Goal: Task Accomplishment & Management: Manage account settings

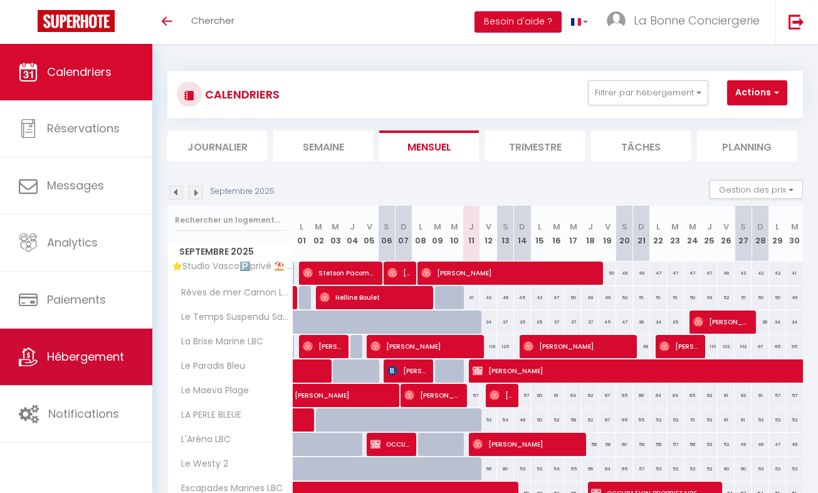
click at [63, 366] on link "Hébergement" at bounding box center [76, 357] width 152 height 56
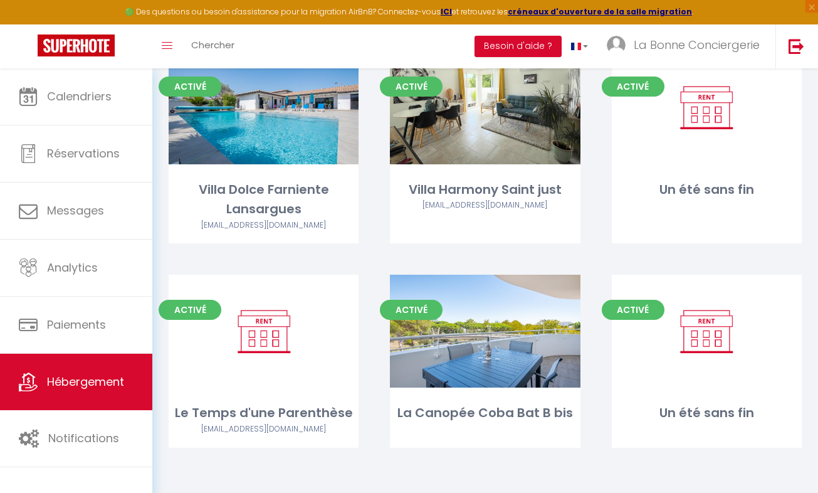
scroll to position [6276, 0]
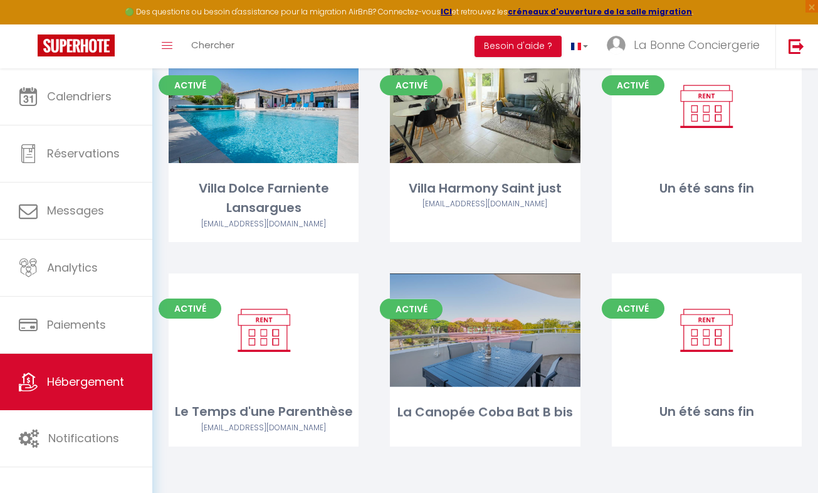
click at [491, 342] on link "Editer" at bounding box center [485, 329] width 75 height 25
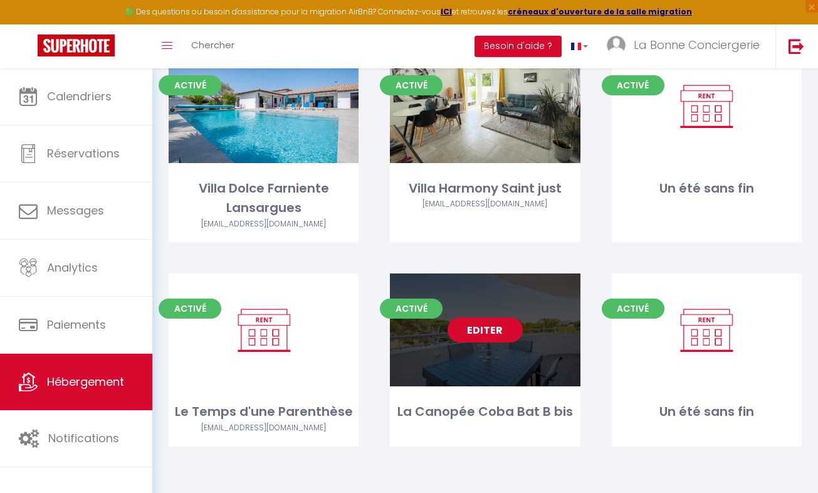
click at [488, 331] on link "Editer" at bounding box center [485, 329] width 75 height 25
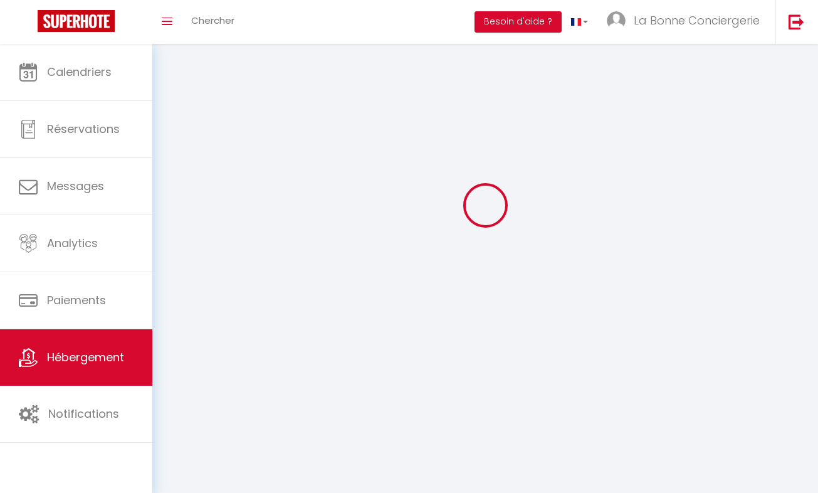
select select "1"
select select
select select "28"
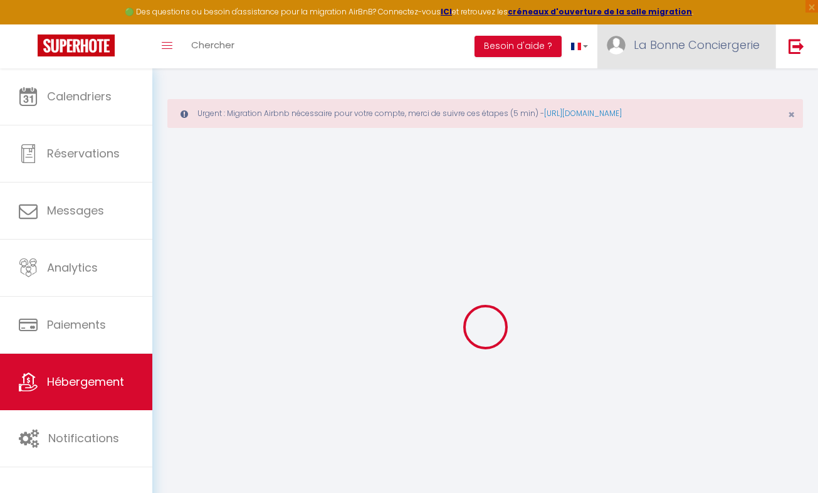
select select
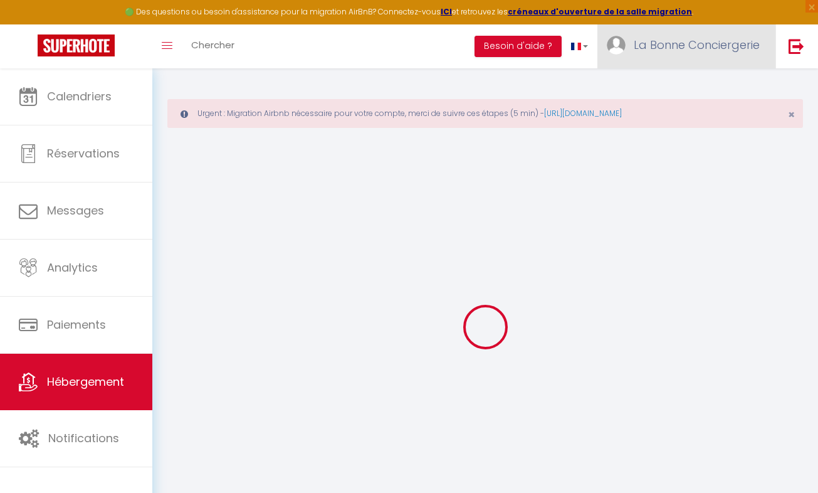
select select
checkbox input "false"
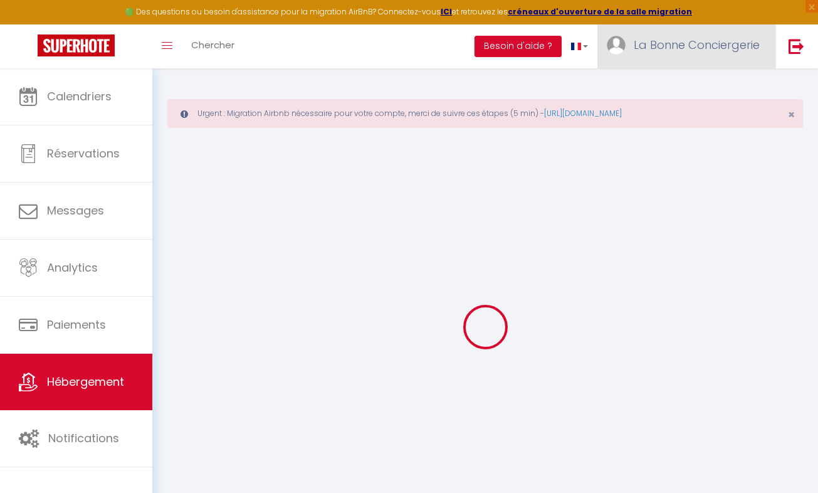
select select
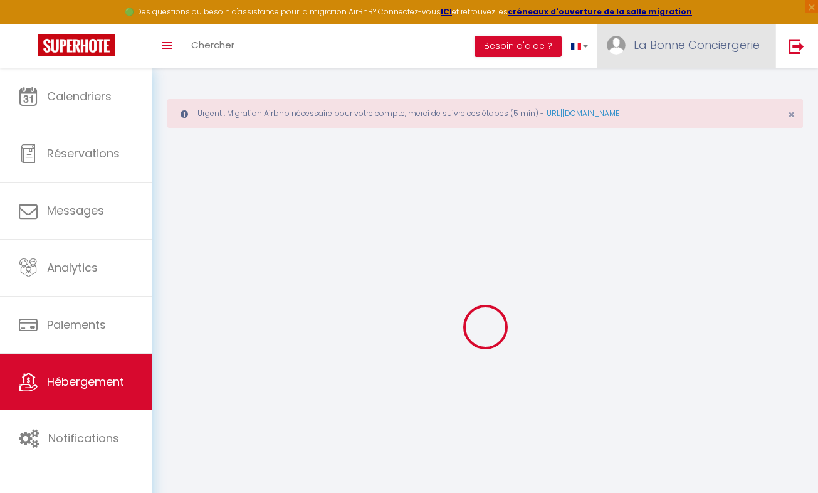
select select
checkbox input "false"
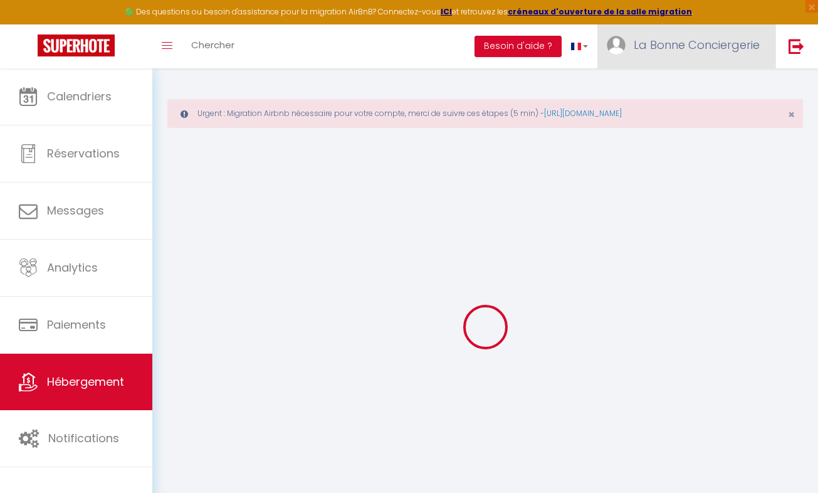
checkbox input "false"
select select
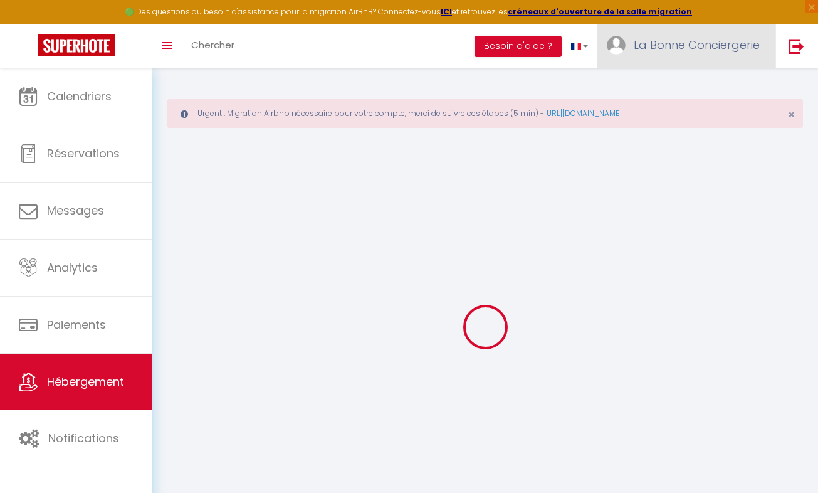
select select
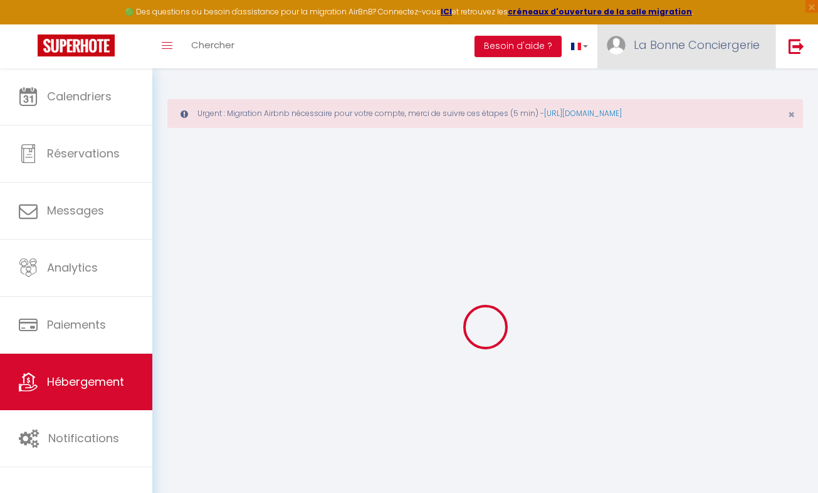
checkbox input "false"
select select
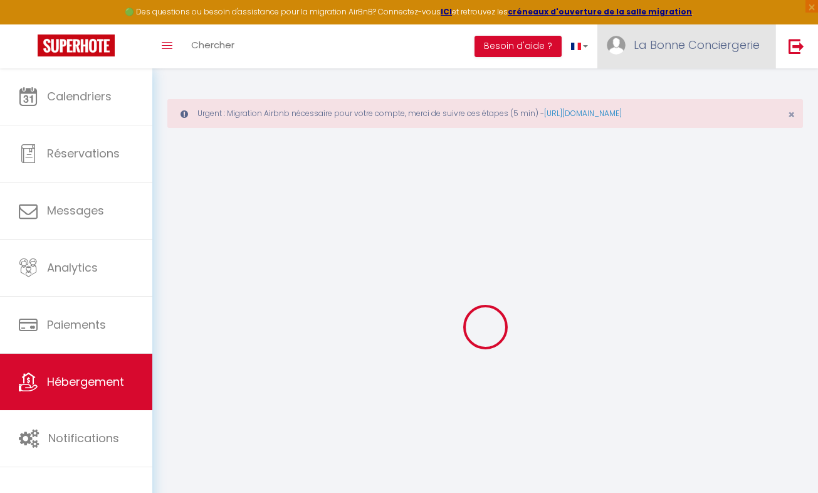
select select
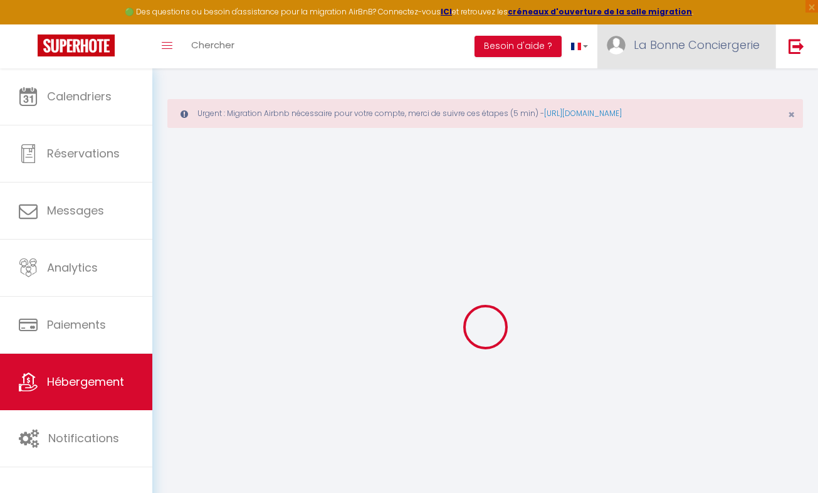
select select
checkbox input "false"
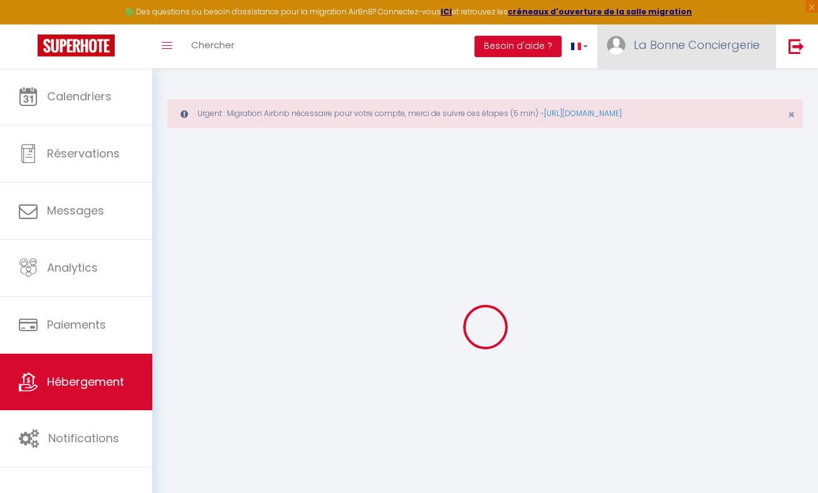
checkbox input "false"
select select
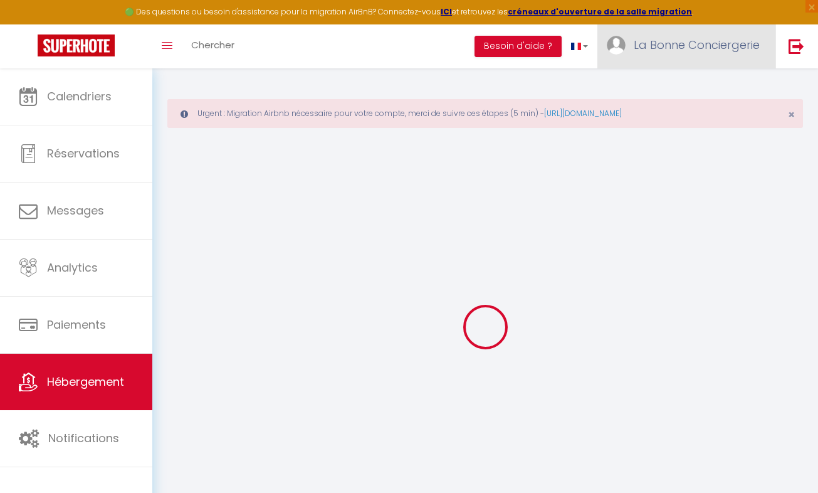
select select
checkbox input "false"
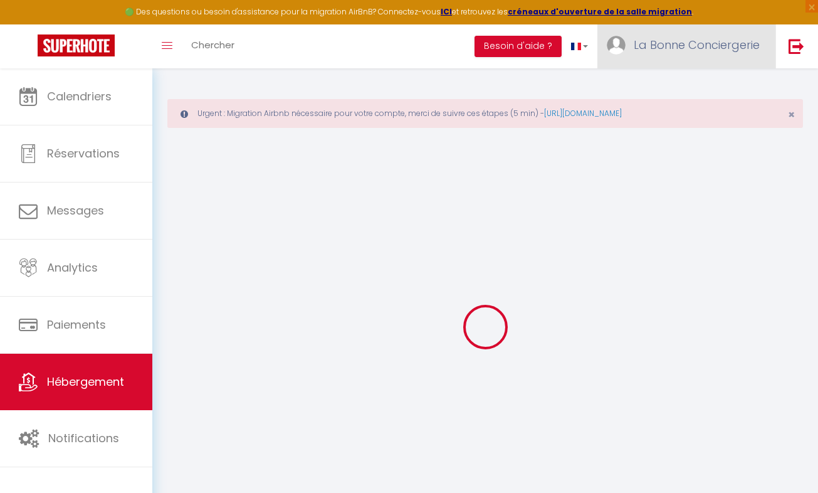
checkbox input "false"
select select
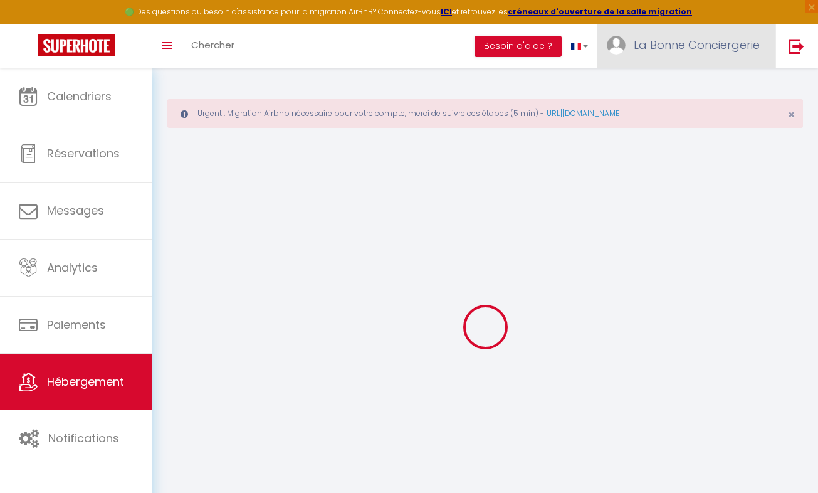
type input "La Canopée Coba Bat B bis"
type input "Alain"
type input "Bessière"
type input "7 route du coustalou"
type input "12450"
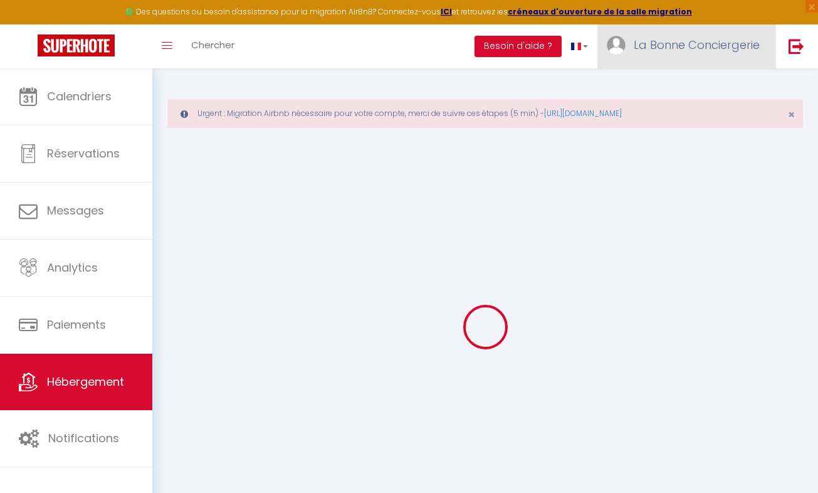
type input "Luc-La-Primaube"
select select "4"
select select "2"
type input "90"
type input "89"
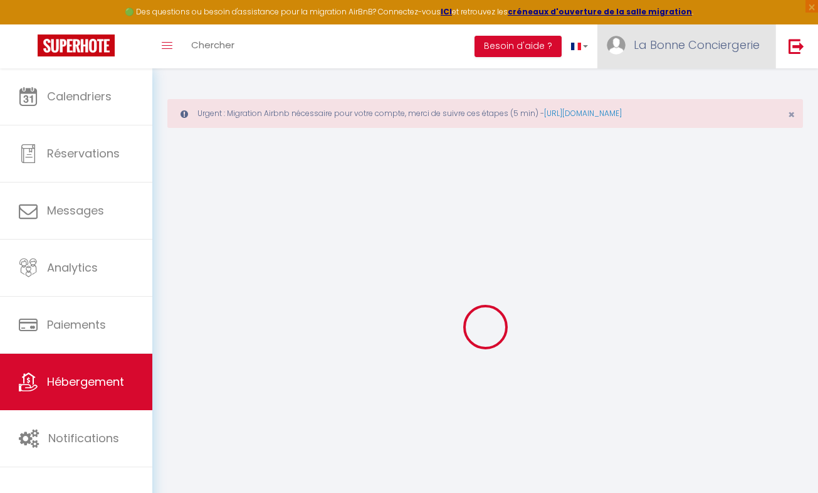
type input "5"
type input "4.8"
type input "200"
select select
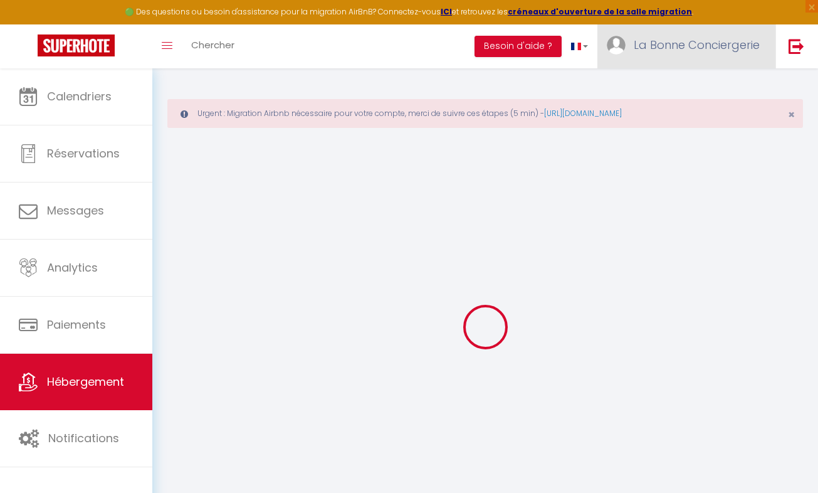
select select
type input "603 Avenue du maréchal de lattre de tassigny"
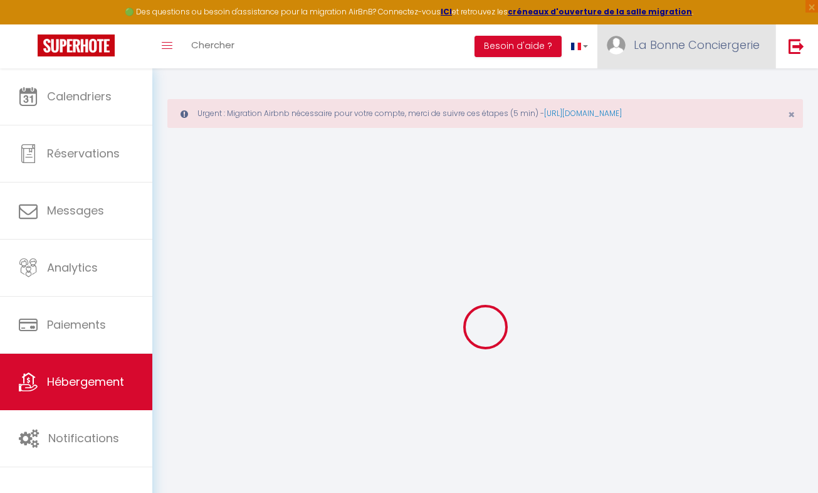
type input "34280"
type input "La Grande Motte"
type input "alain.bessiere12450@gmail.com"
select select "15970"
checkbox input "true"
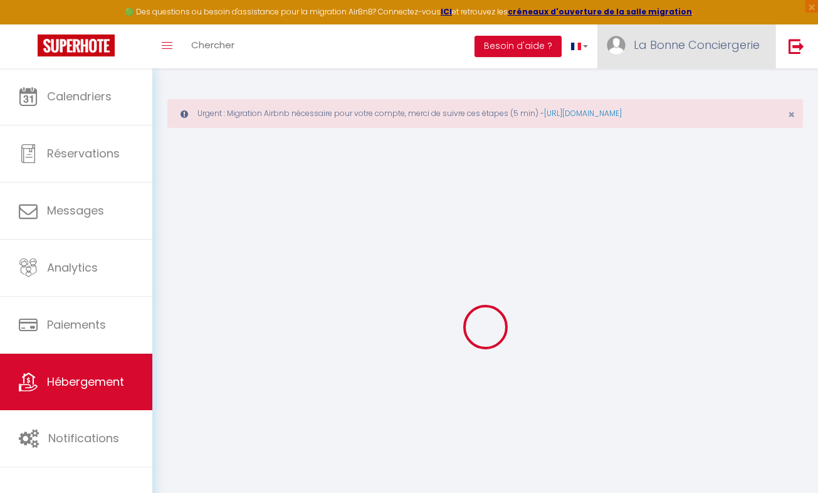
checkbox input "true"
checkbox input "false"
radio input "true"
type input "24"
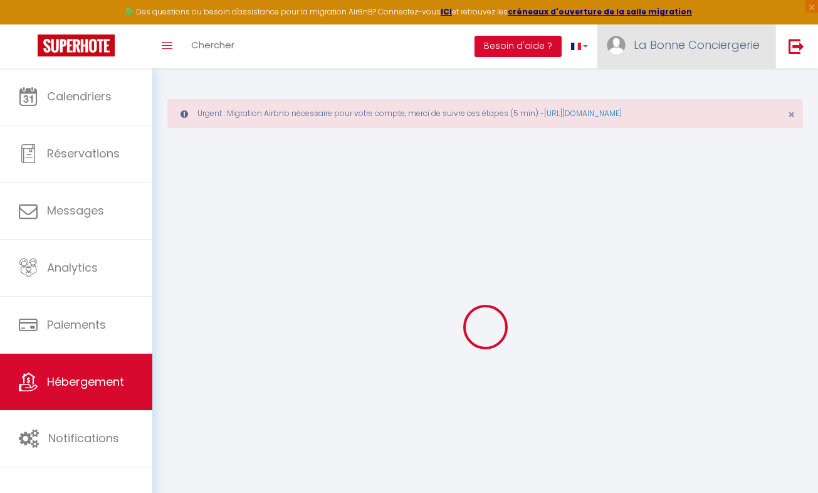
type input "89"
type input "0"
select select "26021"
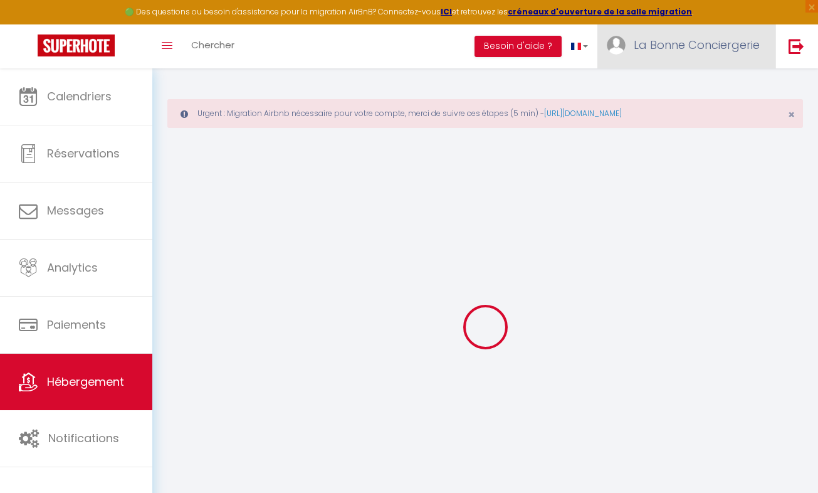
select select
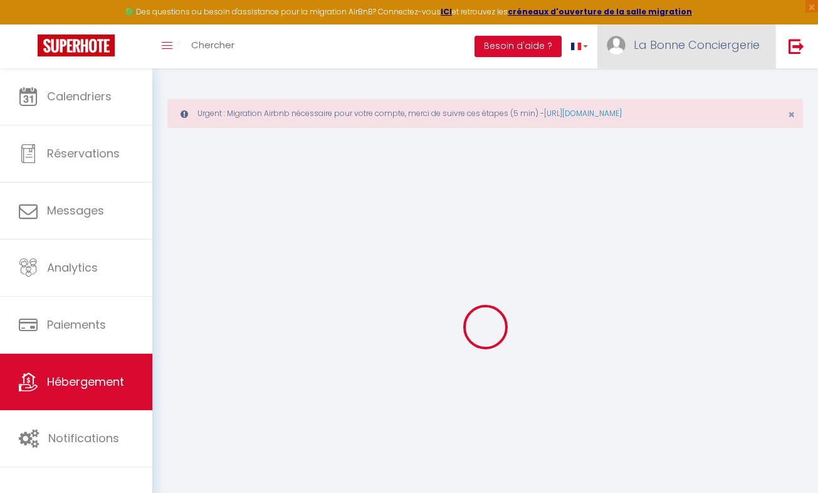
select select
checkbox input "true"
checkbox input "false"
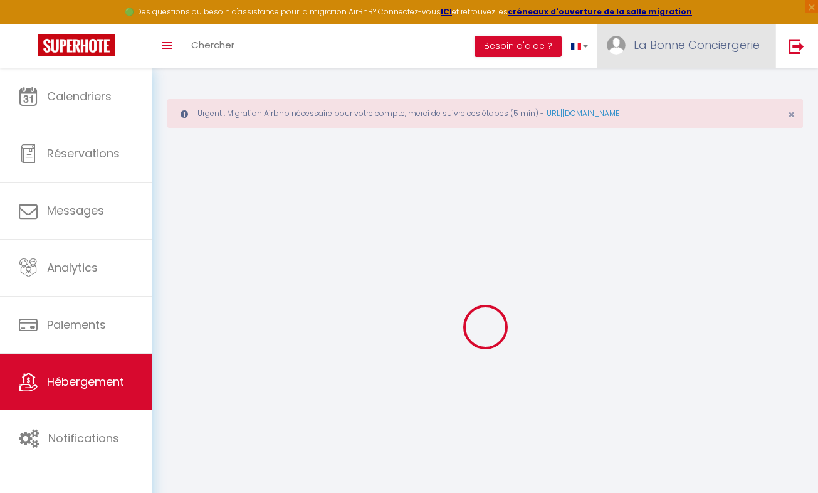
select select
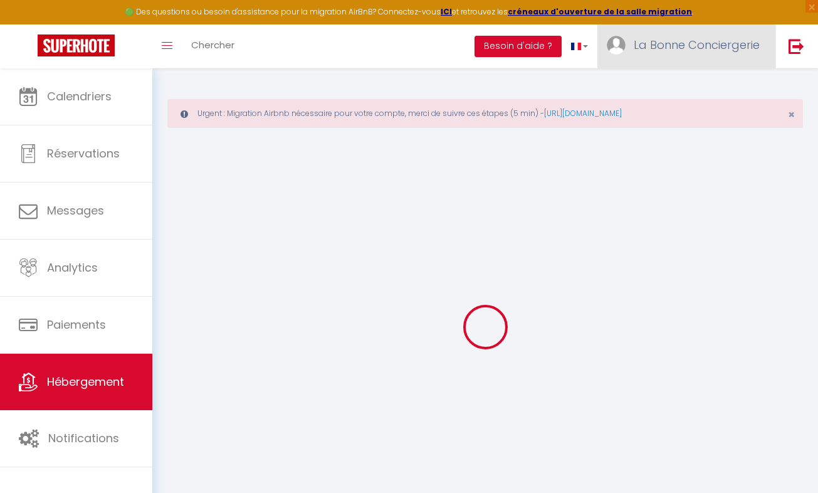
select select
checkbox input "true"
checkbox input "false"
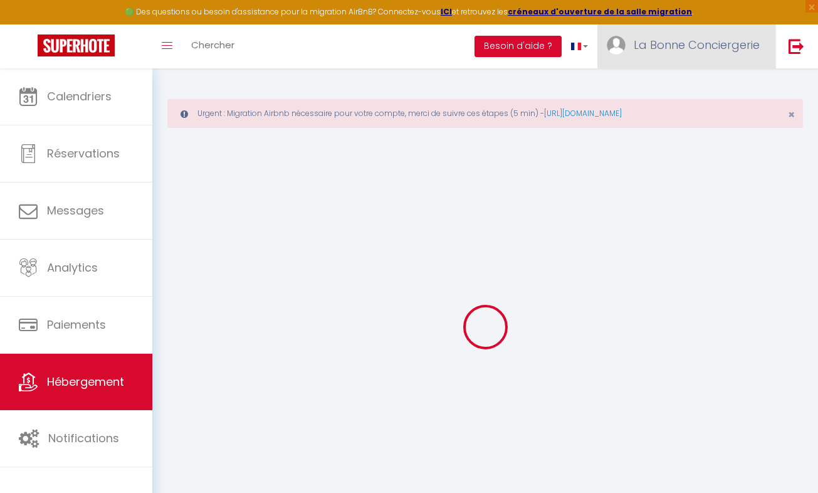
checkbox input "true"
checkbox input "false"
select select "16:00"
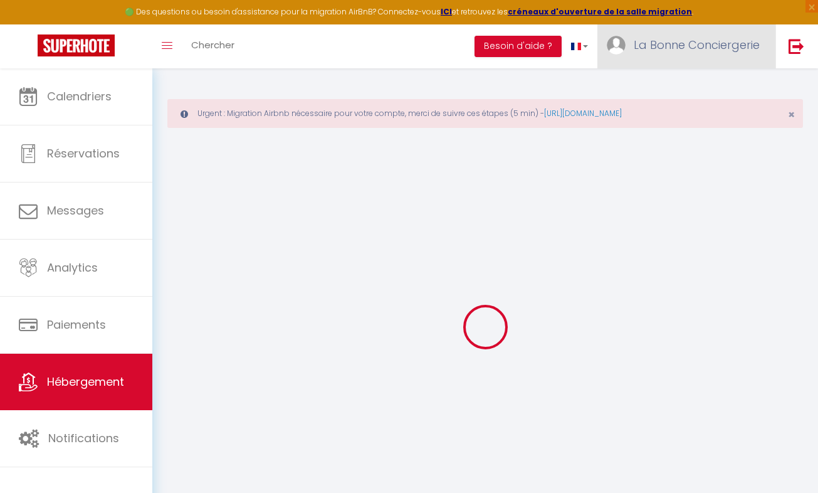
select select "19:00"
select select "10:00"
select select "30"
select select "20:00"
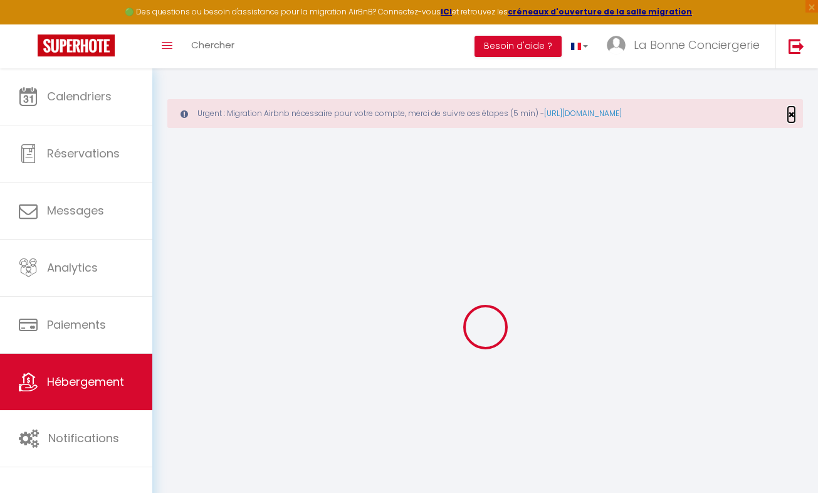
click at [791, 112] on span "×" at bounding box center [791, 115] width 7 height 16
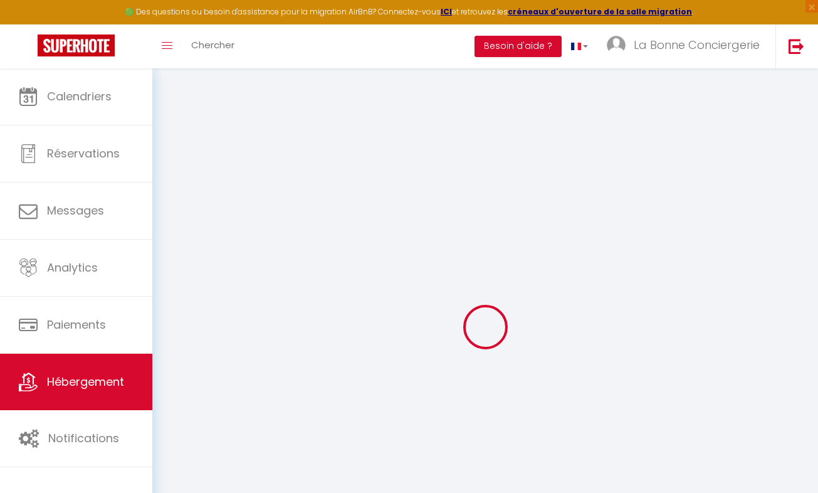
checkbox input "true"
checkbox input "false"
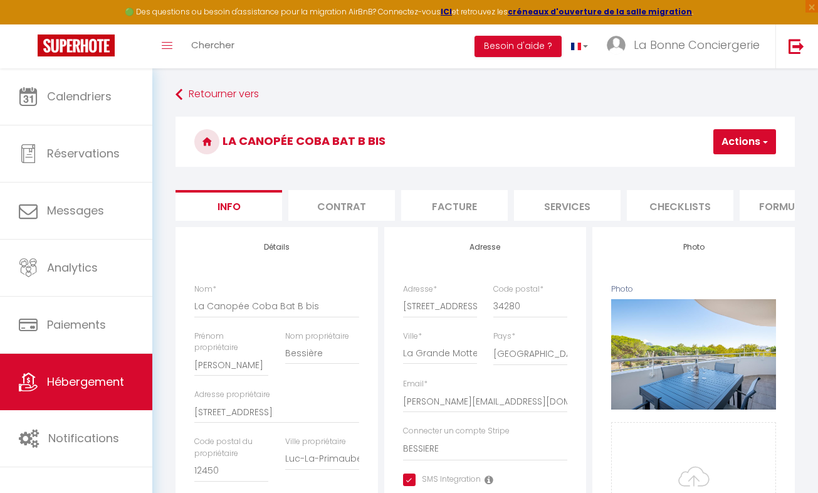
checkbox input "true"
checkbox input "false"
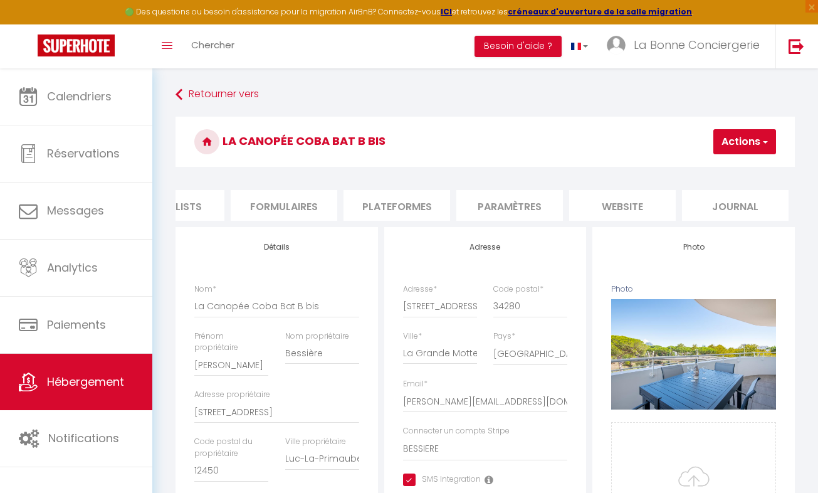
click at [617, 206] on li "website" at bounding box center [622, 205] width 107 height 31
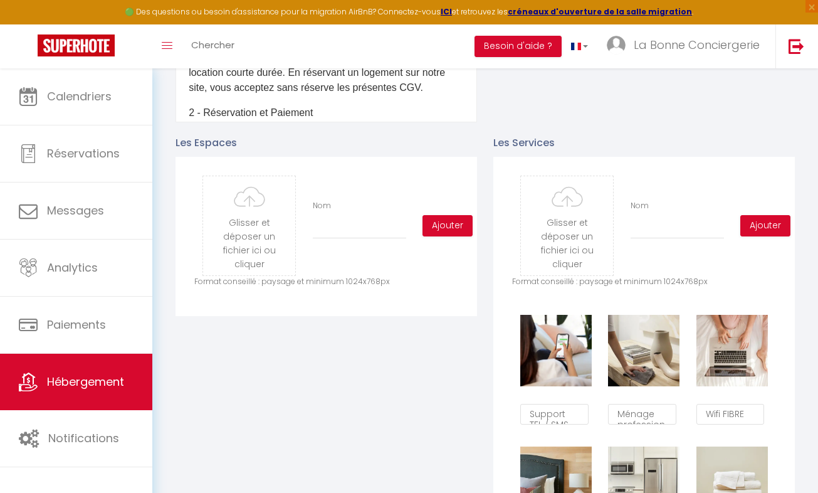
scroll to position [527, 0]
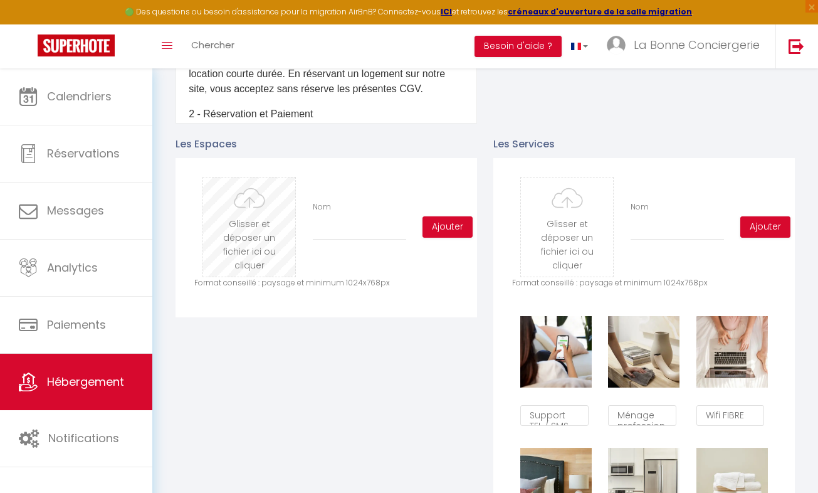
click at [232, 234] on input "file" at bounding box center [249, 226] width 92 height 99
type input "C:\fakepath\LBC_CANOPEE_LGM_03-09-2025_27.jpg"
checkbox input "false"
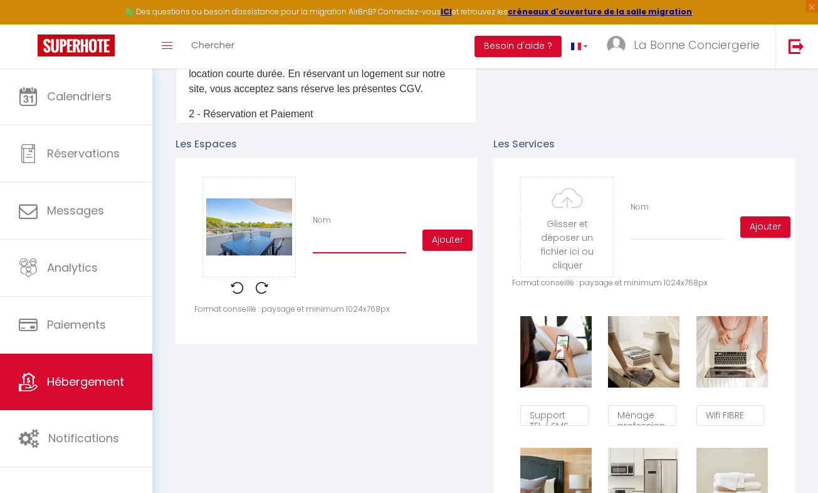
click at [340, 253] on input "Nom" at bounding box center [359, 242] width 93 height 23
type input "T"
checkbox input "false"
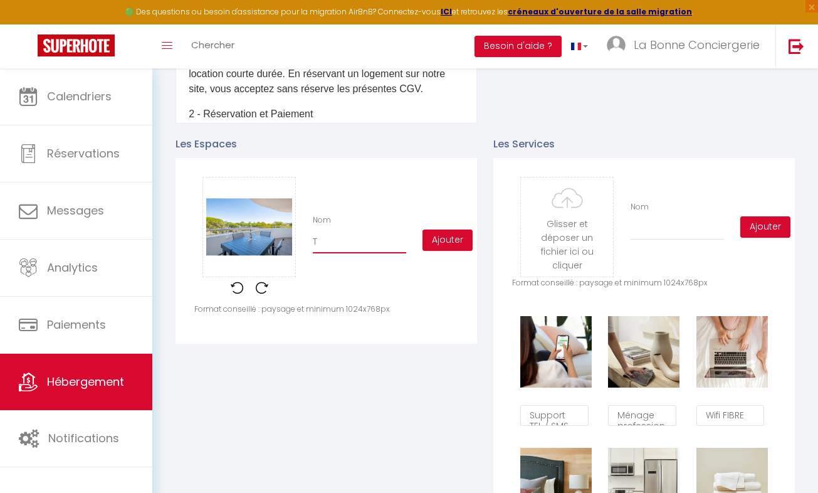
type input "Te"
checkbox input "false"
type input "Ter"
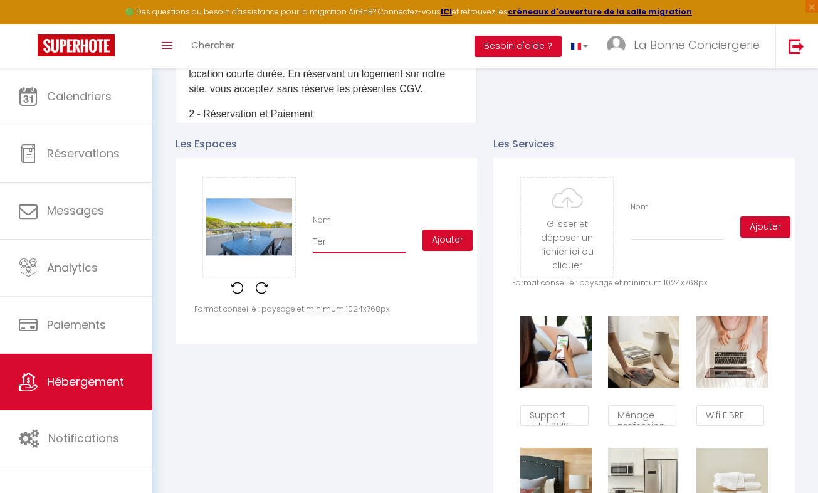
checkbox input "false"
type input "Tera"
checkbox input "false"
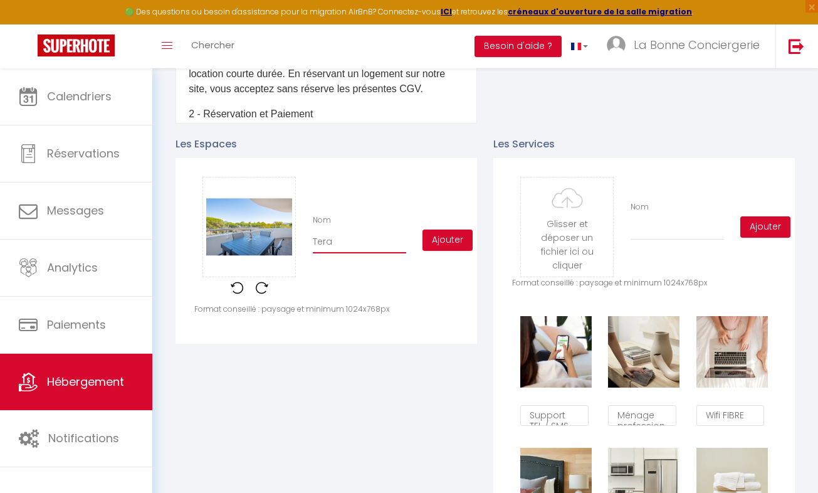
checkbox input "false"
type input "Ter"
checkbox input "false"
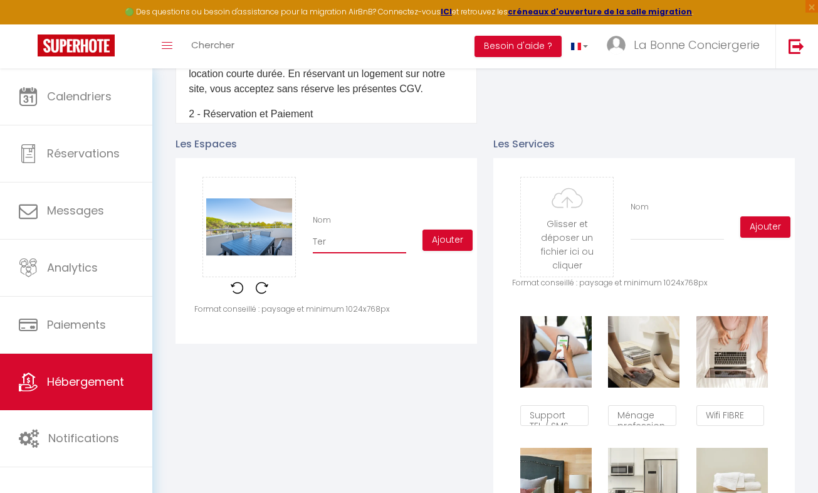
checkbox input "false"
type input "Terr"
checkbox input "false"
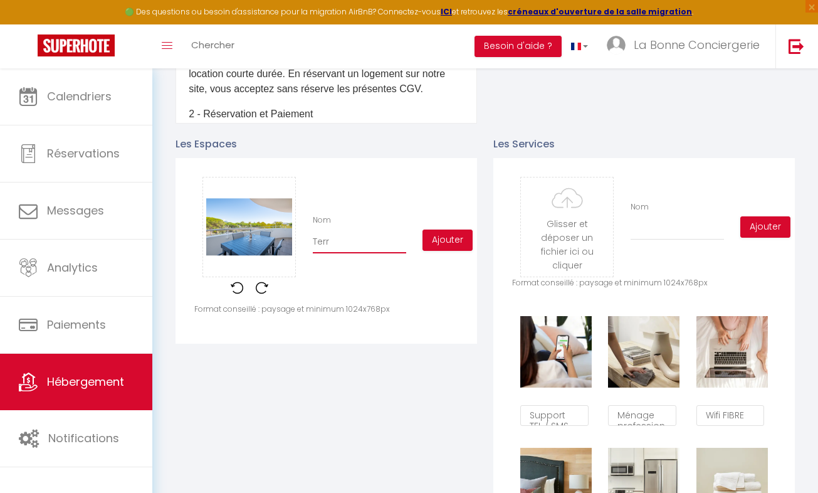
type input "Terre"
checkbox input "false"
type input "Terr"
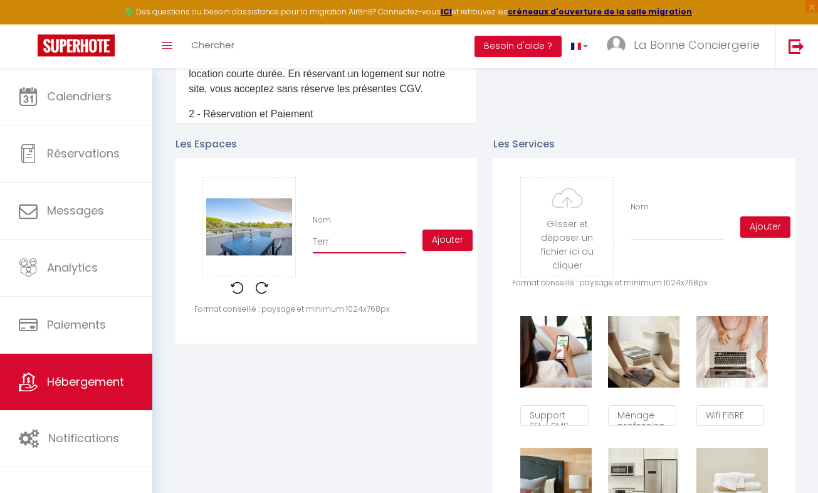
checkbox input "false"
type input "Terra"
checkbox input "false"
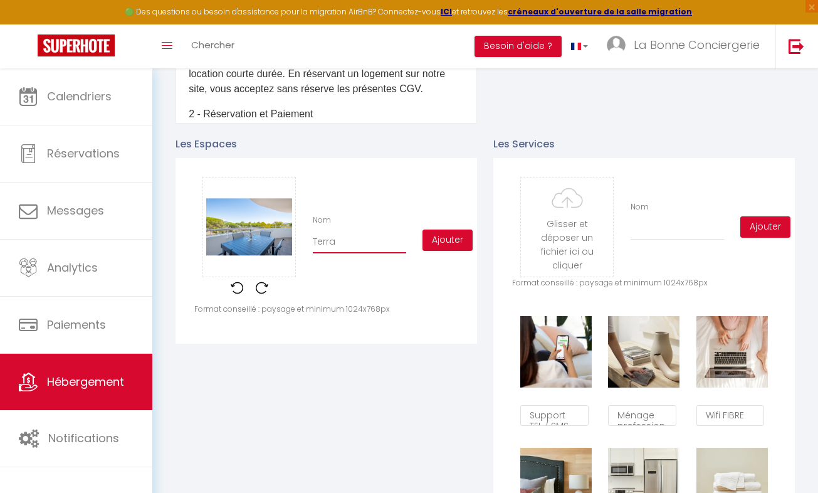
checkbox input "false"
type input "Terras"
checkbox input "false"
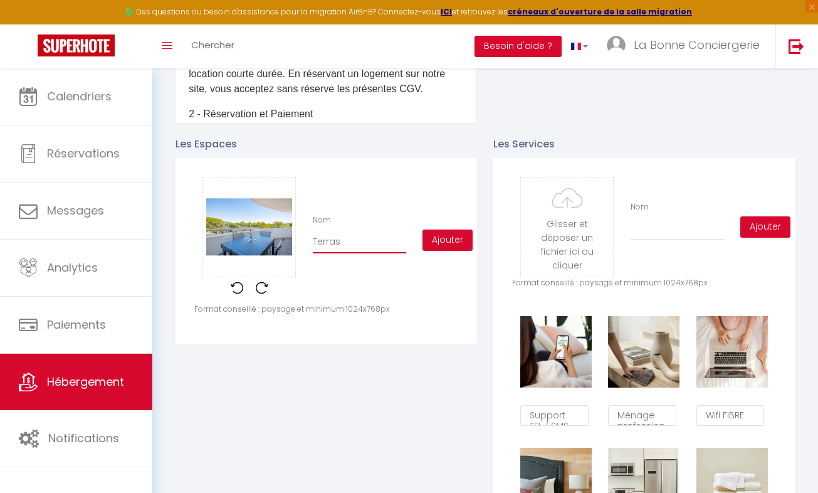
checkbox input "false"
type input "Terrass"
checkbox input "false"
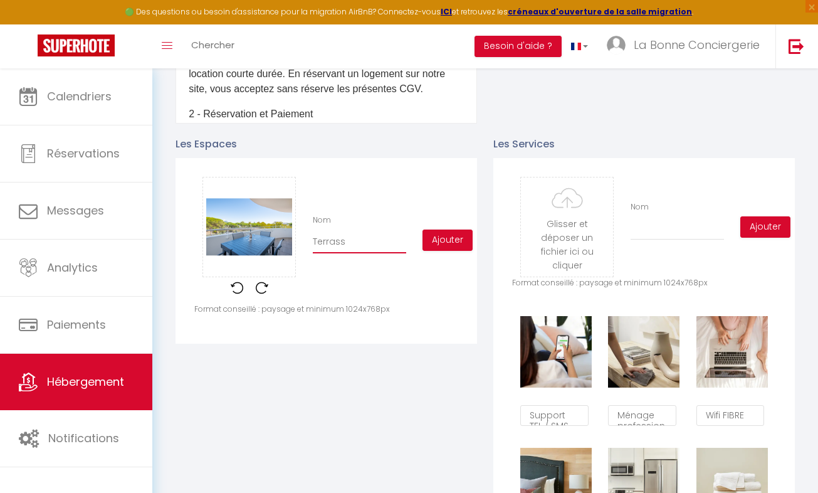
type input "Terrasse"
checkbox input "false"
type input "Terrasse"
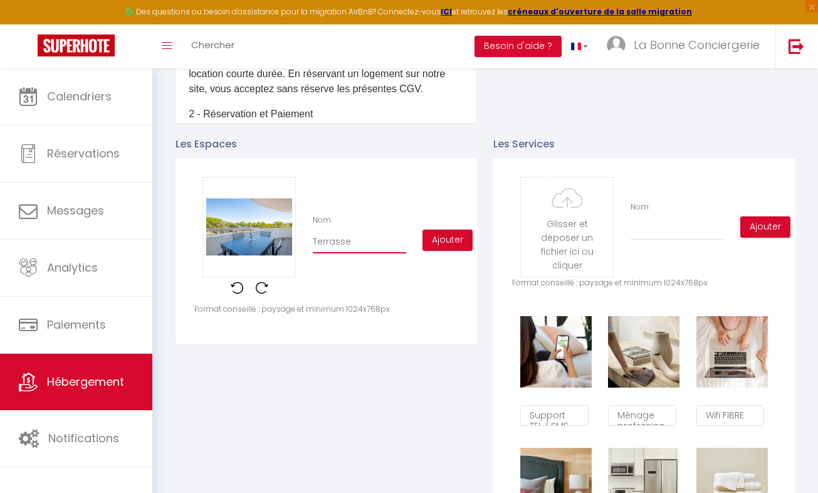
checkbox input "false"
type input "Terrasse d"
checkbox input "false"
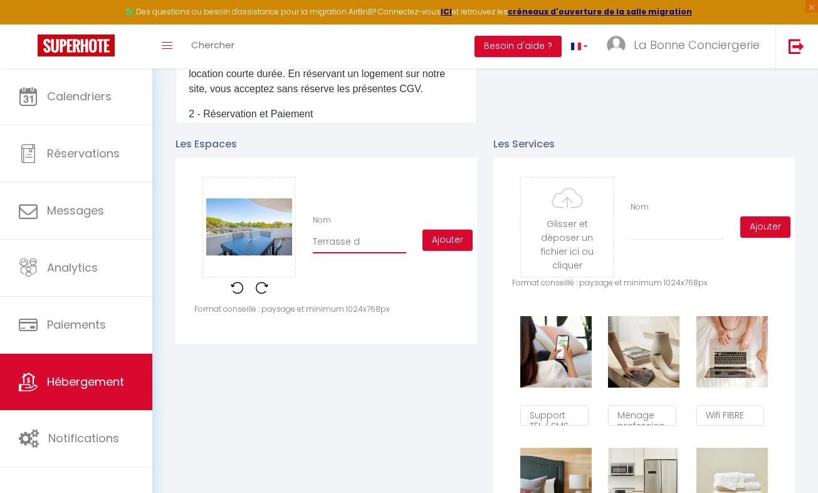
checkbox input "false"
type input "Terrasse de"
checkbox input "false"
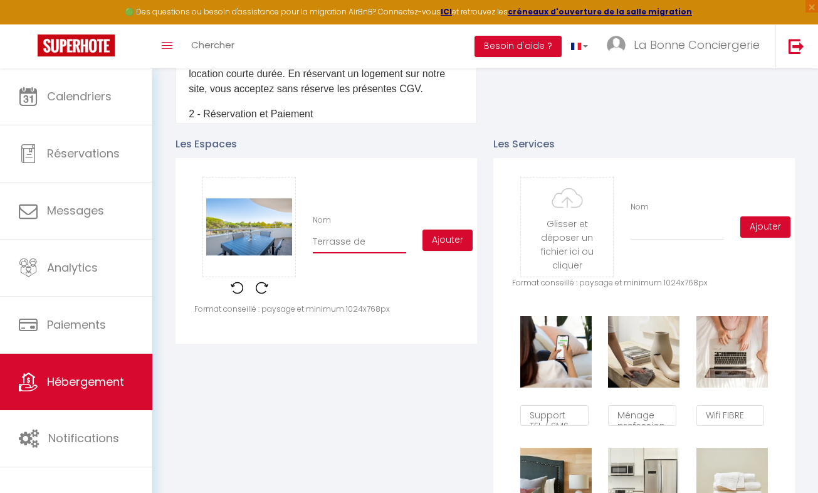
checkbox input "false"
click at [462, 251] on button "Ajouter" at bounding box center [448, 239] width 50 height 21
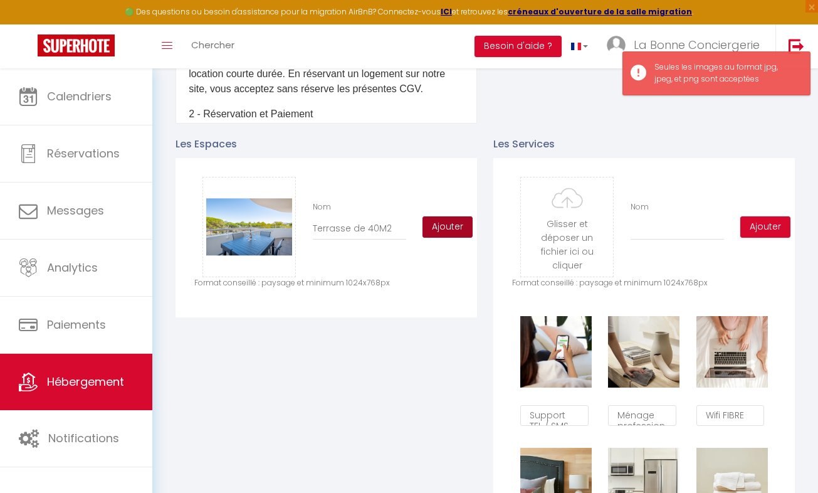
click at [446, 238] on button "Ajouter" at bounding box center [448, 226] width 50 height 21
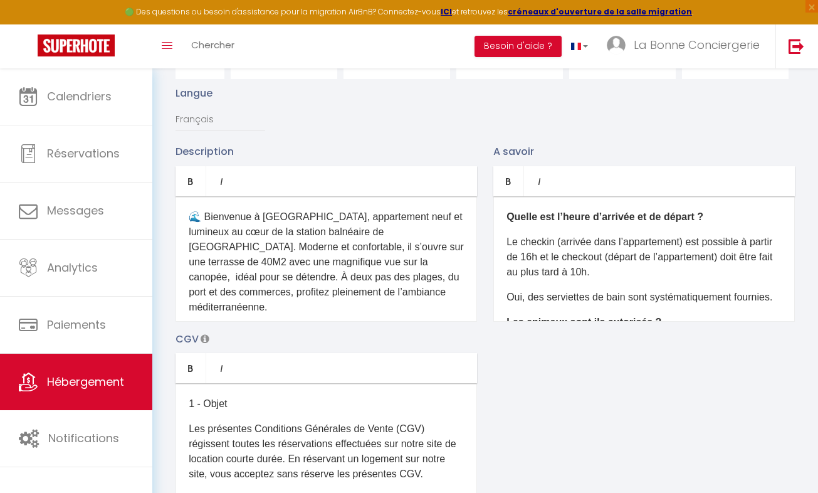
scroll to position [0, 0]
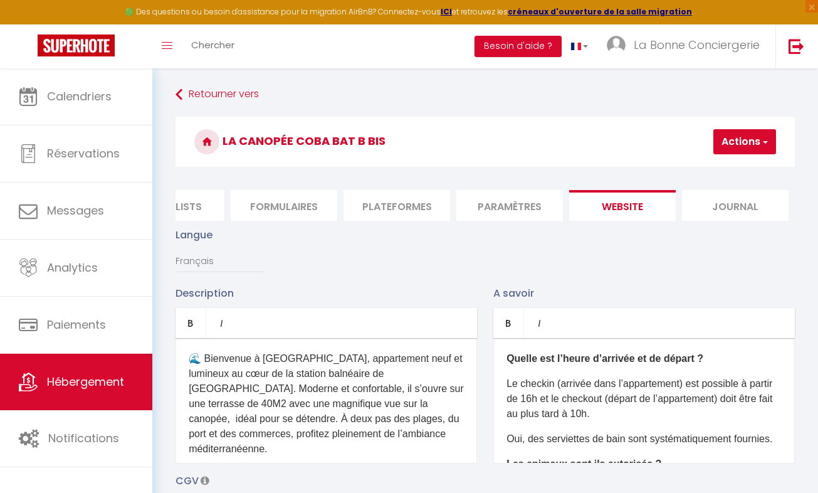
click at [739, 140] on button "Actions" at bounding box center [745, 141] width 63 height 25
click at [714, 168] on input "Enregistrer" at bounding box center [712, 169] width 46 height 13
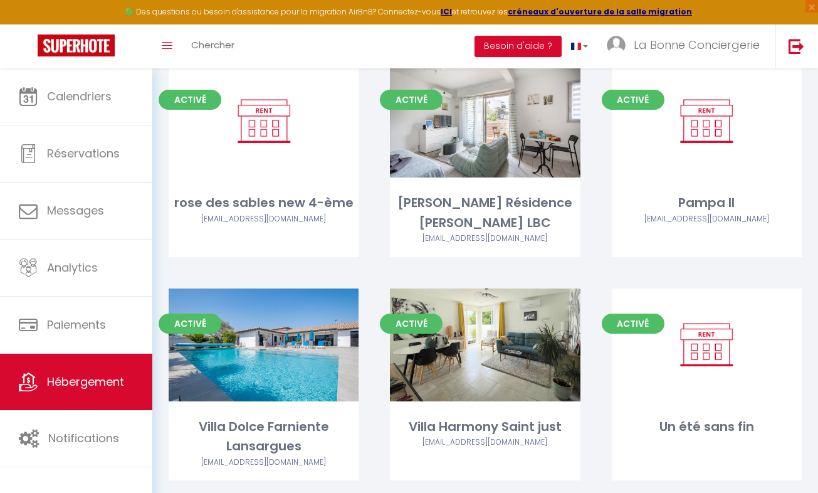
scroll to position [6276, 0]
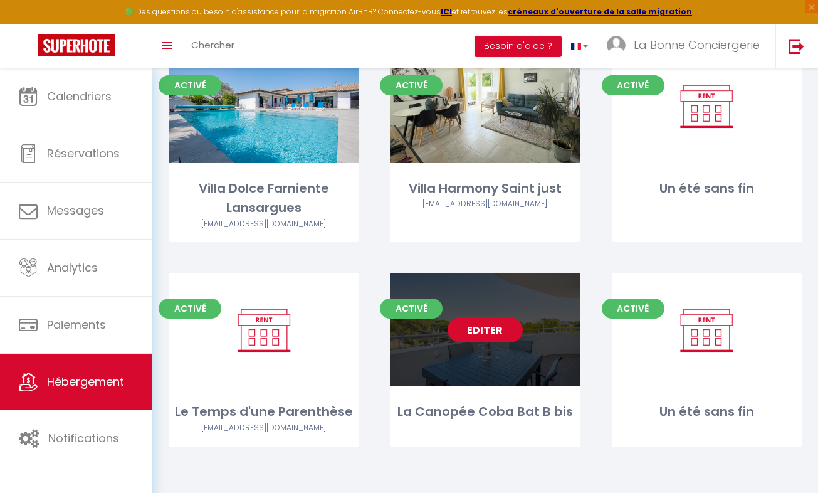
click at [482, 330] on link "Editer" at bounding box center [485, 329] width 75 height 25
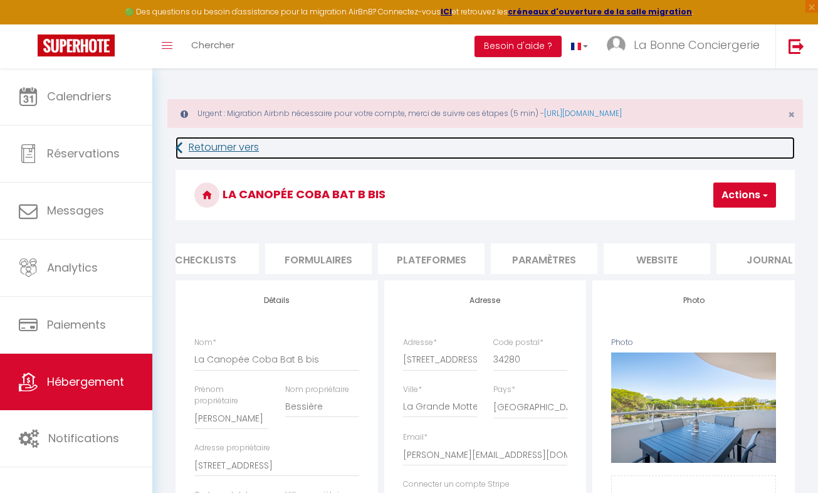
scroll to position [0, 509]
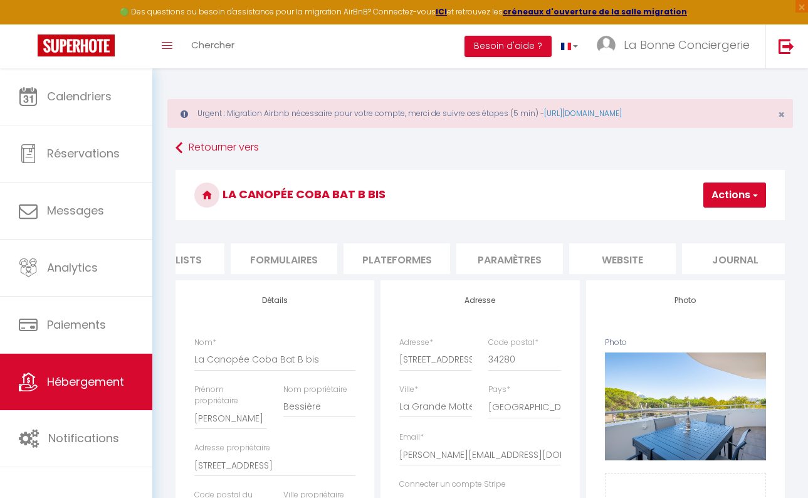
click at [623, 262] on li "website" at bounding box center [622, 258] width 107 height 31
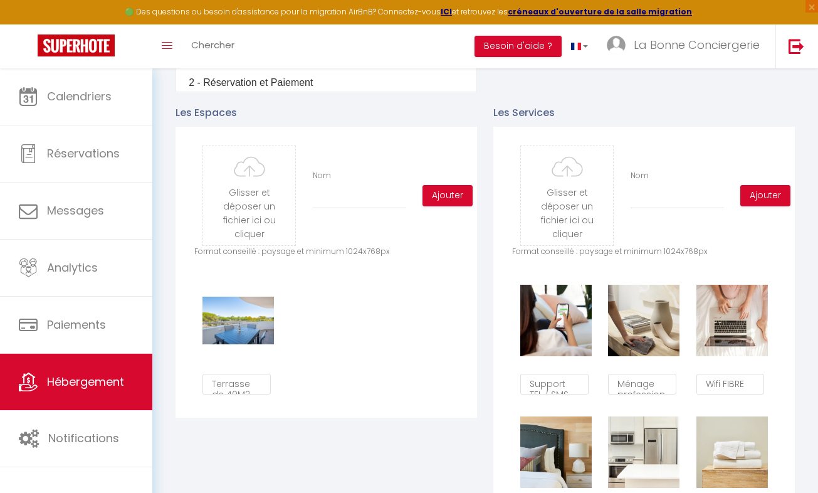
scroll to position [617, 0]
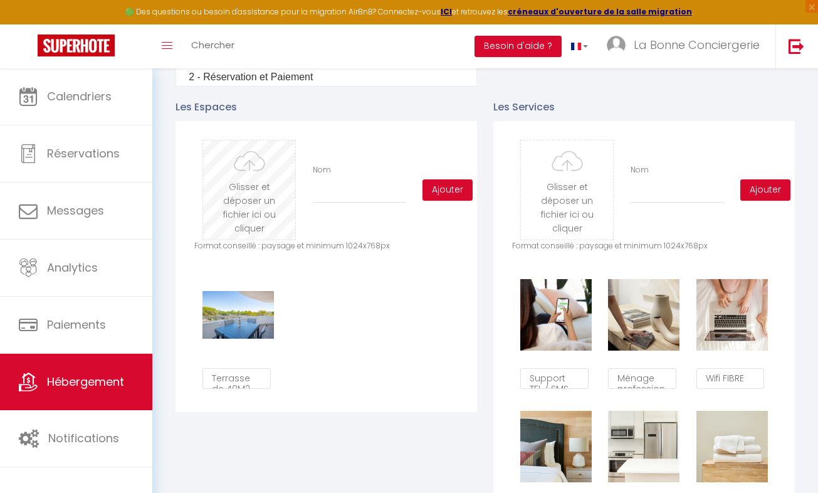
click at [264, 204] on input "file" at bounding box center [249, 189] width 92 height 99
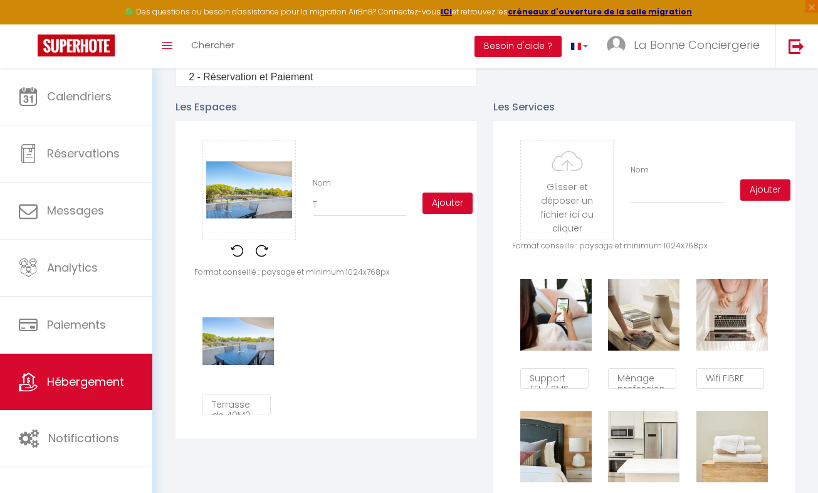
scroll to position [0, 509]
type input "TQ"
checkbox input "false"
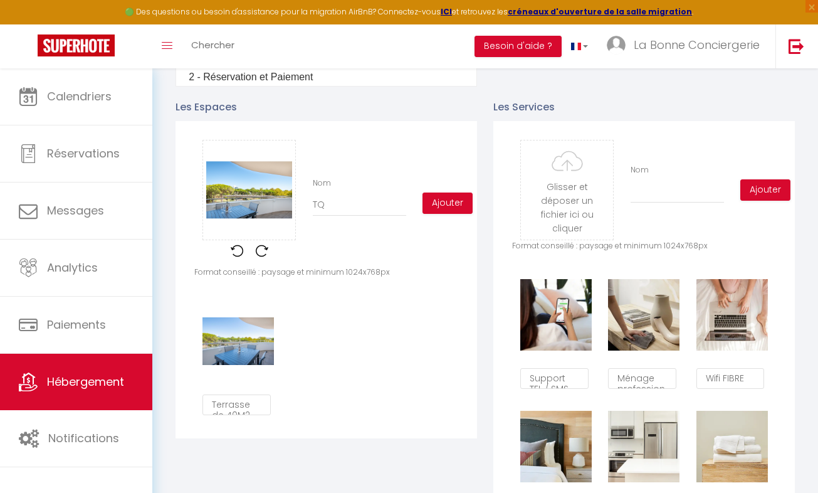
type input "TQE"
checkbox input "false"
type input "TQER"
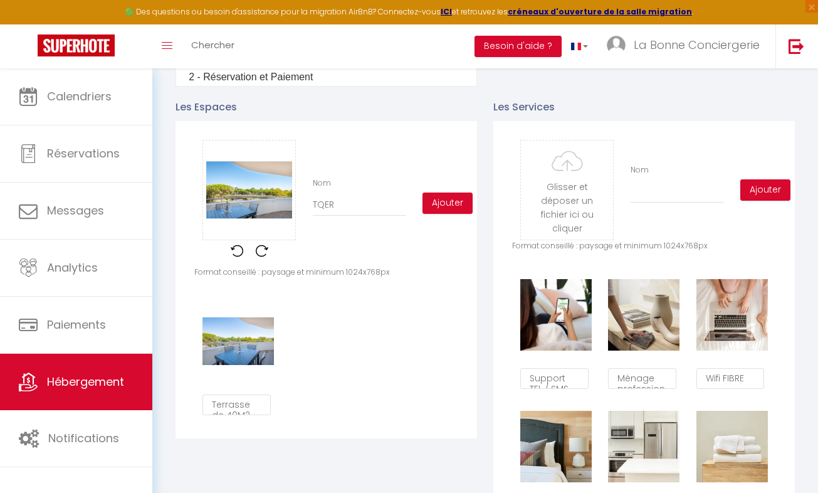
checkbox input "false"
type input "TQERR"
checkbox input "false"
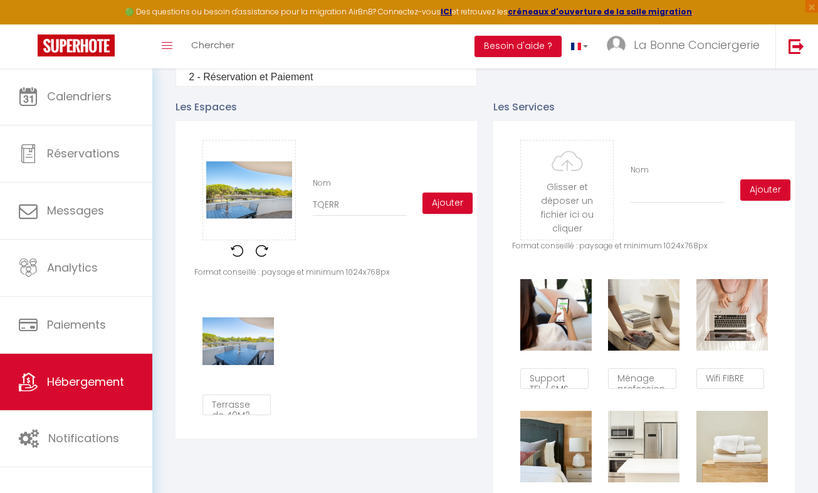
checkbox input "false"
type input "TQERRA"
checkbox input "false"
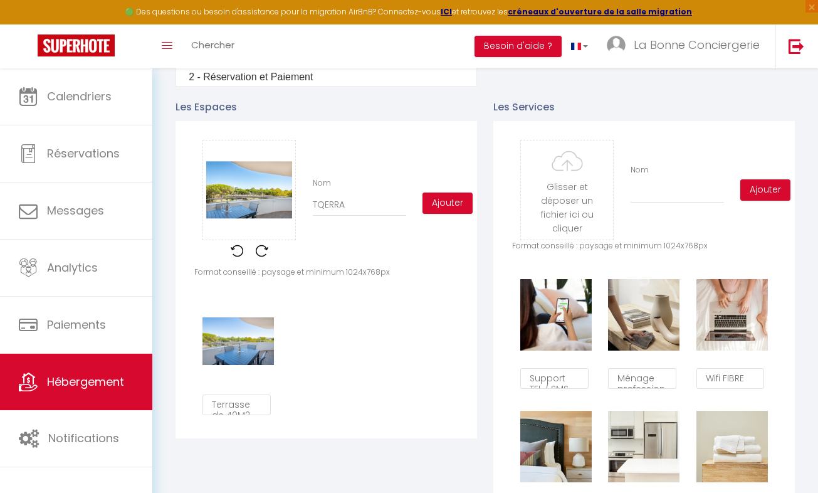
checkbox input "false"
type input "TQERRASSE"
checkbox input "false"
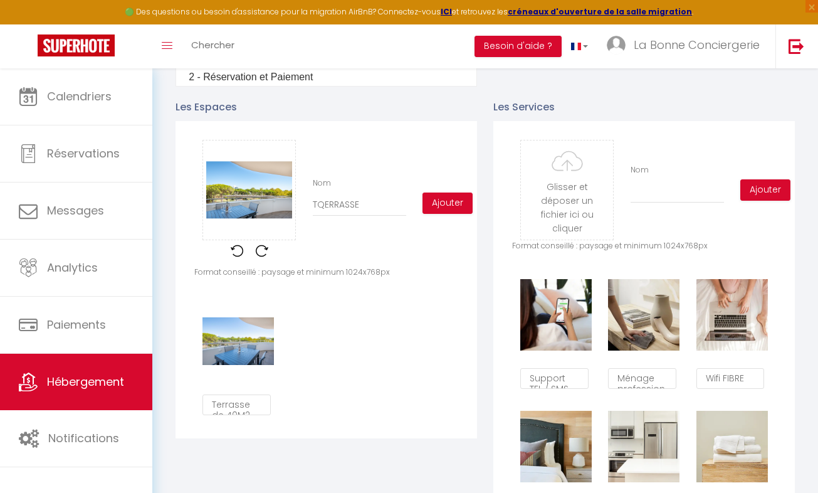
checkbox input "false"
type input "TQERRASS"
checkbox input "false"
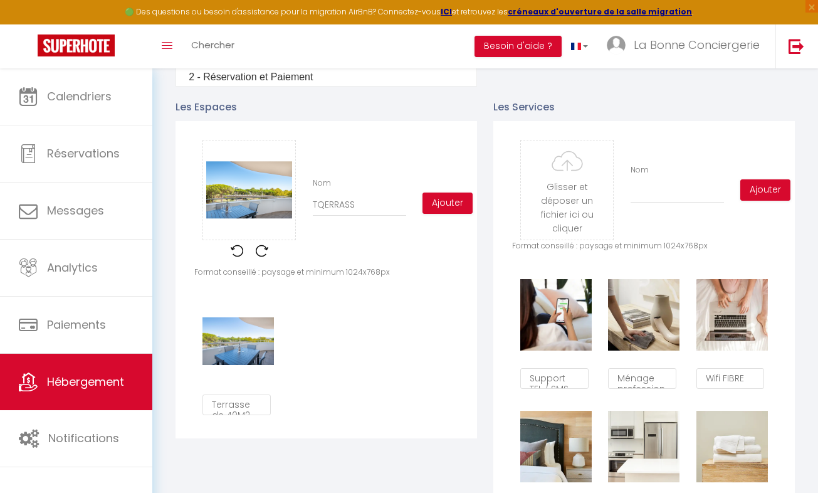
checkbox input "false"
type input "TQERRAS"
checkbox input "false"
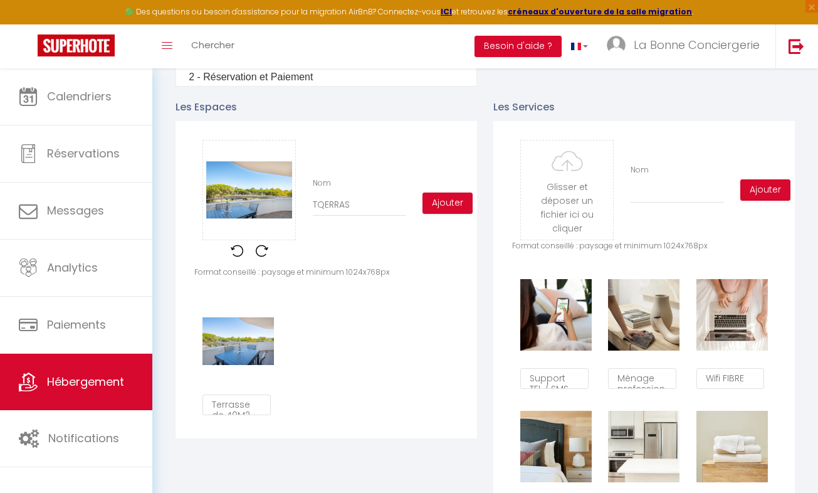
checkbox input "false"
type input "TQERRA"
checkbox input "false"
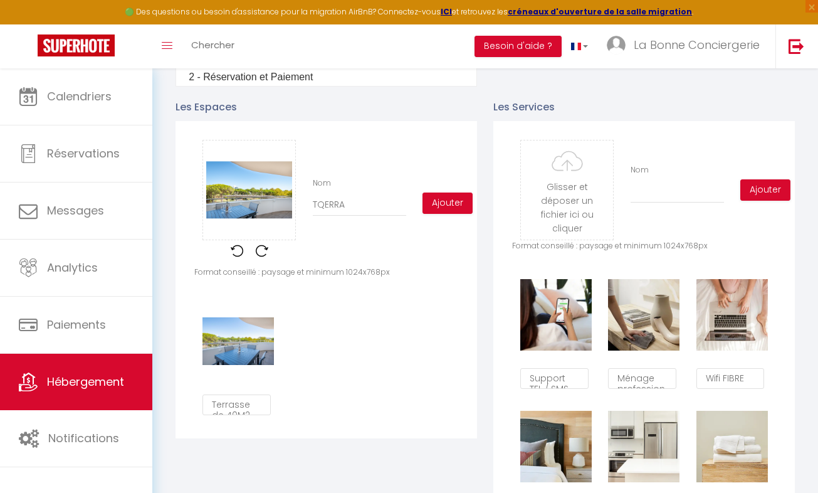
type input "TQERR"
checkbox input "false"
type input "TQER"
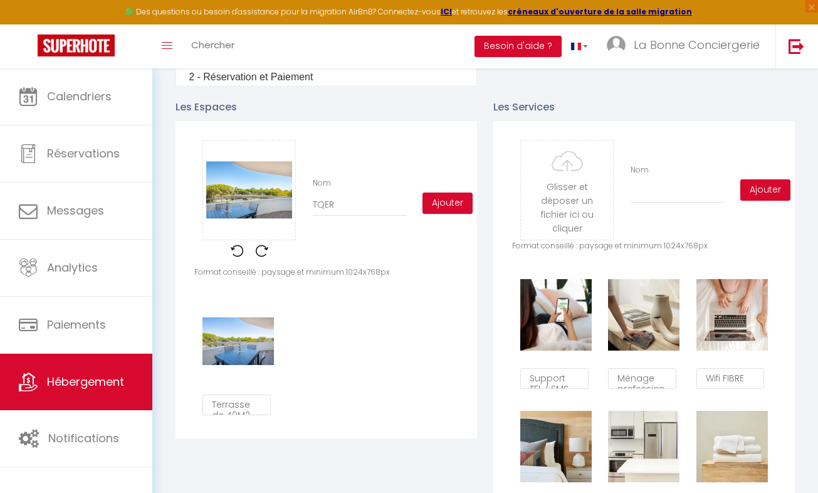
checkbox input "false"
type input "TQE"
checkbox input "false"
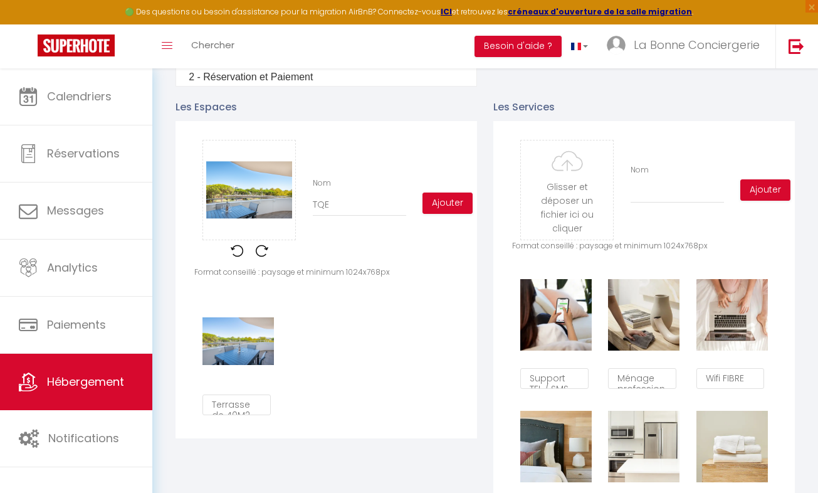
checkbox input "false"
type input "TQ"
checkbox input "false"
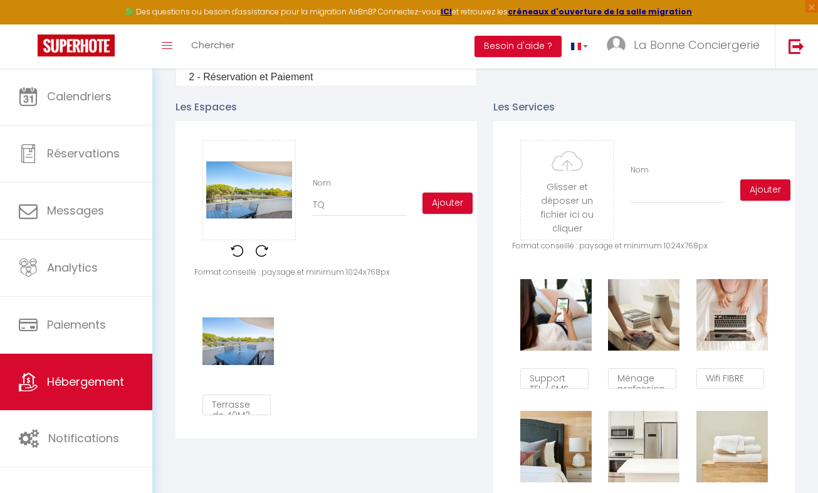
checkbox input "false"
type input "T"
checkbox input "false"
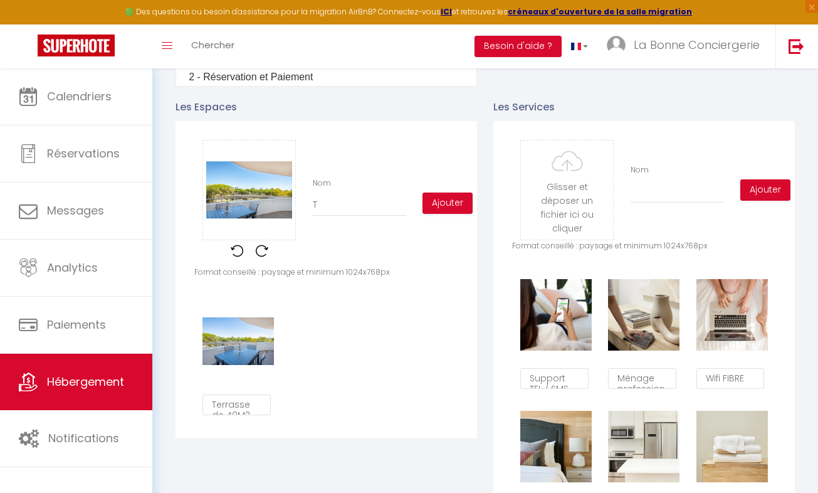
type input "Te"
checkbox input "false"
type input "Ter"
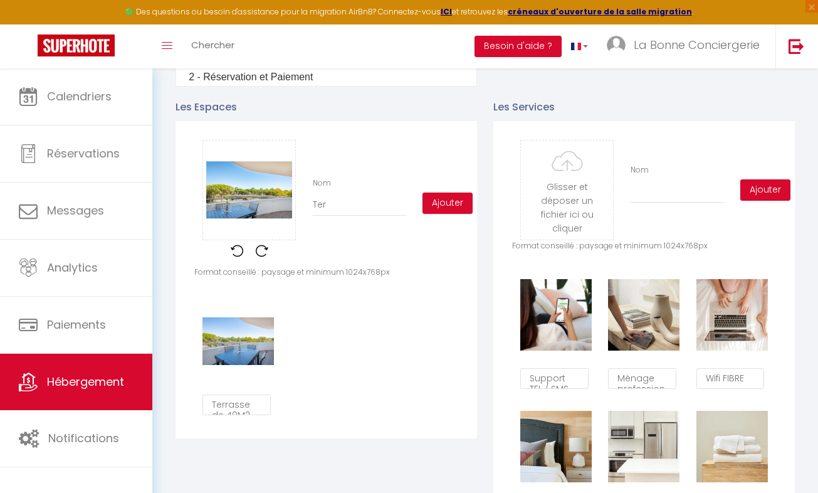
checkbox input "false"
type input "Terr"
checkbox input "false"
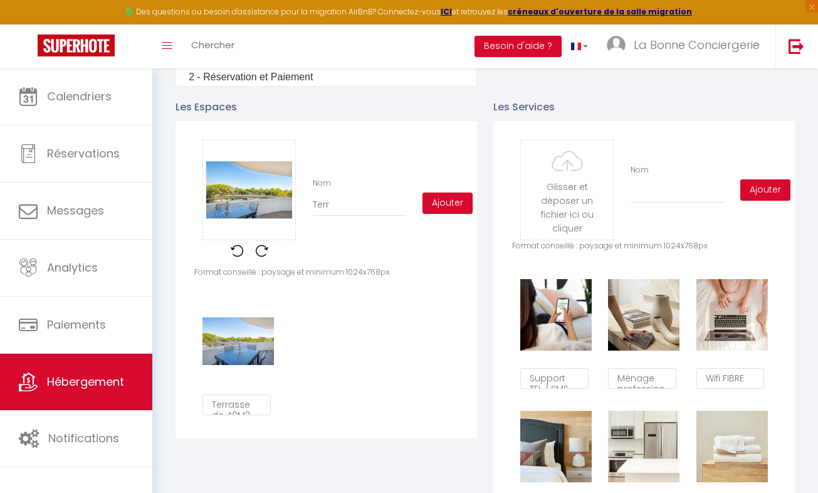
checkbox input "false"
type input "Terra"
checkbox input "false"
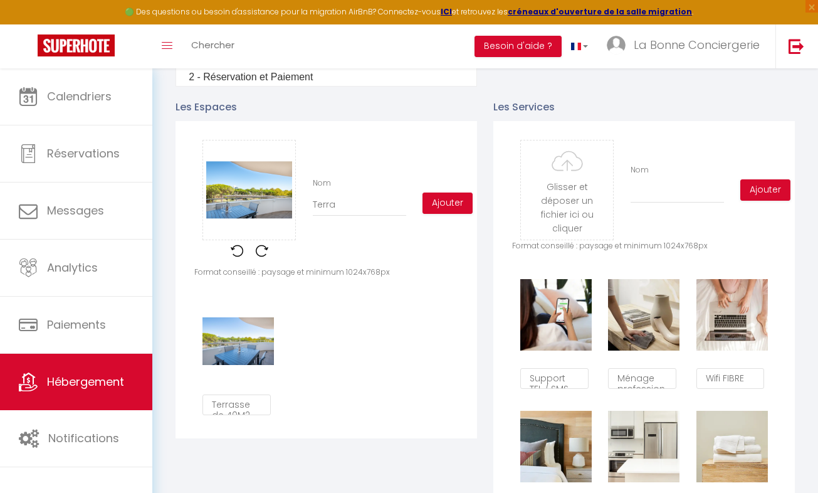
checkbox input "false"
type input "Terras"
checkbox input "false"
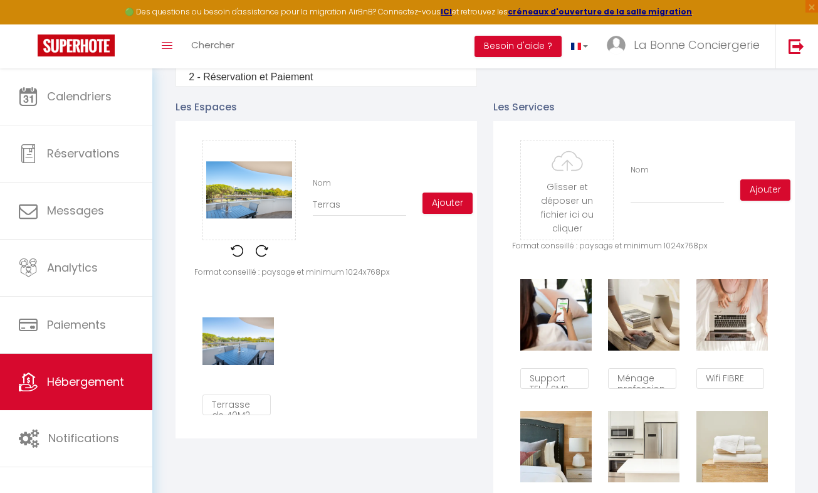
type input "Terrass"
checkbox input "false"
type input "Terrasse"
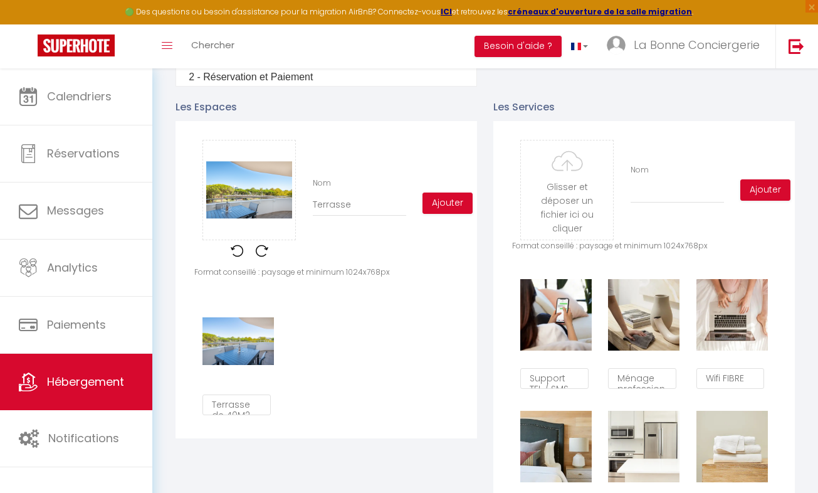
checkbox input "false"
type input "Terrasse"
checkbox input "false"
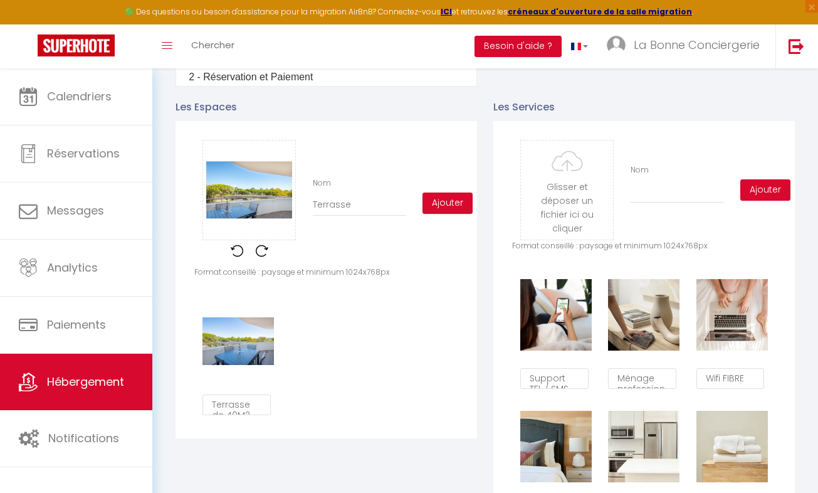
checkbox input "false"
type input "Terrasse"
click at [438, 214] on button "Ajouter" at bounding box center [448, 203] width 50 height 21
checkbox input "false"
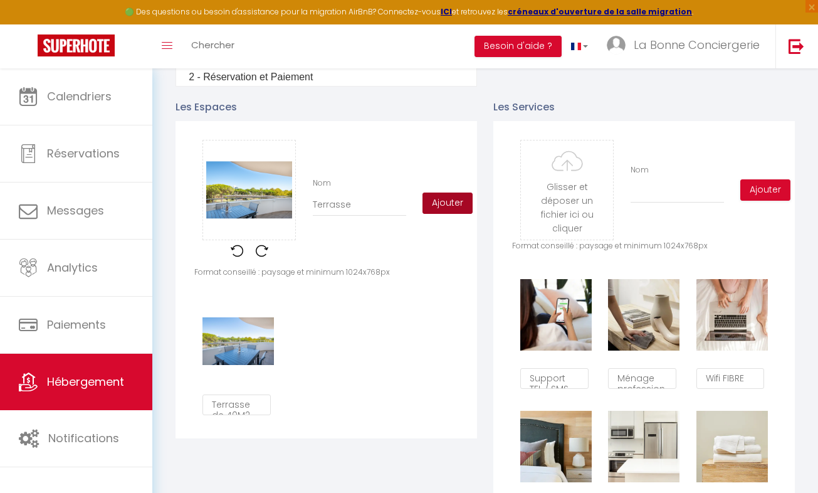
checkbox input "false"
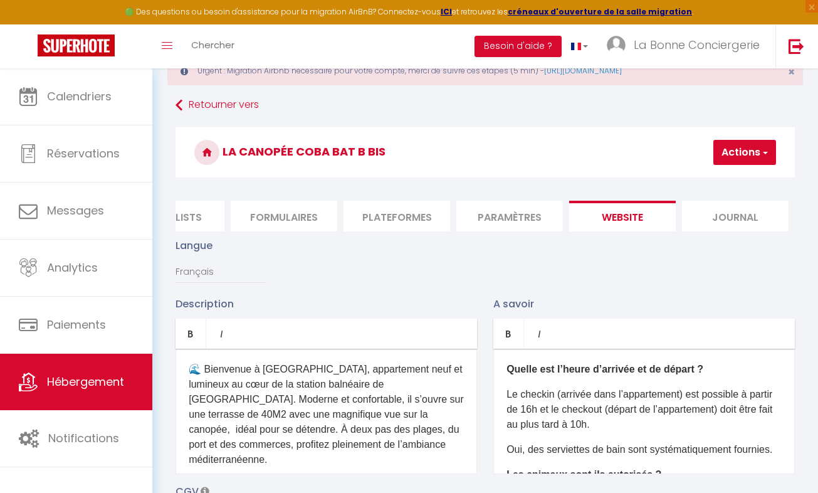
scroll to position [38, 0]
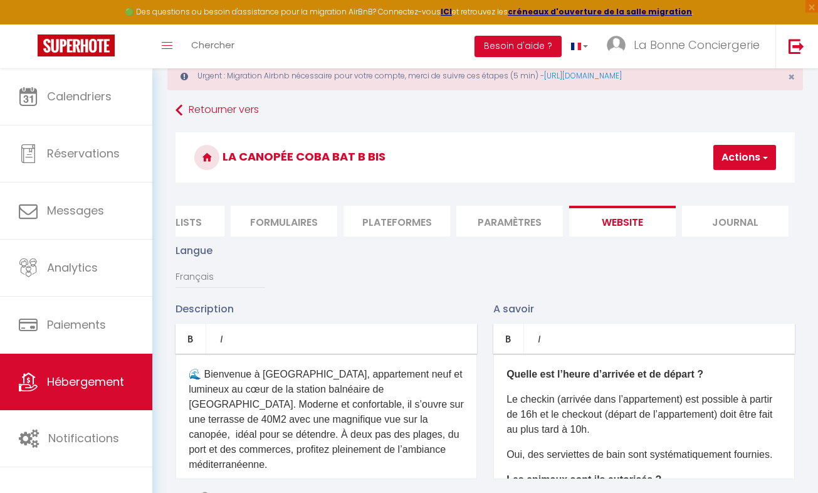
click at [736, 152] on button "Actions" at bounding box center [745, 157] width 63 height 25
click at [706, 186] on input "Enregistrer" at bounding box center [712, 185] width 46 height 13
checkbox input "false"
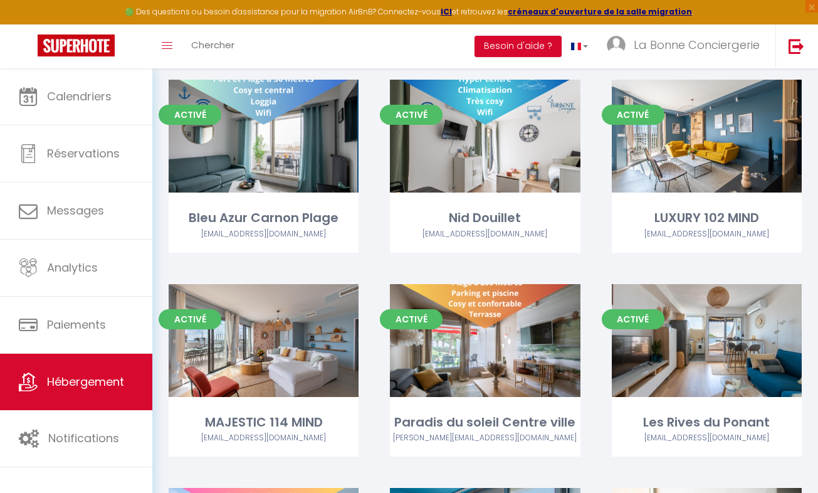
scroll to position [4176, 0]
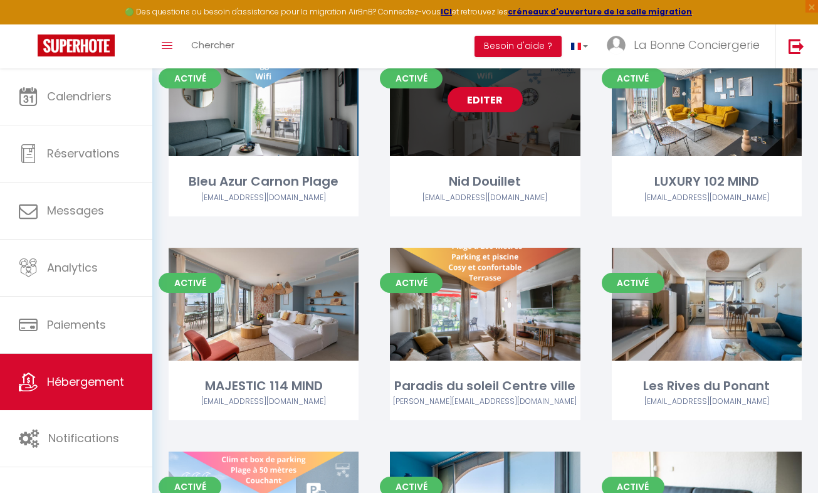
click at [482, 91] on link "Editer" at bounding box center [485, 99] width 75 height 25
click at [493, 90] on link "Editer" at bounding box center [485, 99] width 75 height 25
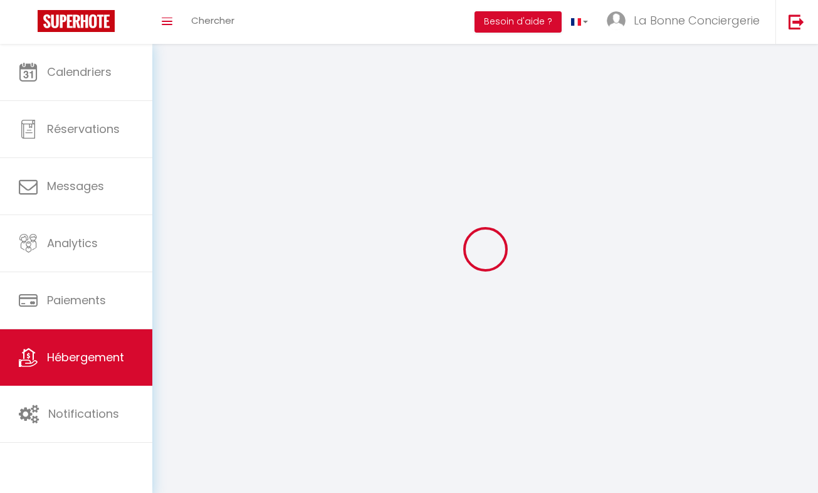
select select
select select "28"
select select
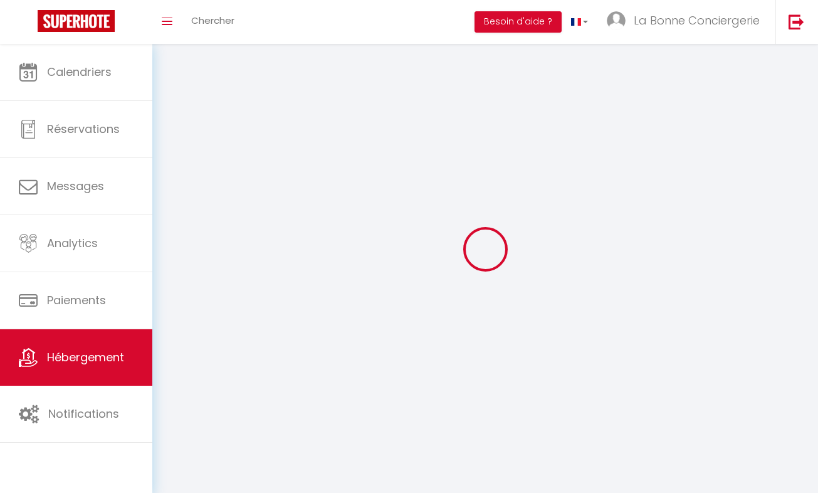
select select
checkbox input "false"
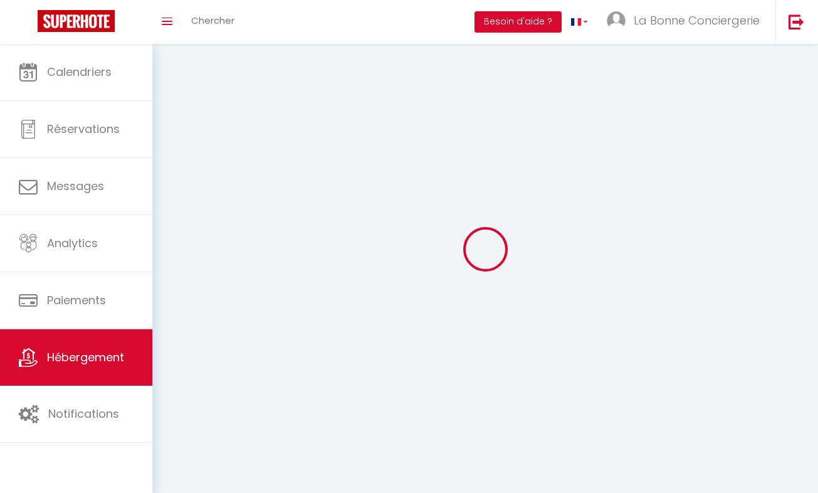
checkbox input "false"
select select
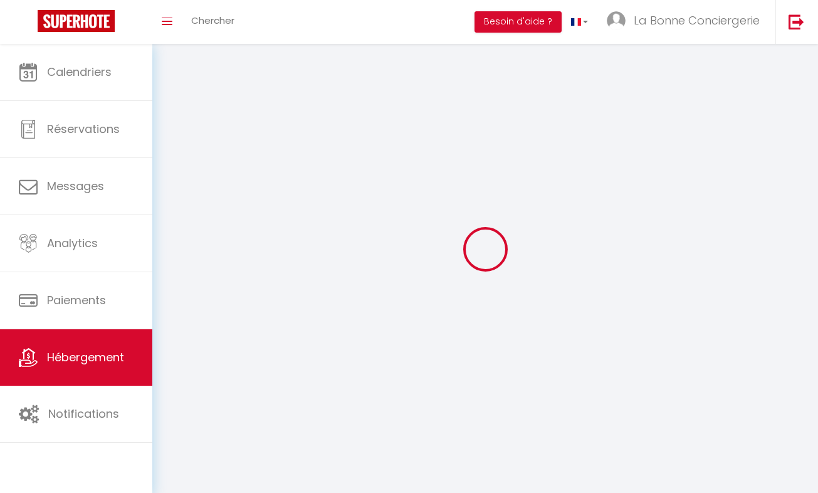
select select
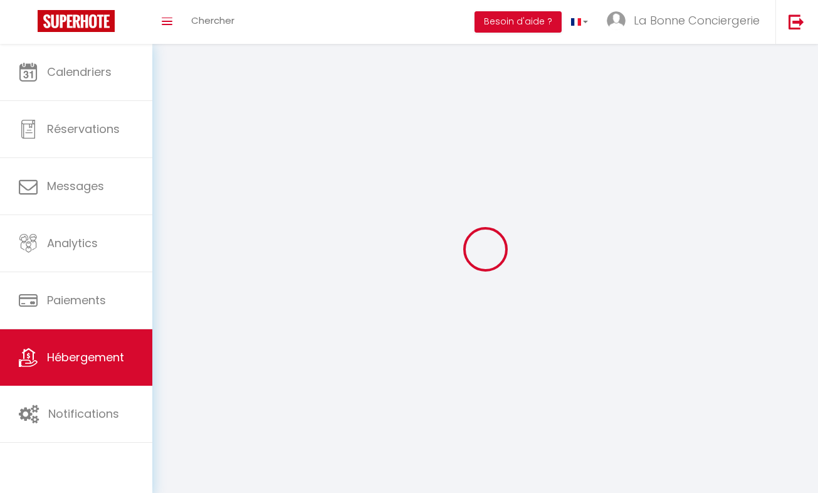
checkbox input "false"
select select
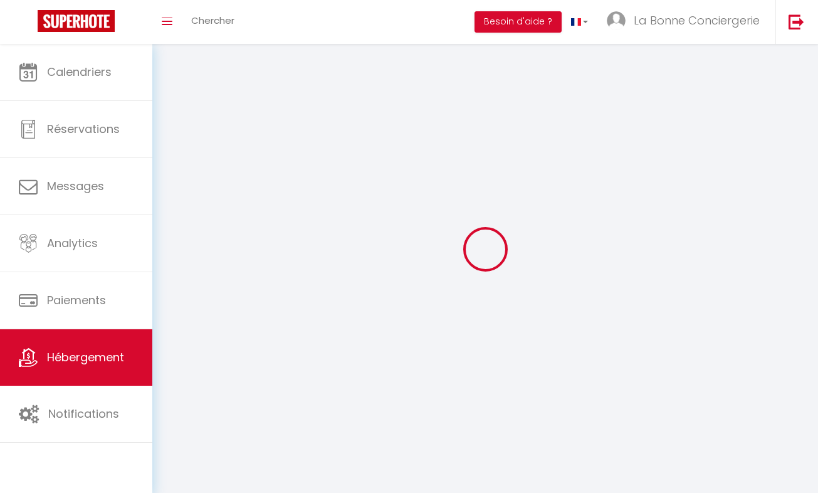
select select
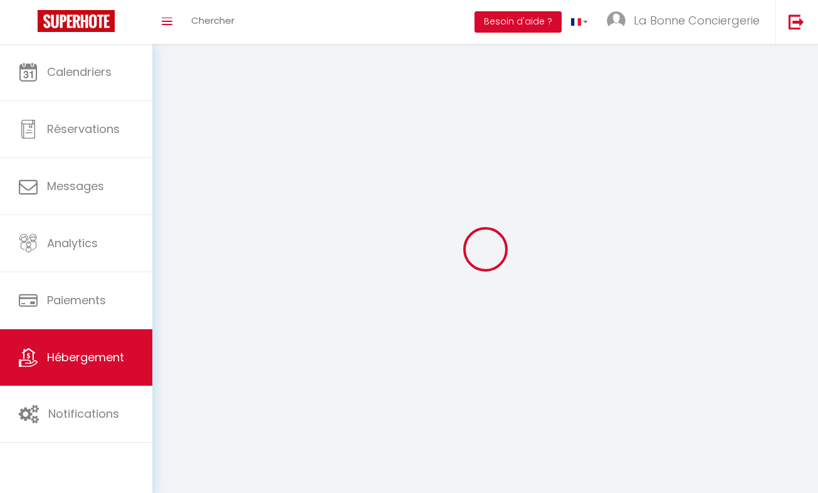
select select
checkbox input "false"
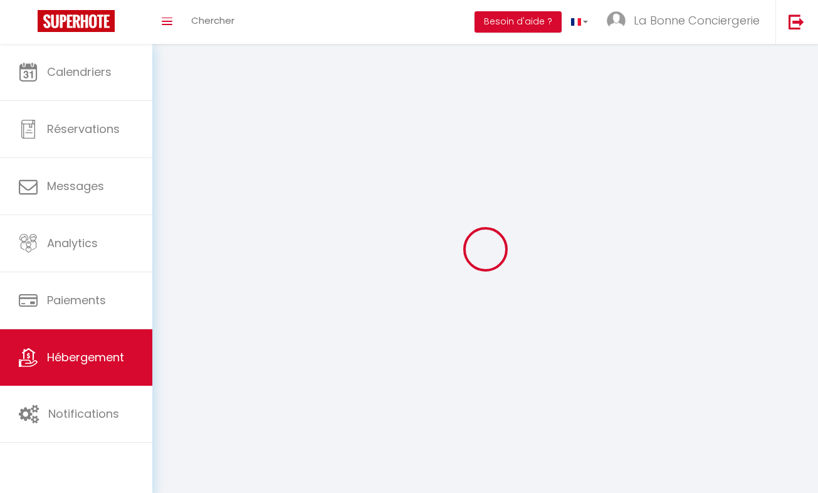
checkbox input "false"
select select
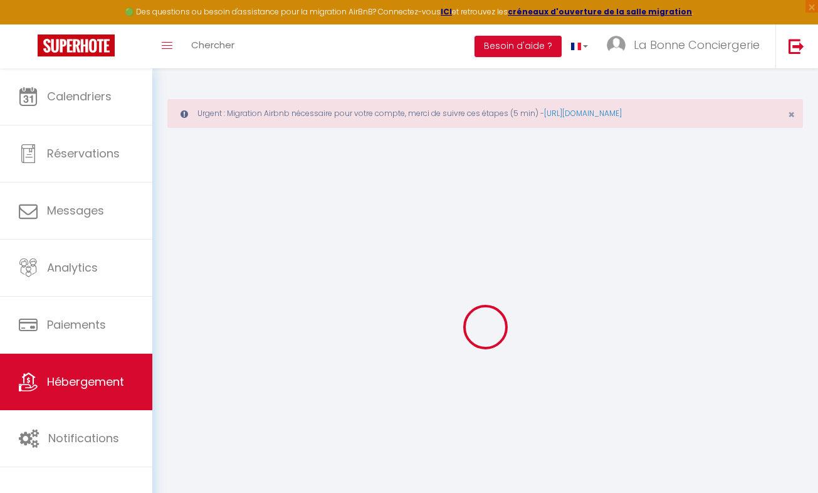
select select
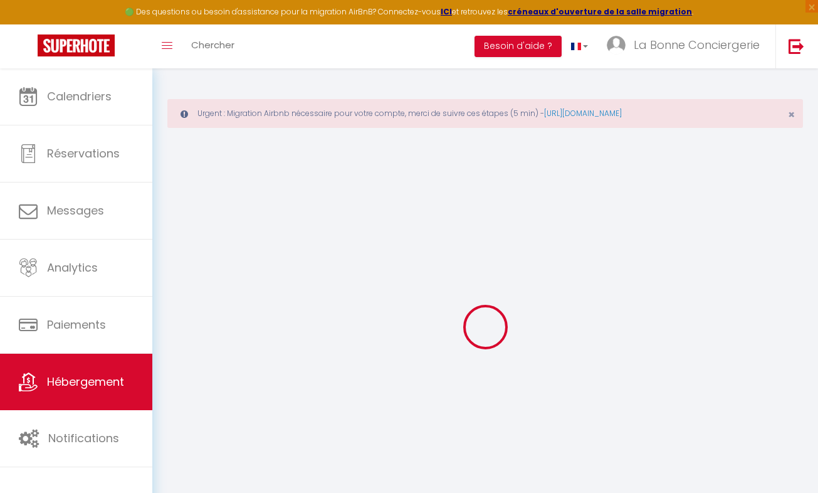
select select
checkbox input "false"
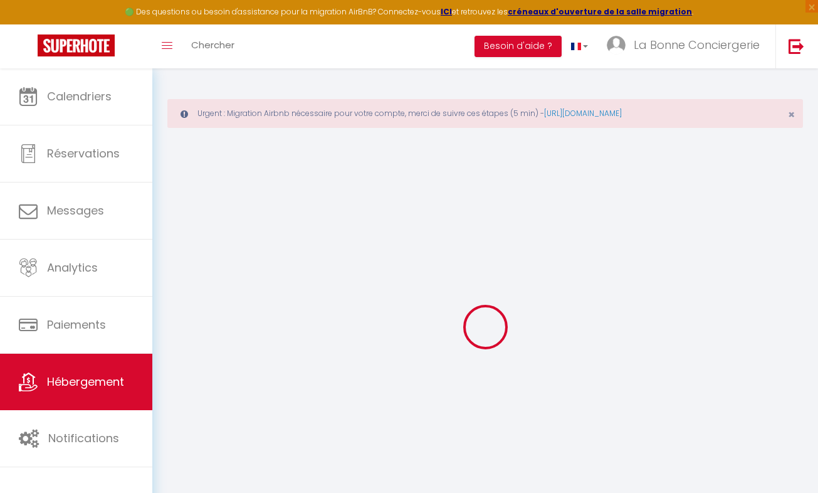
select select
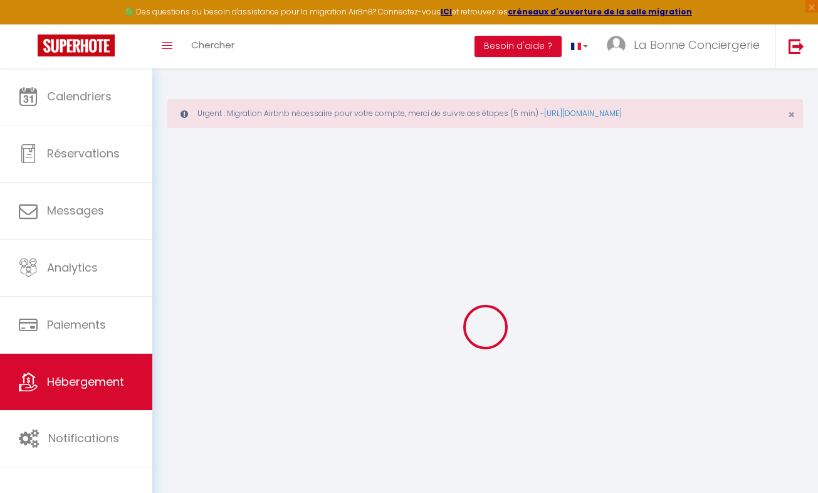
select select
checkbox input "false"
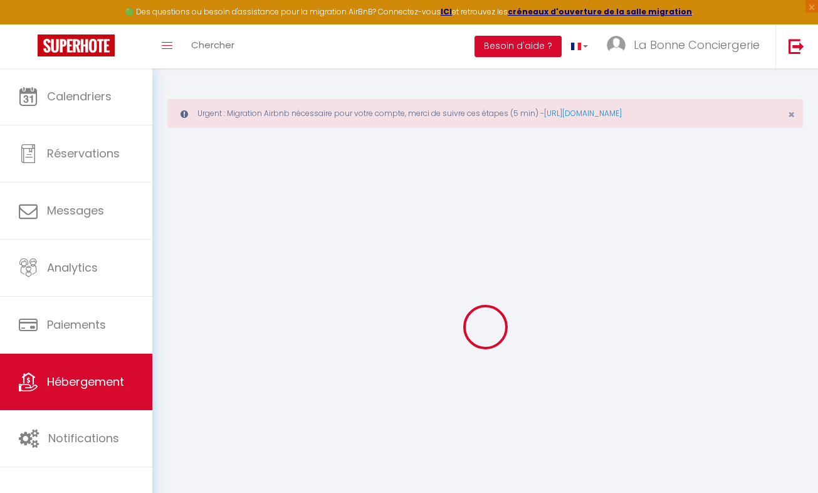
checkbox input "false"
select select
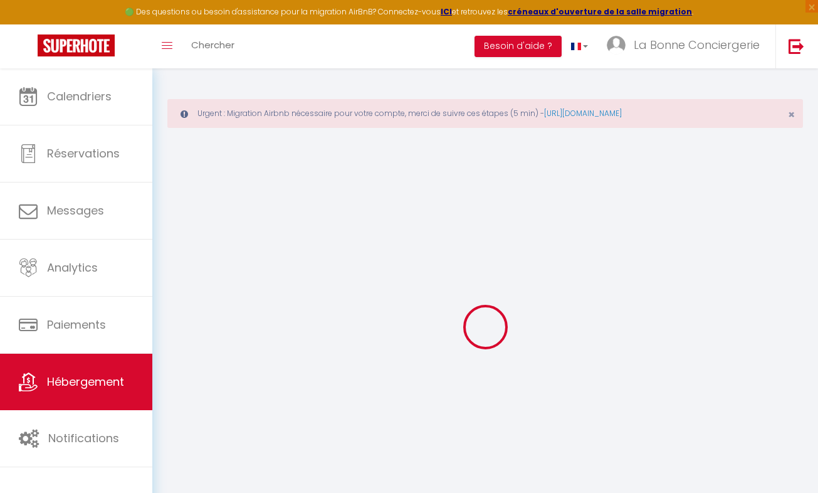
select select
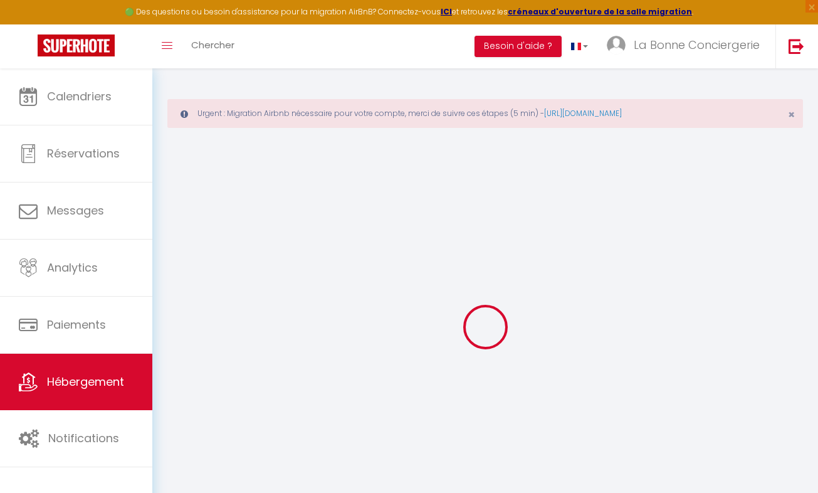
checkbox input "false"
select select
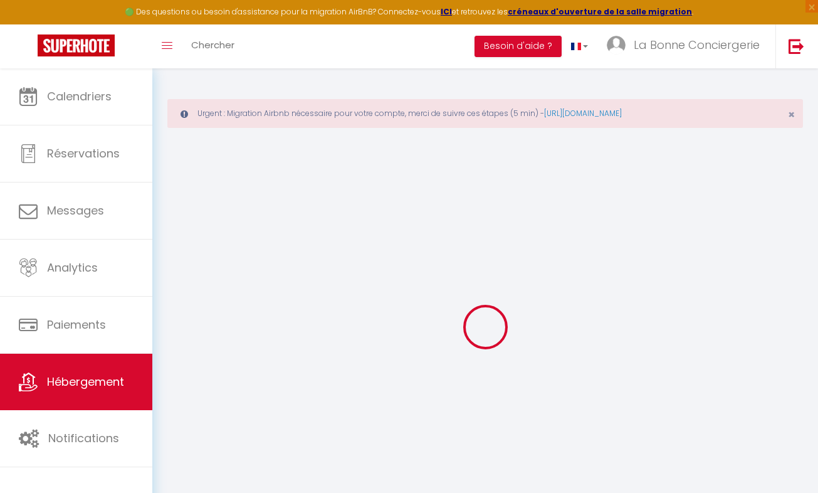
select select
type input "Nid Douillet"
type input "La Bonne"
type input "Conciergerie"
type input "[STREET_ADDRESS][PERSON_NAME]"
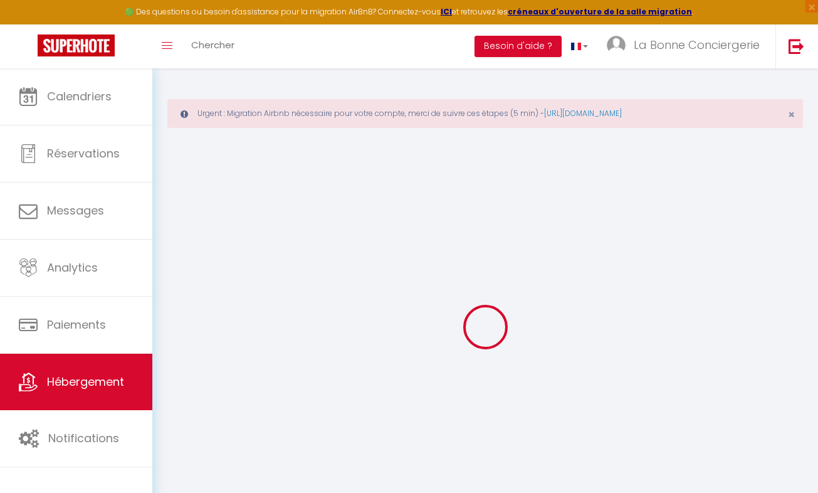
type input "34400"
type input "LUNEL"
select select "2"
select select "0"
type input "33"
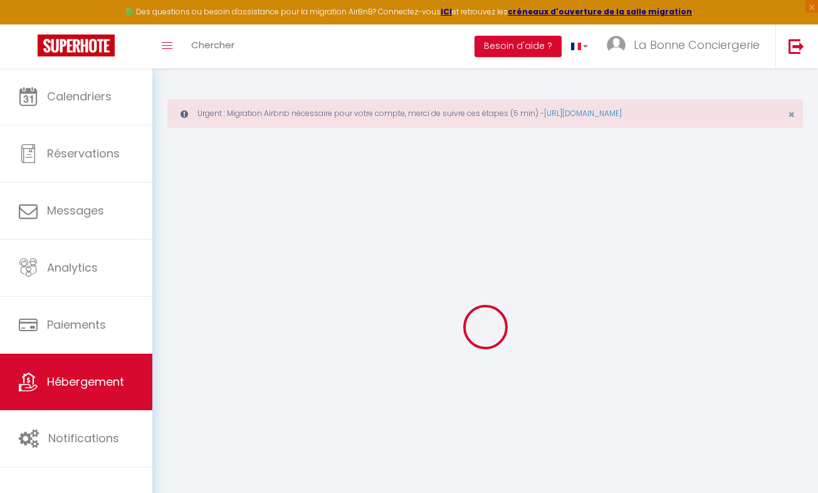
type input "49"
type input "1.44"
type input "150"
select select
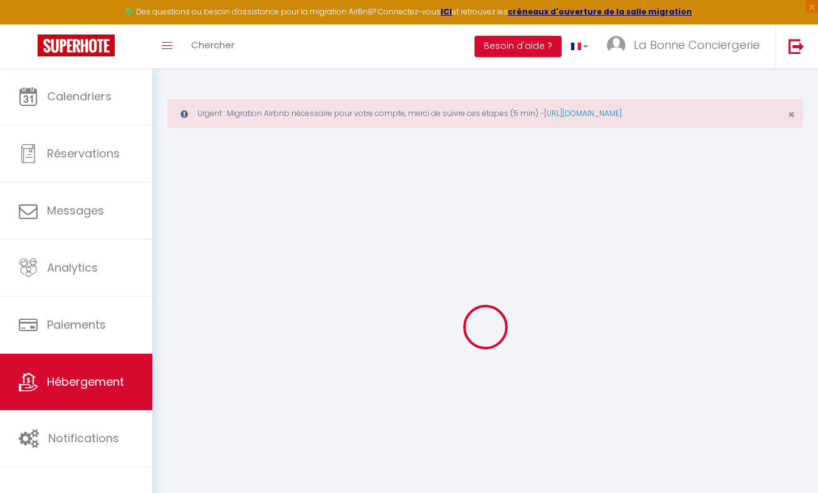
select select
type input "[STREET_ADDRESS][PERSON_NAME]"
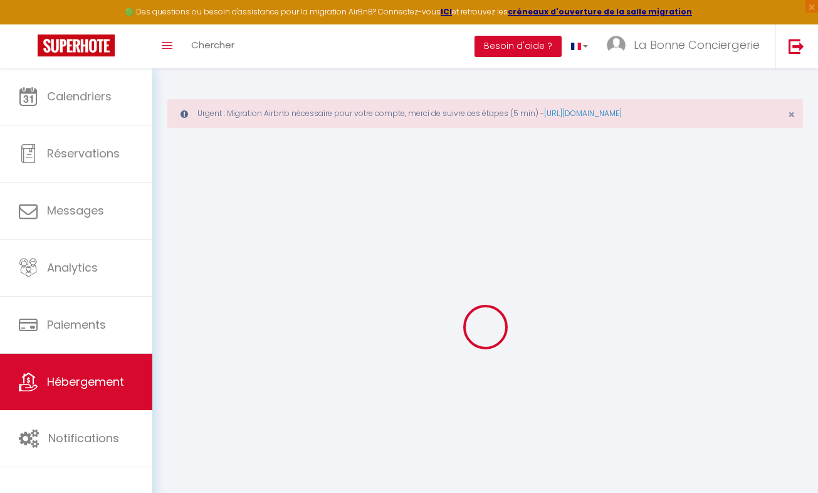
type input "34280"
type input "LA GRANDE MOTTE"
select select "75"
type input "[EMAIL_ADDRESS][DOMAIN_NAME]"
select select "6482"
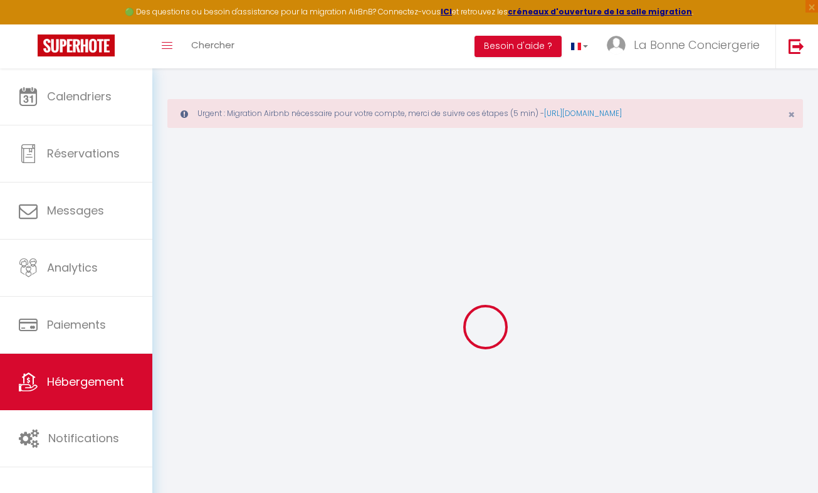
checkbox input "true"
checkbox input "false"
type input "0"
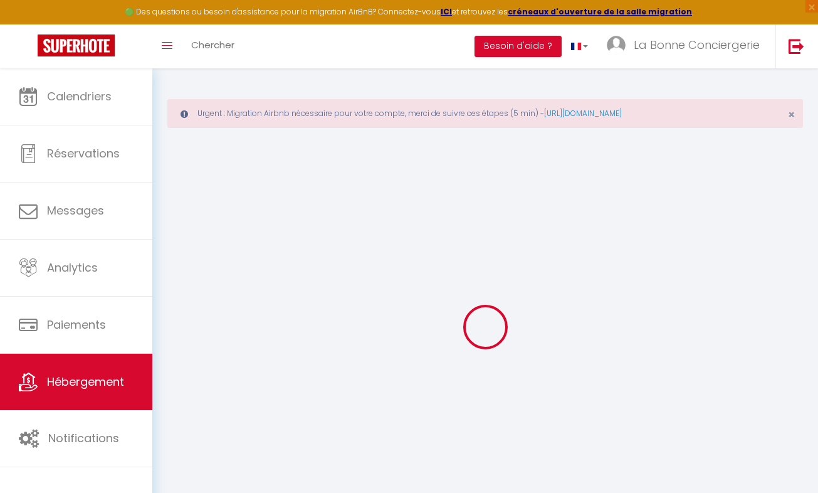
type input "49"
type input "0"
select select
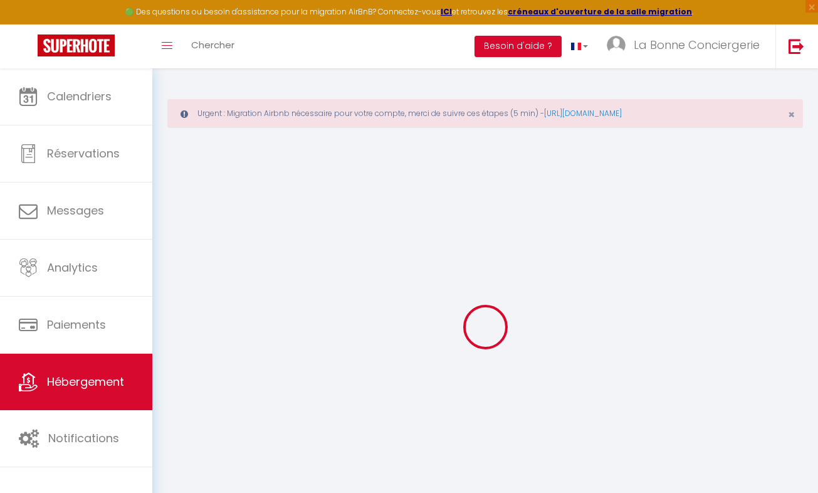
select select
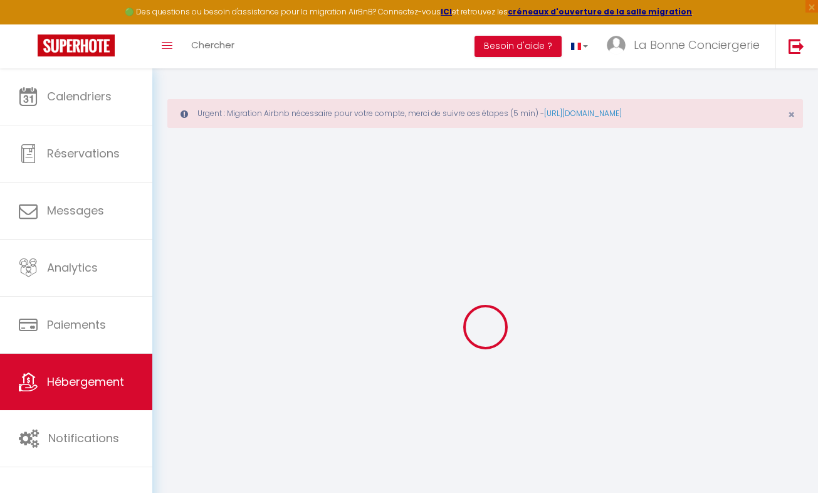
checkbox input "true"
checkbox input "false"
select select
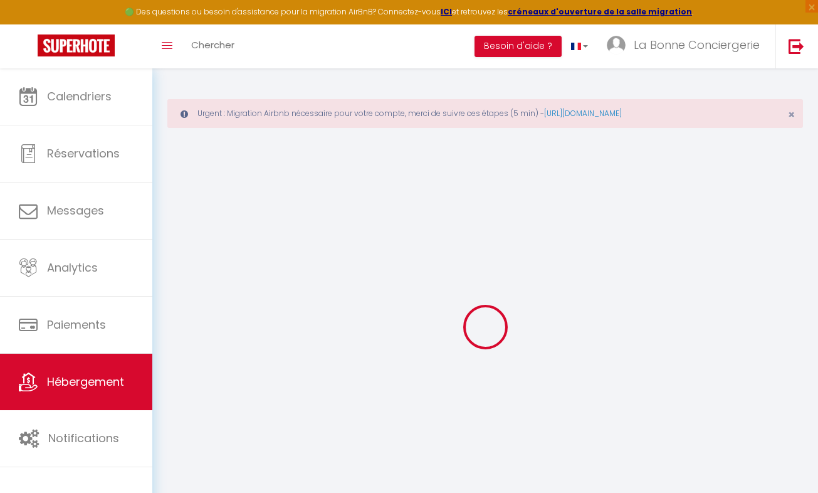
select select
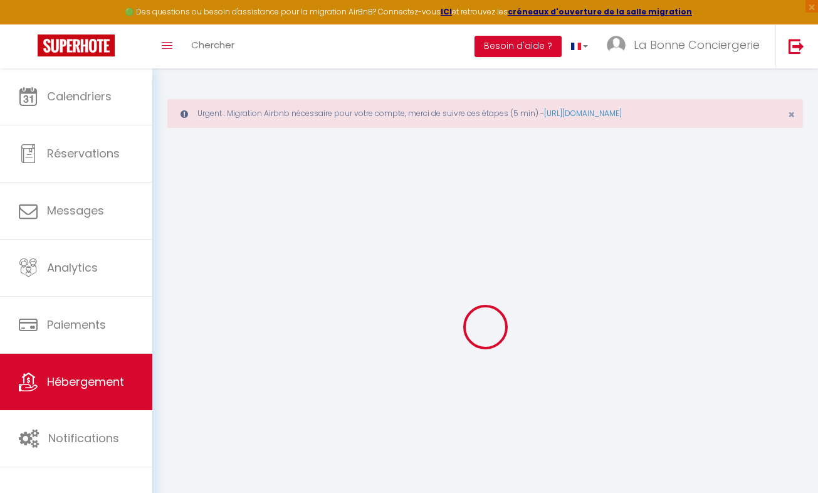
checkbox input "true"
checkbox input "false"
select select "44994"
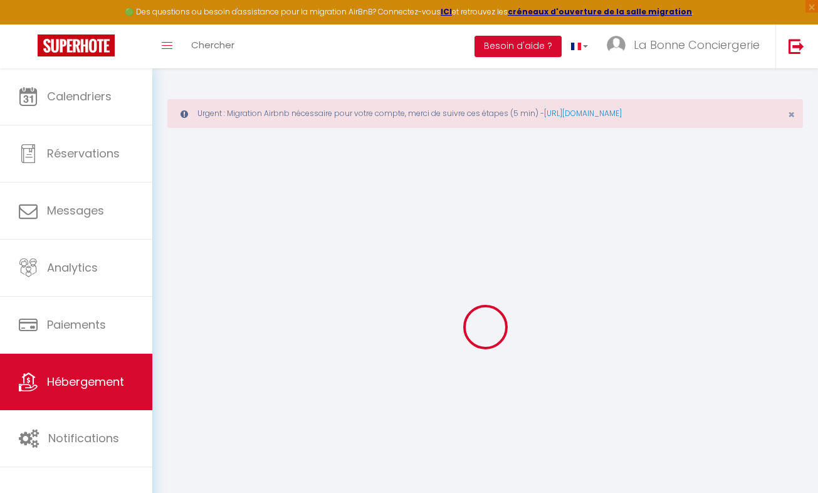
checkbox input "true"
checkbox input "false"
select select "16:00"
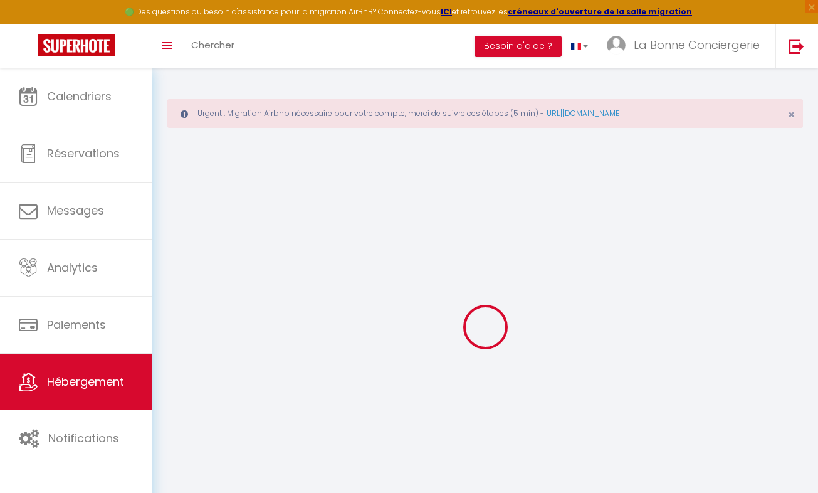
select select "20:00"
select select "10:00"
select select "15"
select select "21:00"
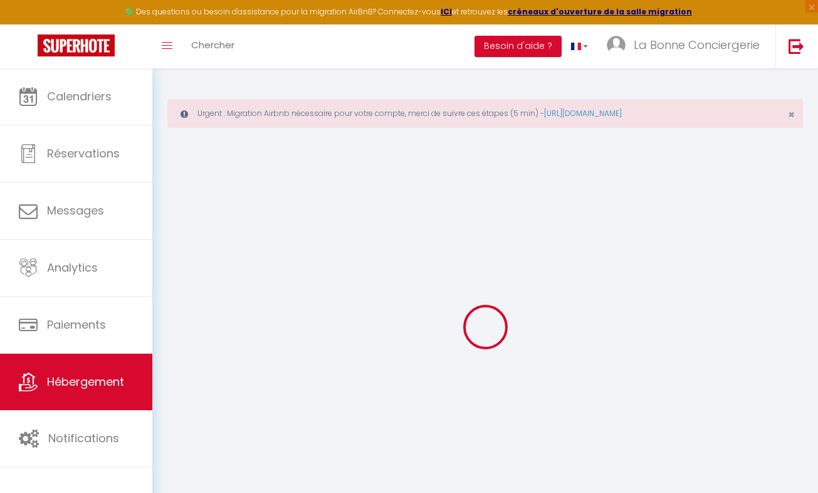
checkbox input "true"
checkbox input "false"
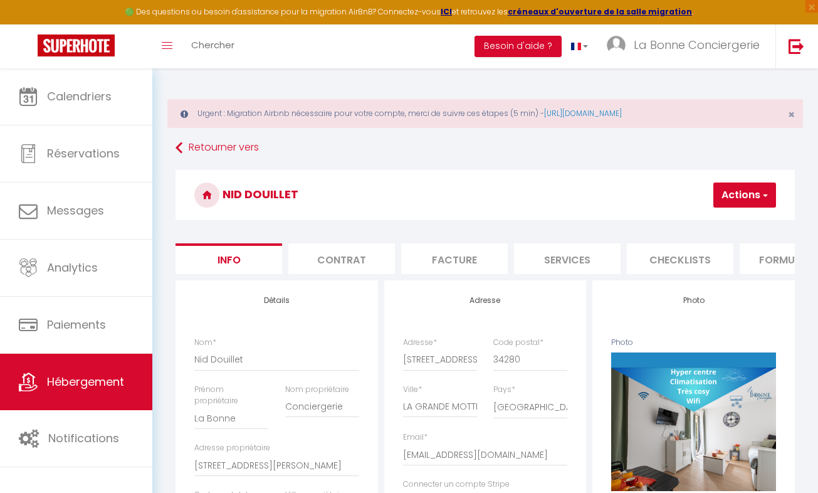
checkbox input "true"
checkbox input "false"
select select "2"
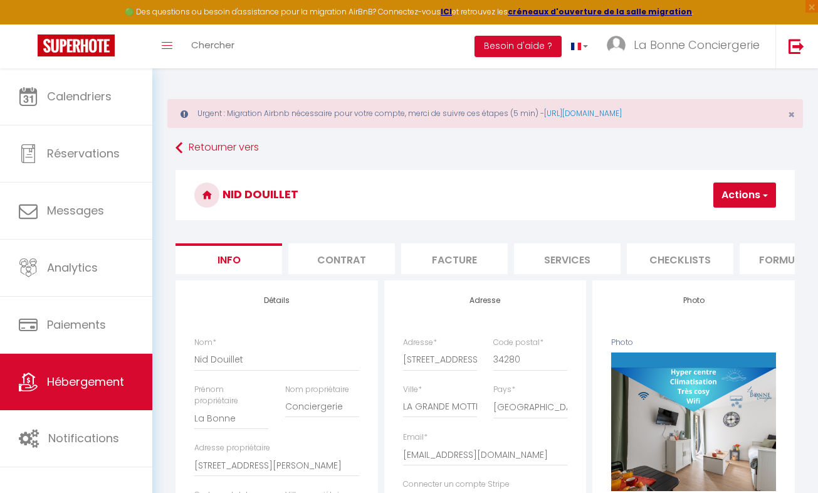
select select "2"
select select "1"
select select "16:00"
select select "20:00"
select select "10:00"
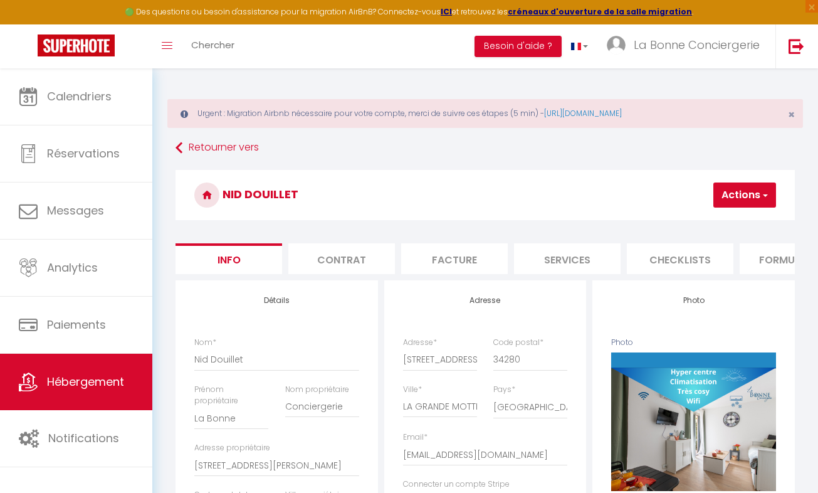
select select "21:00"
select select "75"
select select "6482"
select select "28"
select select "44994"
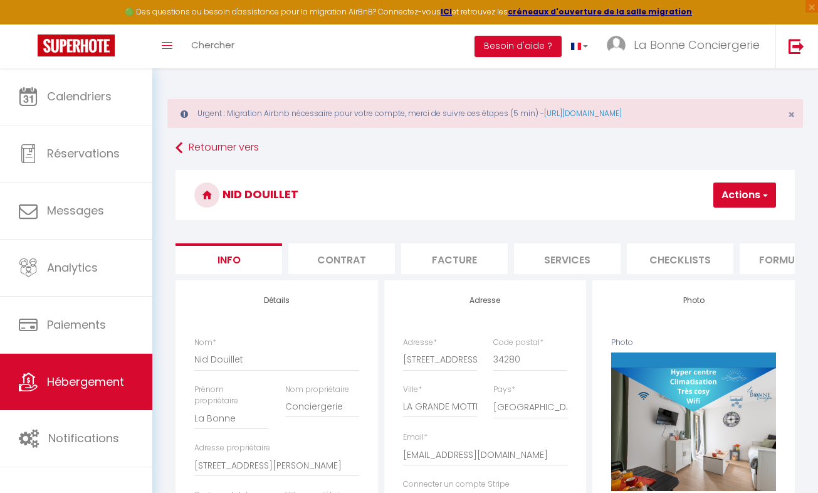
checkbox input "true"
checkbox input "false"
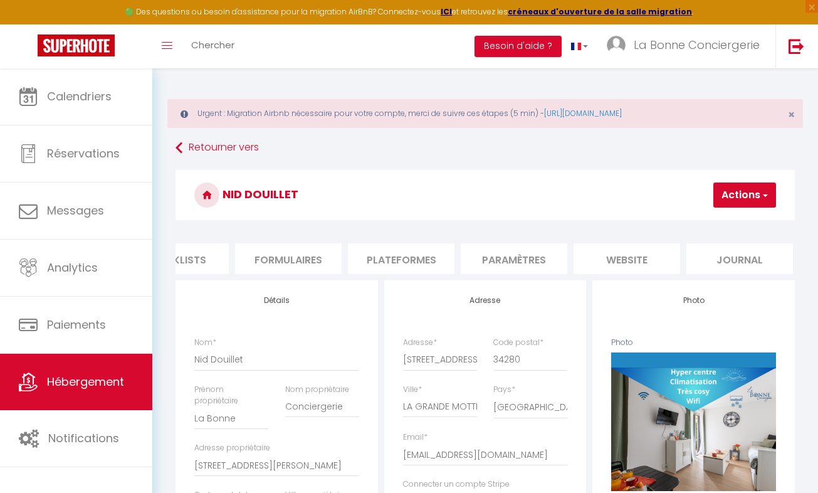
scroll to position [0, 509]
click at [624, 260] on li "website" at bounding box center [622, 258] width 107 height 31
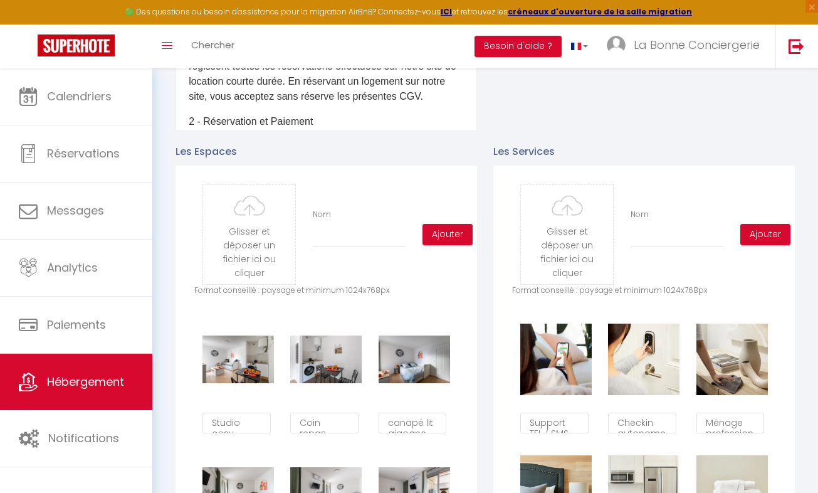
scroll to position [641, 0]
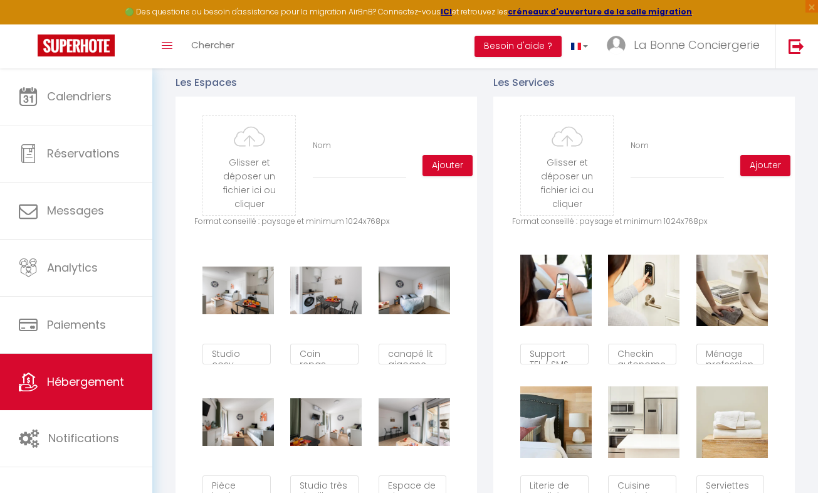
scroll to position [0, 509]
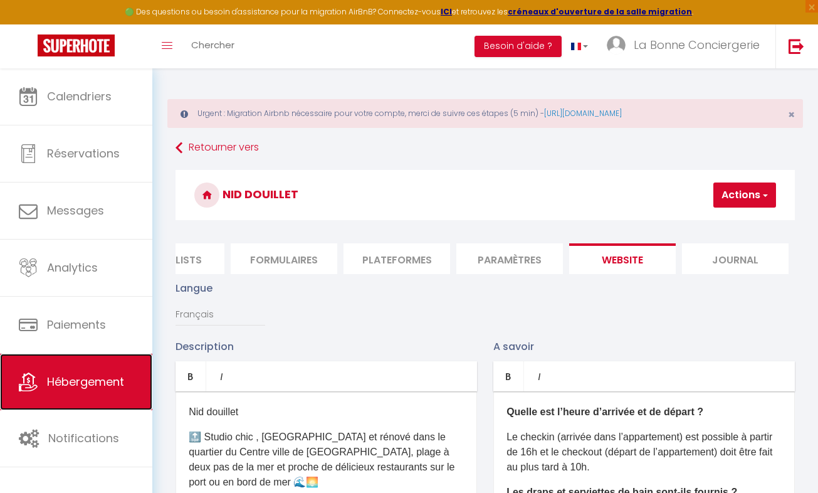
click at [108, 396] on link "Hébergement" at bounding box center [76, 382] width 152 height 56
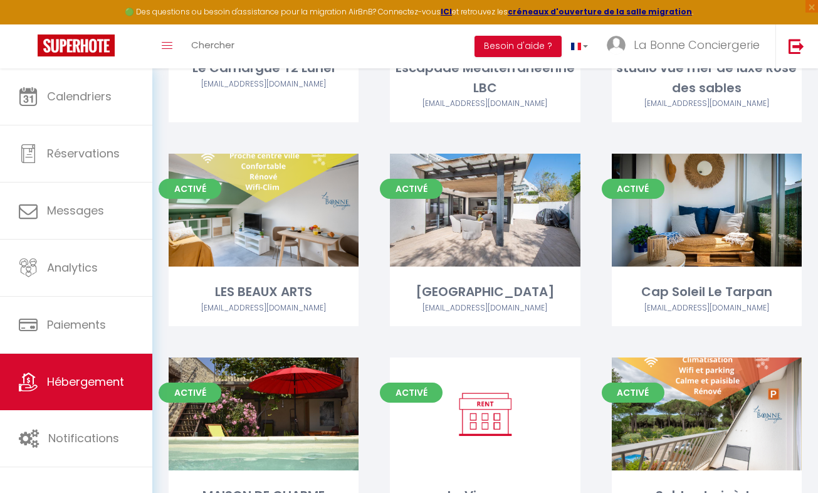
scroll to position [6276, 0]
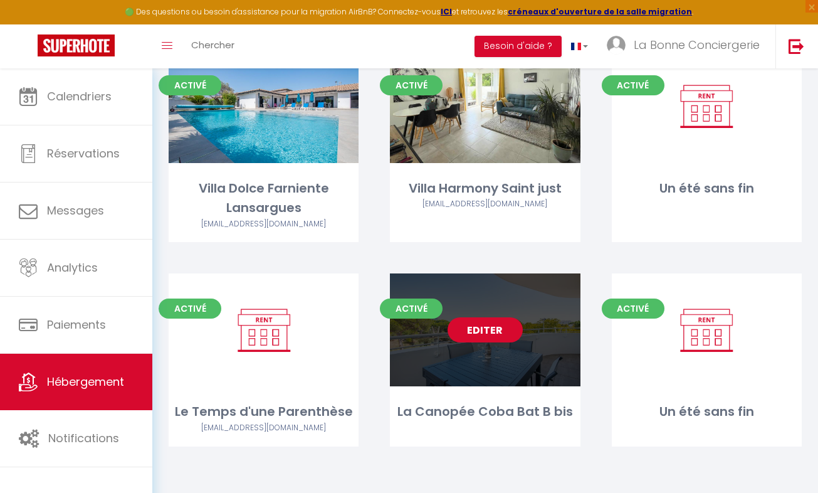
click at [460, 332] on link "Editer" at bounding box center [485, 329] width 75 height 25
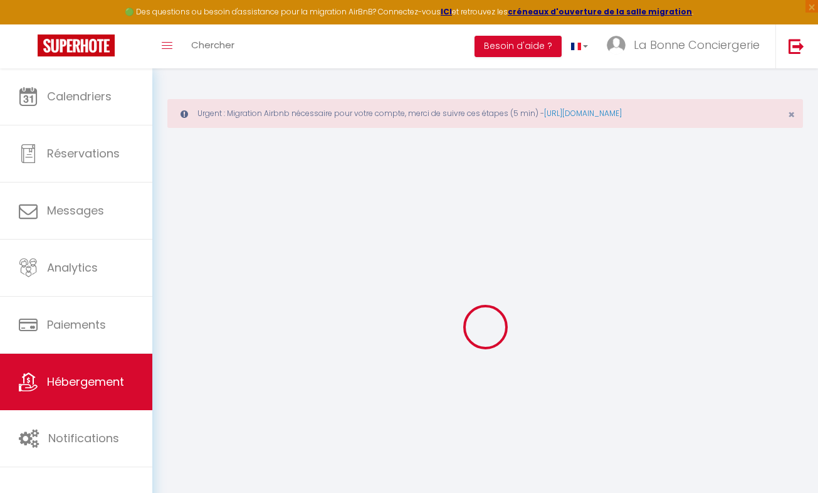
select select "26021"
select select
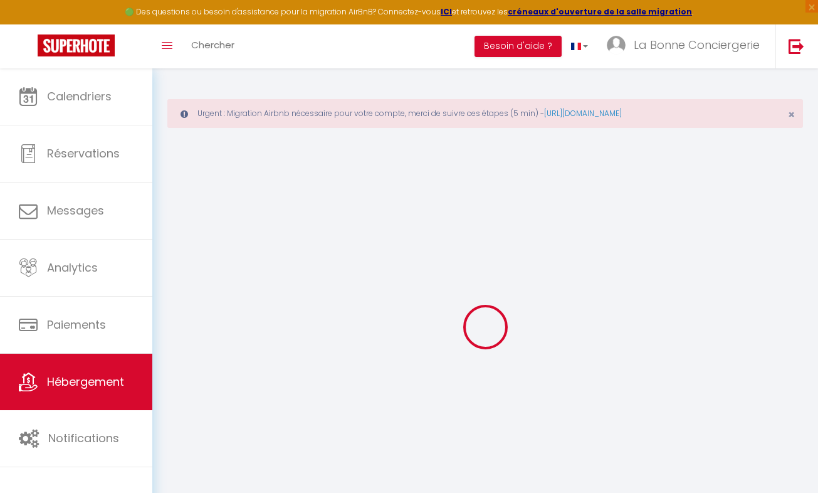
select select
checkbox input "true"
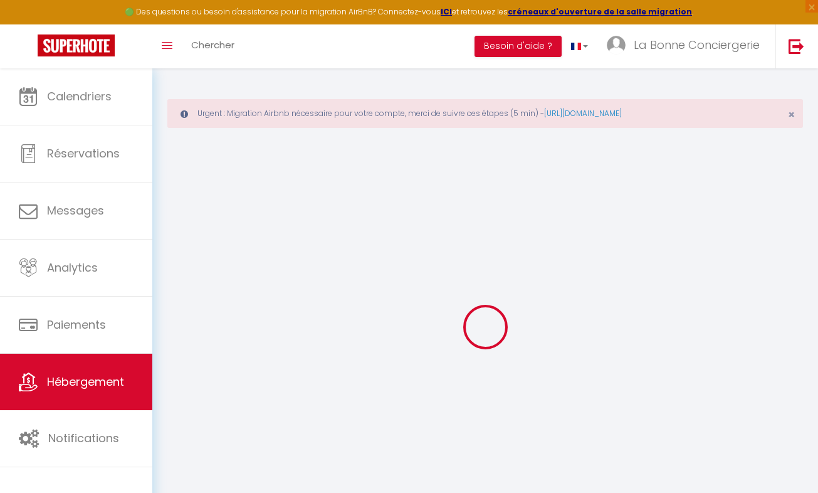
checkbox input "false"
select select
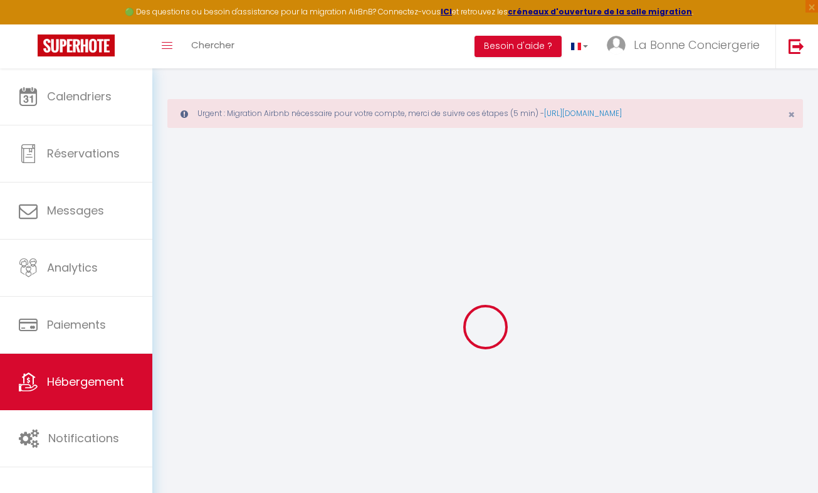
select select
checkbox input "true"
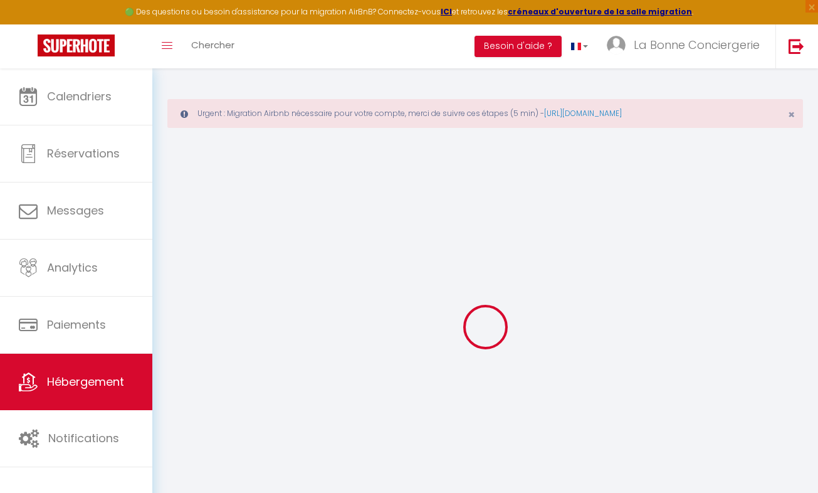
checkbox input "false"
checkbox input "true"
checkbox input "false"
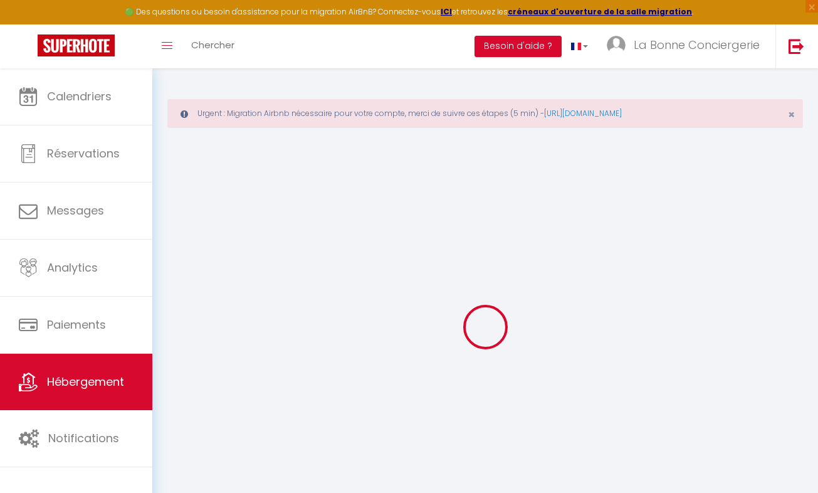
checkbox input "true"
checkbox input "false"
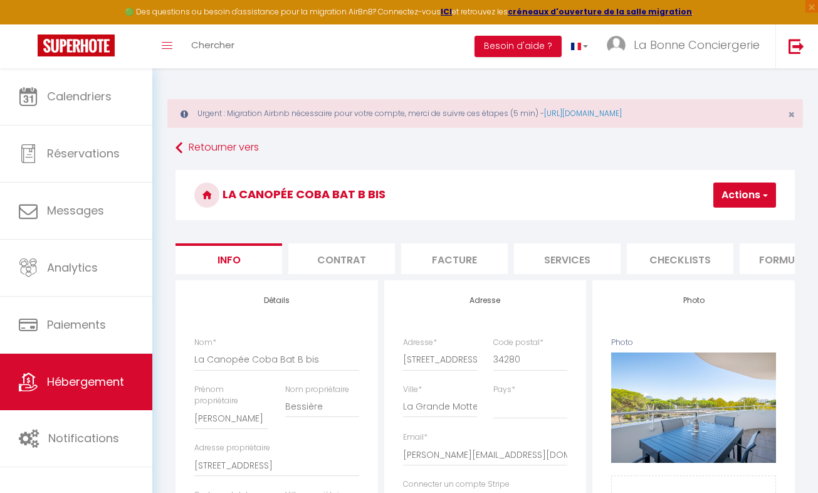
checkbox input "true"
checkbox input "false"
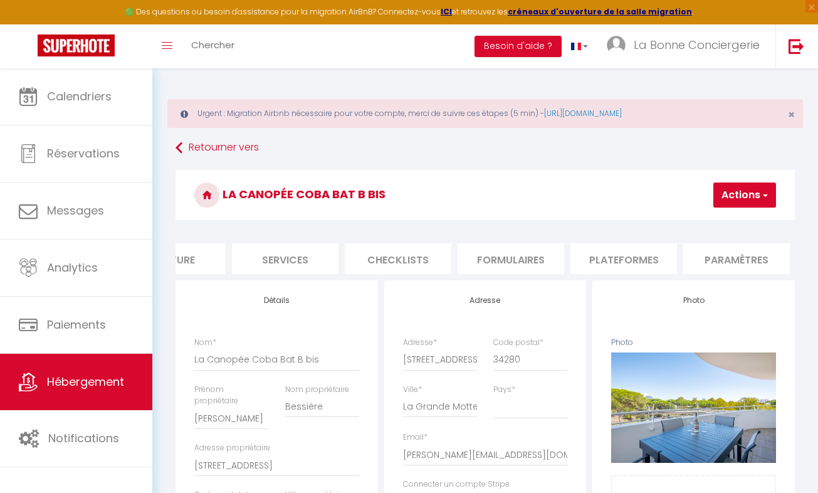
scroll to position [0, 379]
click at [559, 265] on li "Plateformes" at bounding box center [527, 258] width 107 height 31
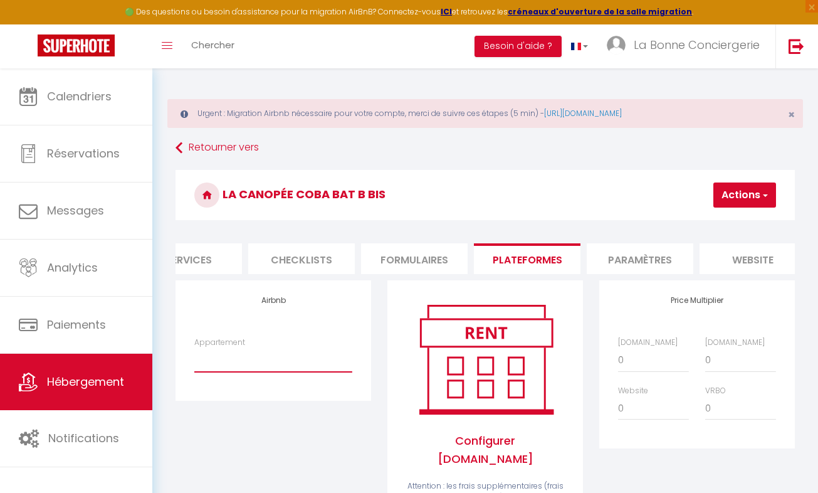
click at [287, 372] on select "La Canopée* Climatisation*Parking*Wifi*vert - contact@labonneconciergerie.fr Ca…" at bounding box center [273, 360] width 158 height 24
select select "1020-1486097111886825391"
click at [194, 357] on select "La Canopée* Climatisation*Parking*Wifi*vert - contact@labonneconciergerie.fr Ca…" at bounding box center [273, 360] width 158 height 24
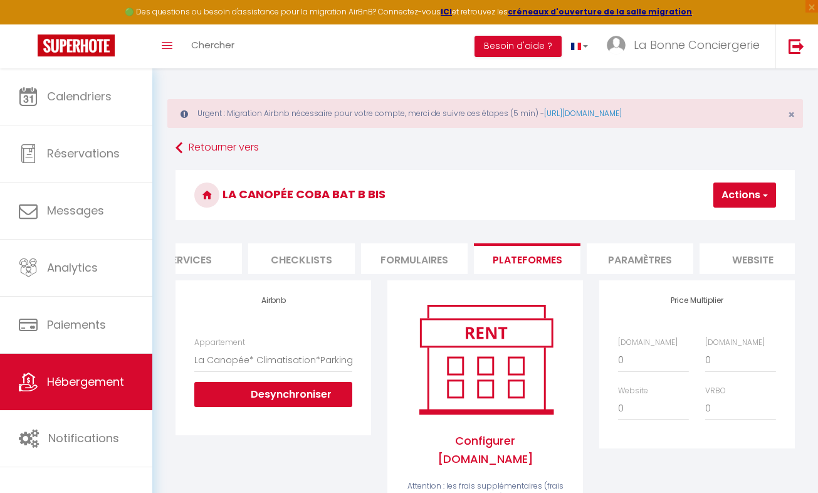
click at [737, 195] on button "Actions" at bounding box center [745, 194] width 63 height 25
click at [722, 222] on link "Enregistrer" at bounding box center [726, 222] width 99 height 16
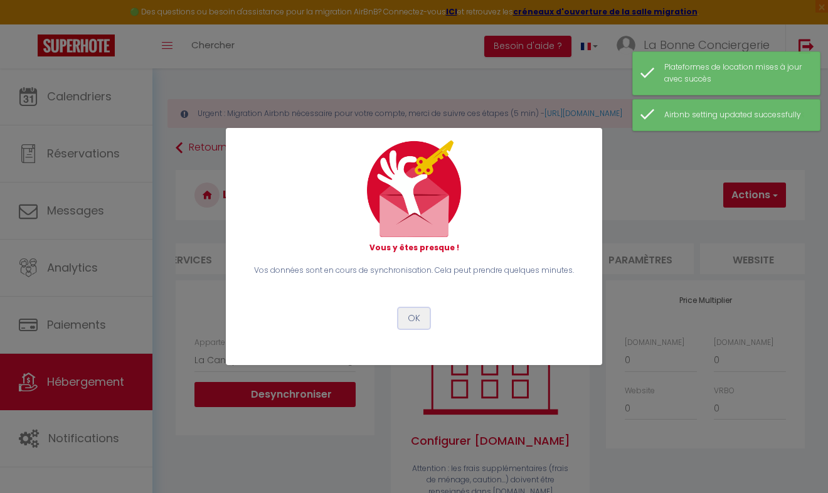
click at [415, 312] on button "OK" at bounding box center [413, 318] width 31 height 21
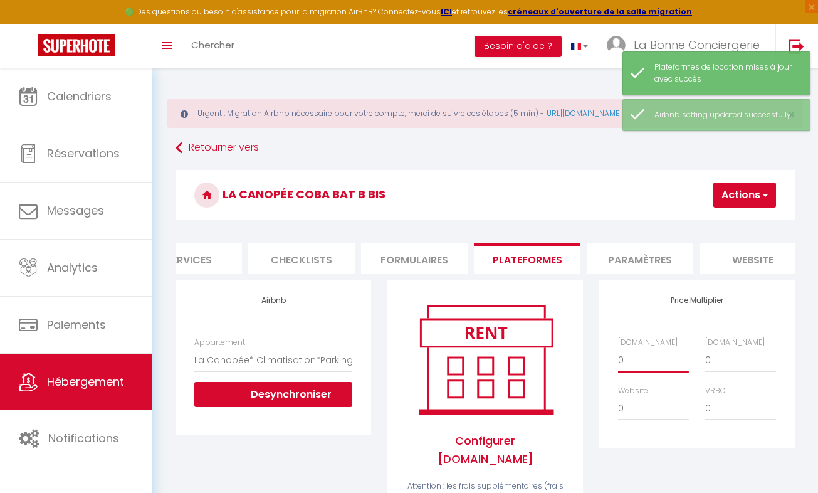
click at [638, 368] on select "0 + 1 % + 2 % + 3 % + 4 % + 5 % + 6 % + 7 % + 8 % + 9 %" at bounding box center [653, 360] width 71 height 24
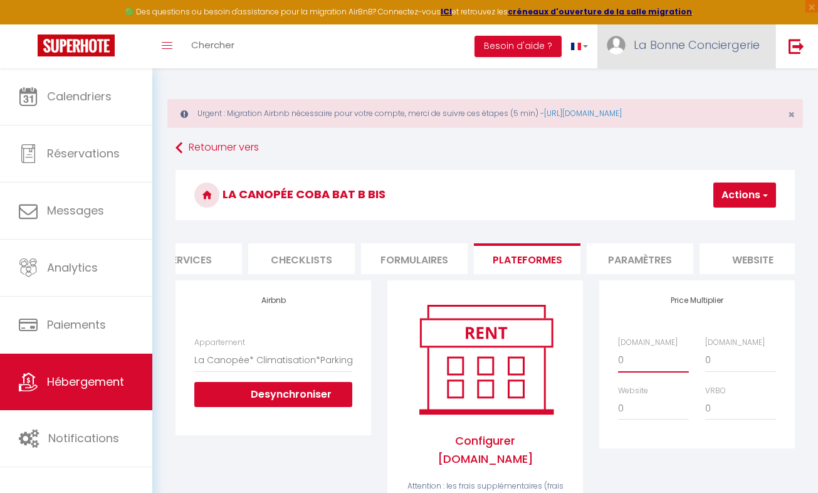
select select "+ 18 %"
click at [618, 357] on select "0 + 1 % + 2 % + 3 % + 4 % + 5 % + 6 % + 7 % + 8 % + 9 %" at bounding box center [653, 360] width 71 height 24
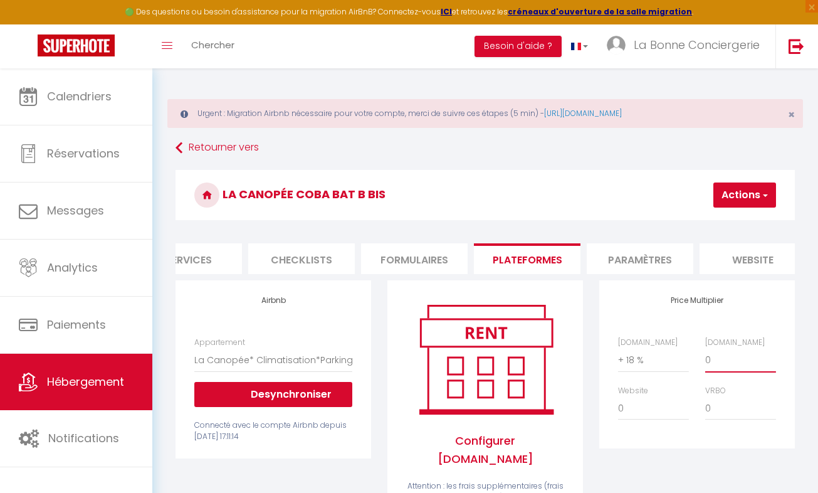
click at [721, 372] on select "0 + 1 % + 2 % + 3 % + 4 % + 5 % + 6 % + 7 % + 8 % + 9 %" at bounding box center [740, 360] width 71 height 24
click at [778, 350] on div "Booking.com 0 + 1 % + 2 % + 3 % + 4 % + 5 % + 6 % + 7 % + 8 %" at bounding box center [740, 355] width 87 height 36
click at [749, 372] on select "0 + 1 % + 2 % + 3 % + 4 % + 5 % + 6 % + 7 % + 8 % + 9 %" at bounding box center [740, 360] width 71 height 24
select select "+ 29 %"
click at [705, 357] on select "0 + 1 % + 2 % + 3 % + 4 % + 5 % + 6 % + 7 % + 8 % + 9 %" at bounding box center [740, 360] width 71 height 24
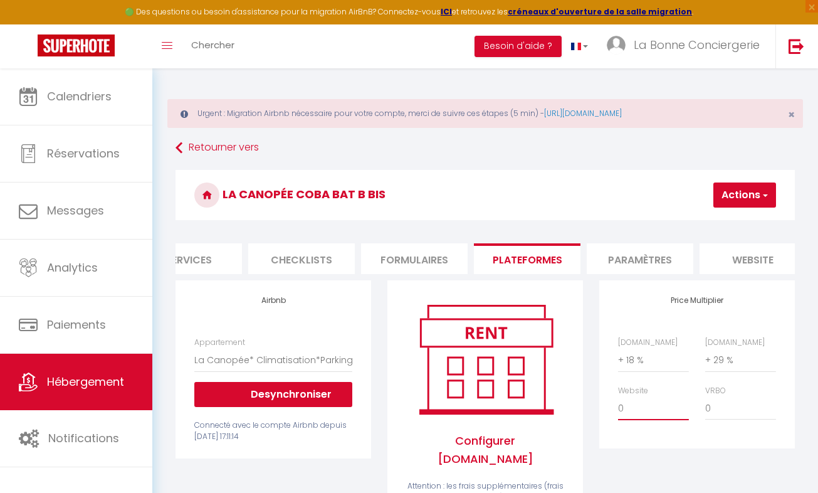
click at [661, 407] on select "0 + 1 % + 2 % + 3 % + 4 % + 5 % + 6 % + 7 % + 8 % + 9 %" at bounding box center [653, 408] width 71 height 24
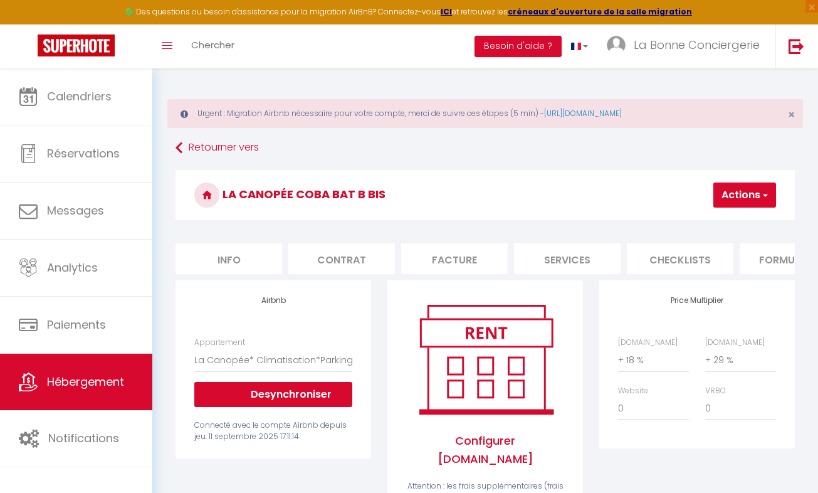
select select "1020-1486097111886825391"
select select "+ 18 %"
select select "+ 29 %"
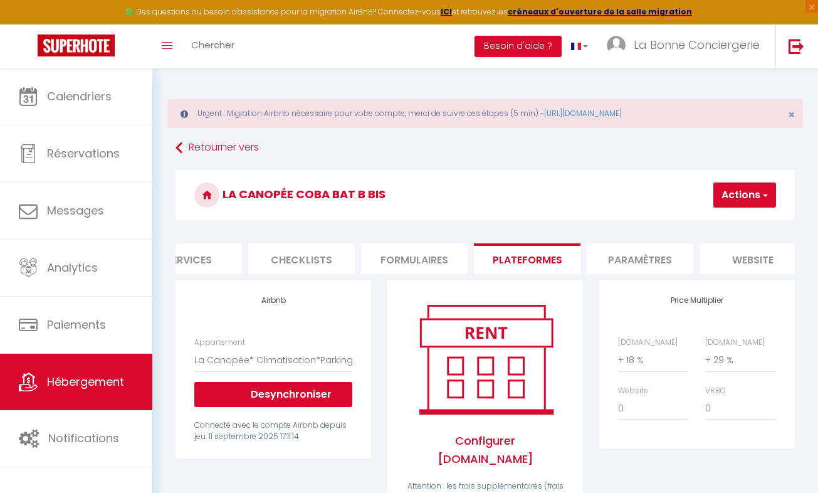
select select "+ 6 %"
click at [618, 406] on select "0 + 1 % + 2 % + 3 % + 4 % + 5 % + 6 % + 7 % + 8 % + 9 %" at bounding box center [653, 408] width 71 height 24
click at [735, 198] on button "Actions" at bounding box center [745, 194] width 63 height 25
click at [716, 226] on link "Enregistrer" at bounding box center [726, 222] width 99 height 16
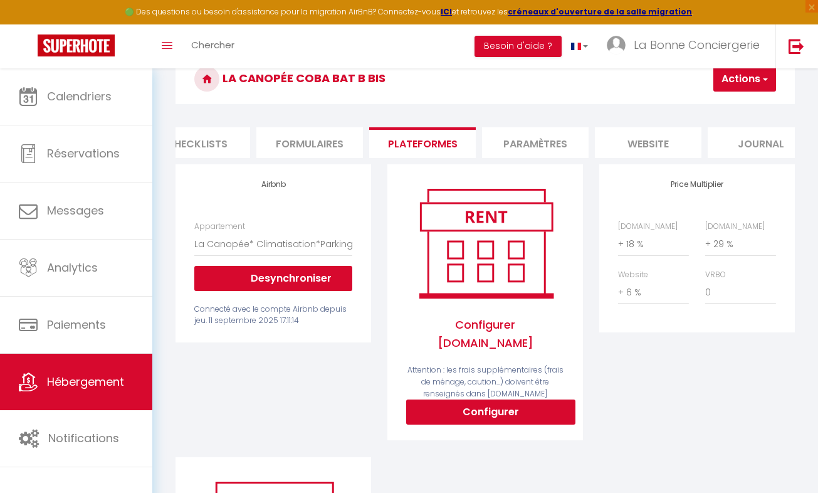
scroll to position [0, 509]
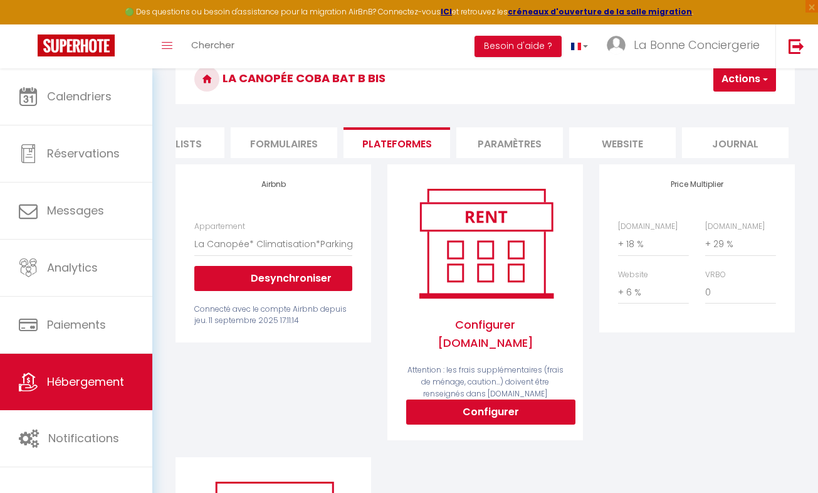
click at [635, 142] on li "website" at bounding box center [622, 142] width 107 height 31
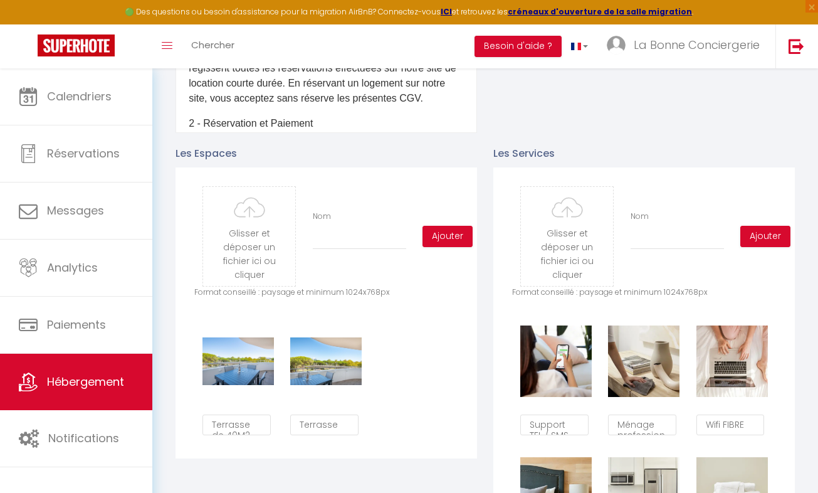
scroll to position [574, 0]
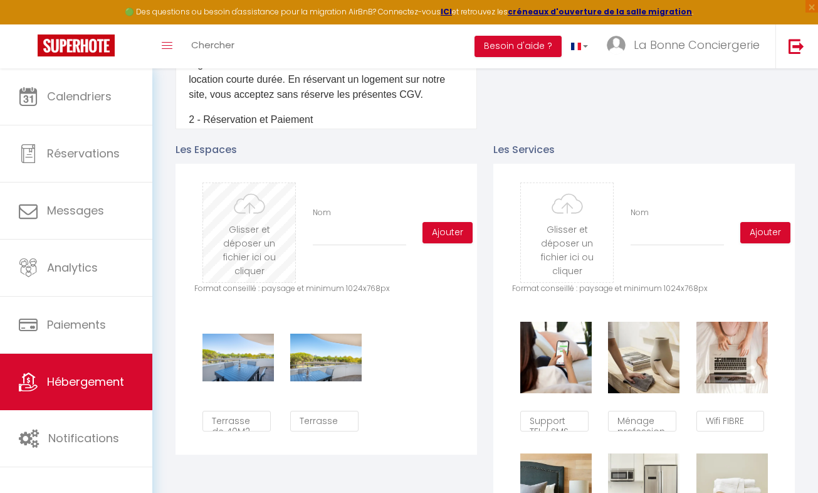
click at [244, 249] on input "file" at bounding box center [249, 232] width 92 height 99
type input "C:\fakepath\LBC_CANOPEE_LGM_03-09-2025_25.jpg"
checkbox input "false"
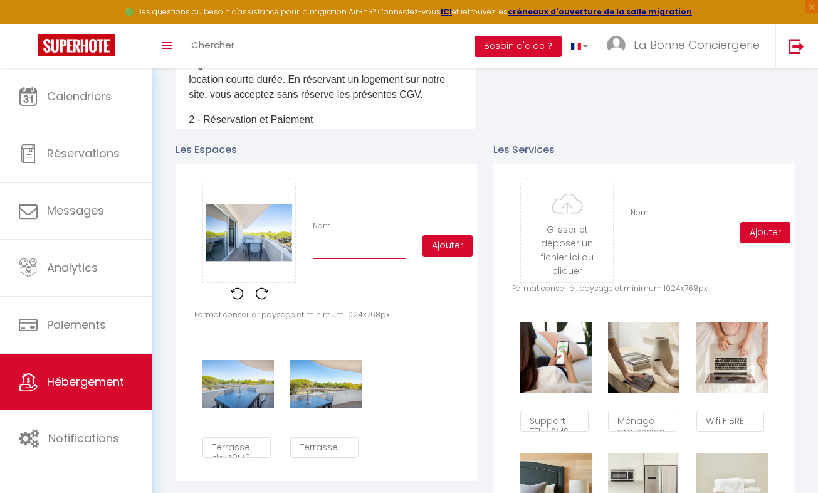
click at [331, 259] on input "Nom" at bounding box center [359, 247] width 93 height 23
type input "T"
checkbox input "false"
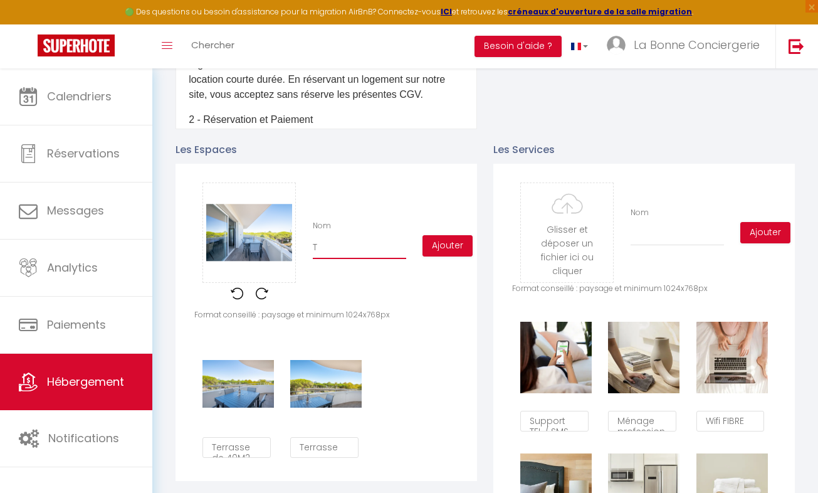
type input "Te"
checkbox input "false"
type input "Ter"
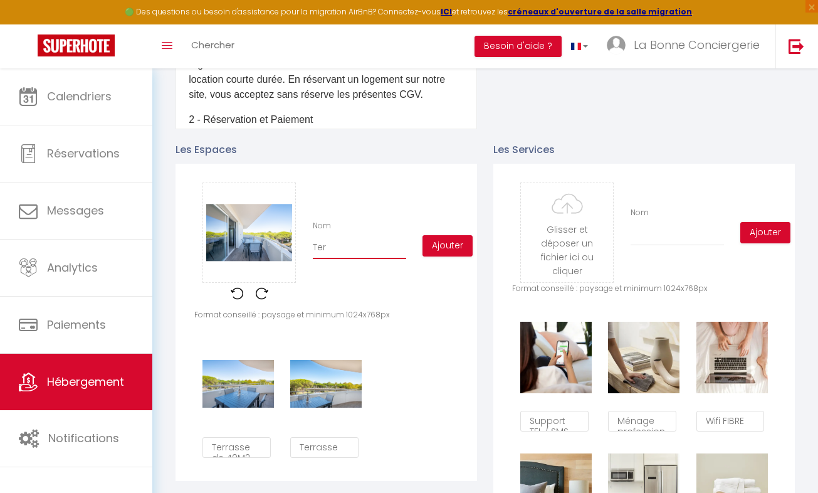
checkbox input "false"
type input "Tera"
checkbox input "false"
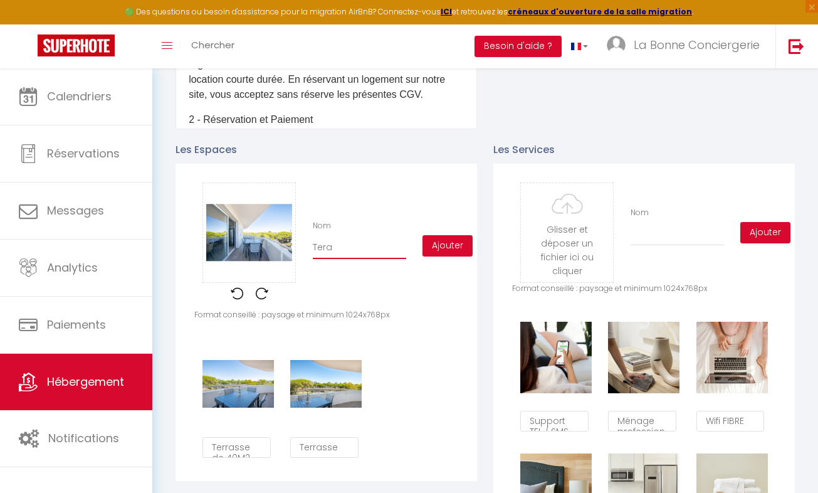
checkbox input "false"
type input "Teras"
checkbox input "false"
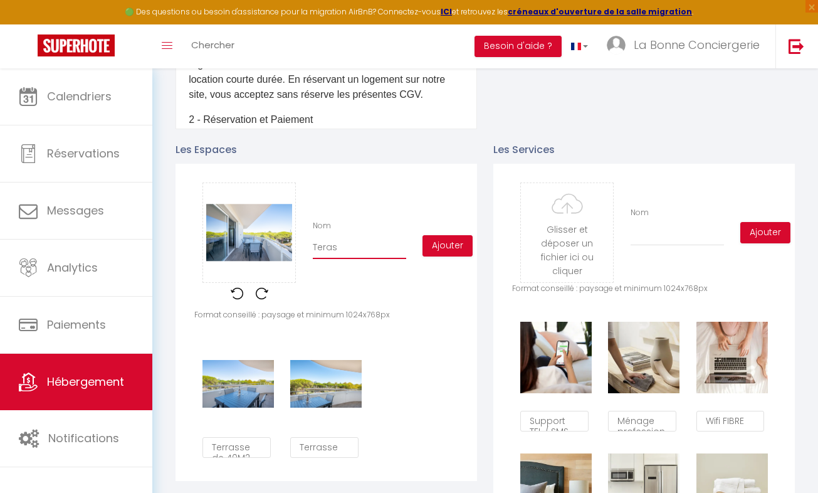
checkbox input "false"
type input "Terass"
checkbox input "false"
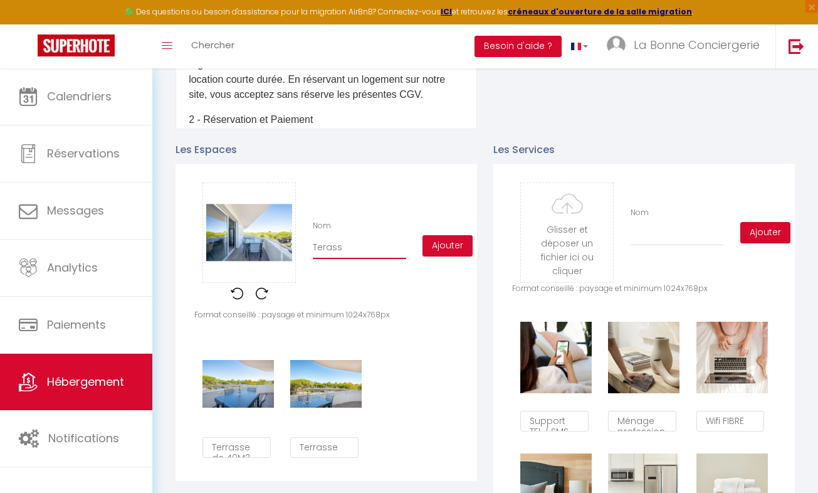
type input "Terasse"
checkbox input "false"
type input "Terass"
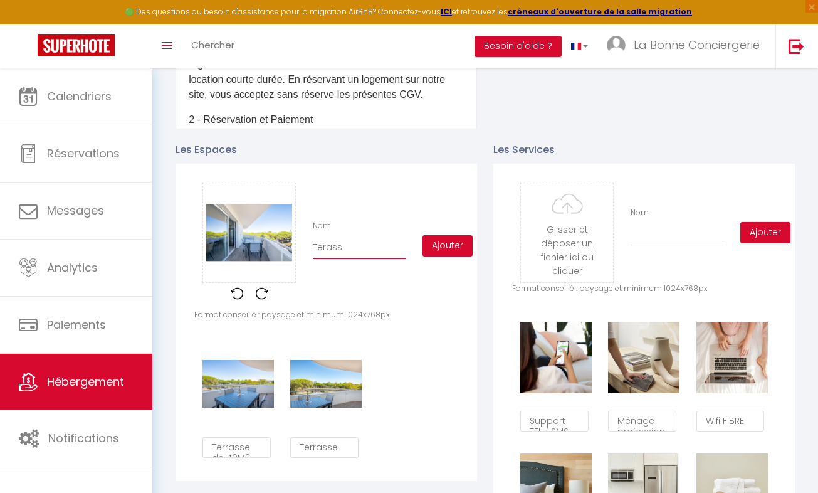
checkbox input "false"
type input "Teras"
checkbox input "false"
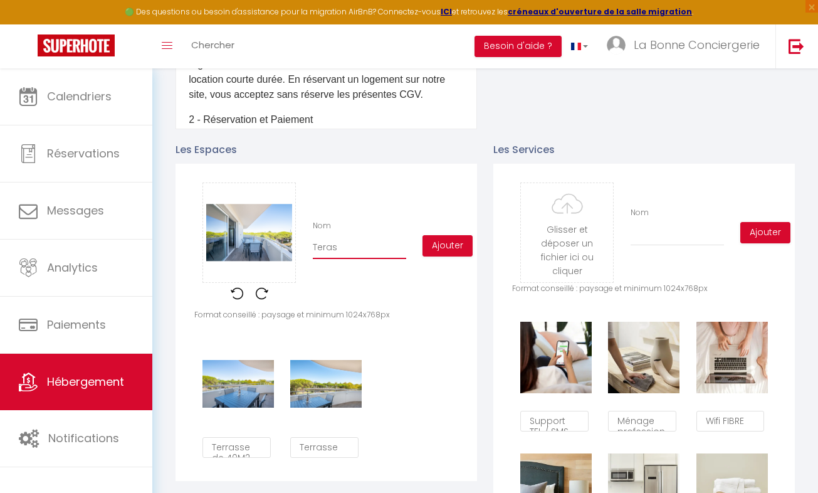
checkbox input "false"
type input "Tera"
checkbox input "false"
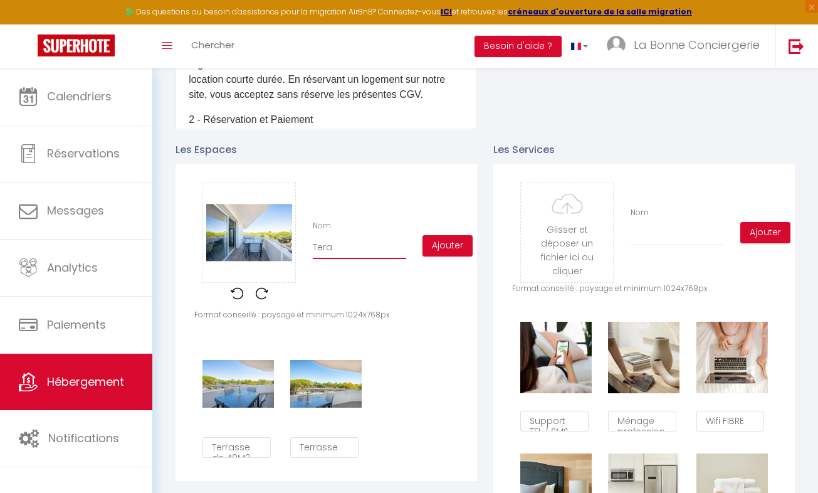
checkbox input "false"
type input "Ter"
checkbox input "false"
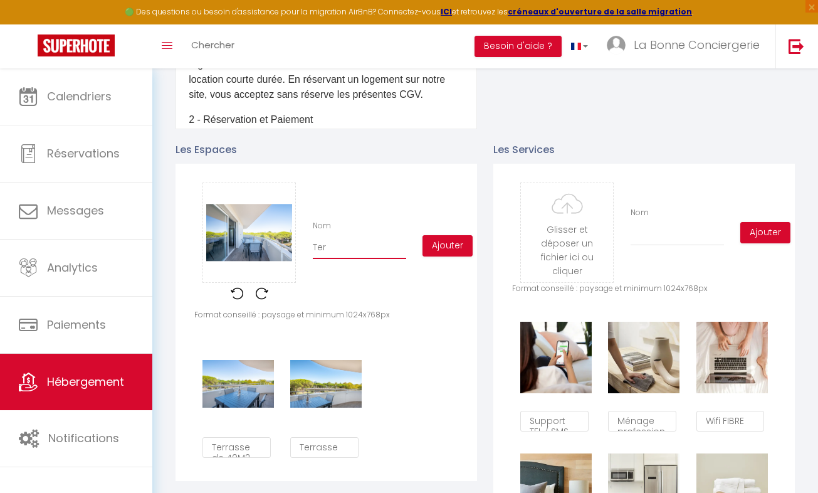
type input "Te"
checkbox input "false"
type input "Ter"
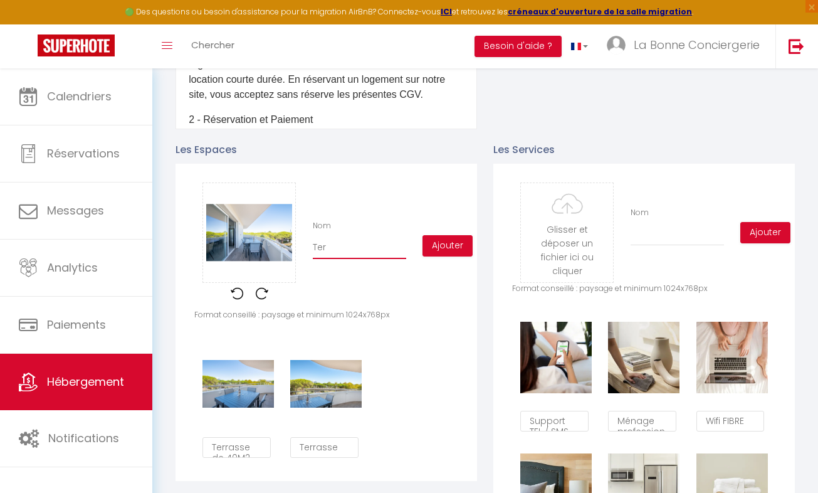
checkbox input "false"
type input "Terr"
checkbox input "false"
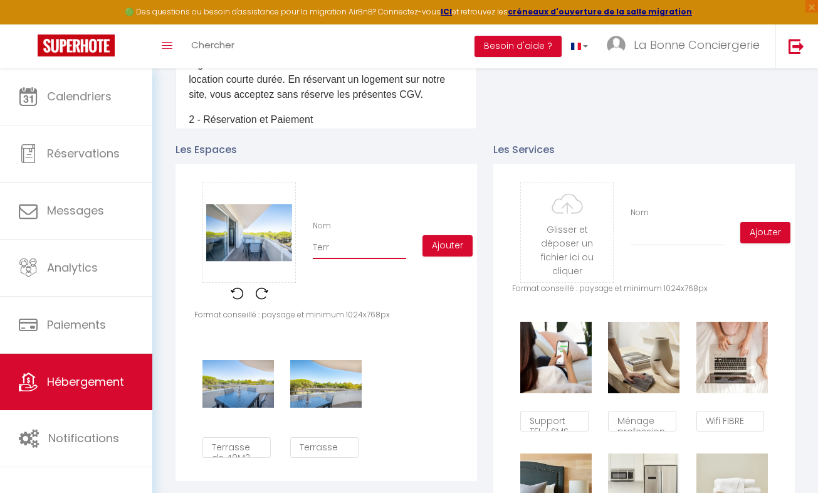
checkbox input "false"
type input "Terra"
checkbox input "false"
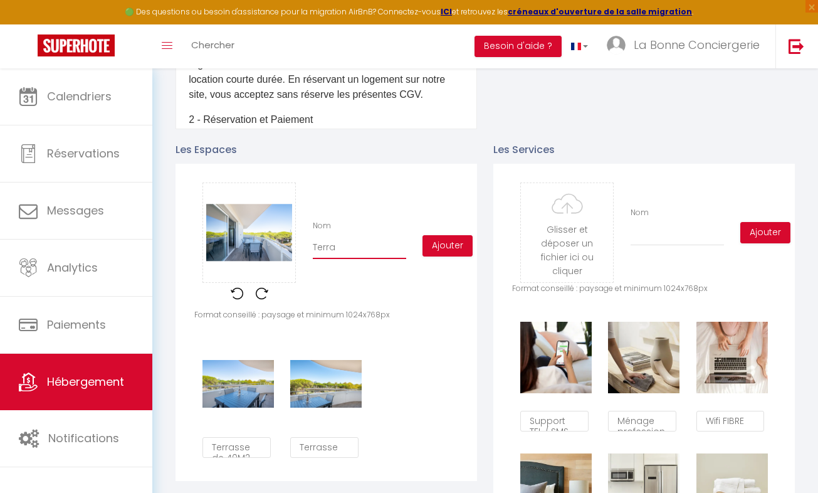
checkbox input "false"
type input "Terras"
checkbox input "false"
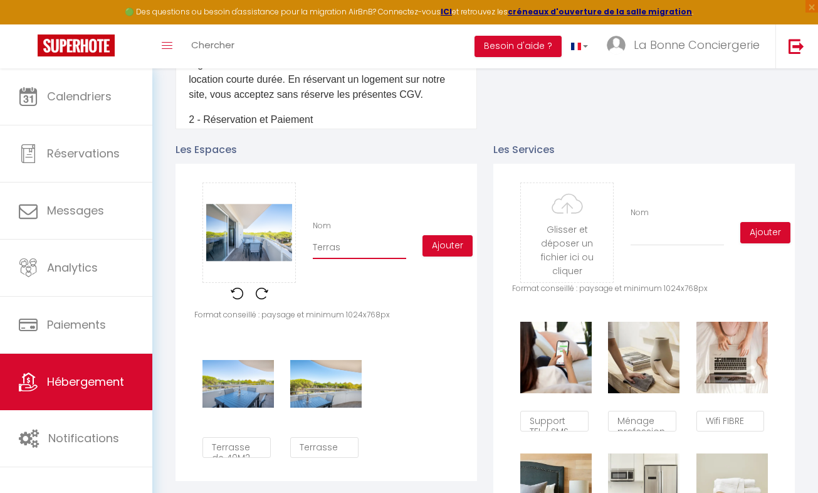
type input "Terrass"
checkbox input "false"
type input "Terrasse"
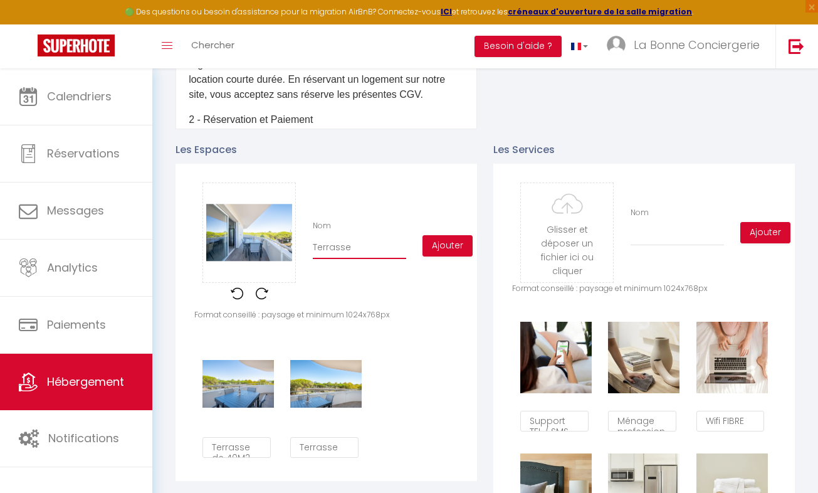
checkbox input "false"
type input "Terrasse"
checkbox input "false"
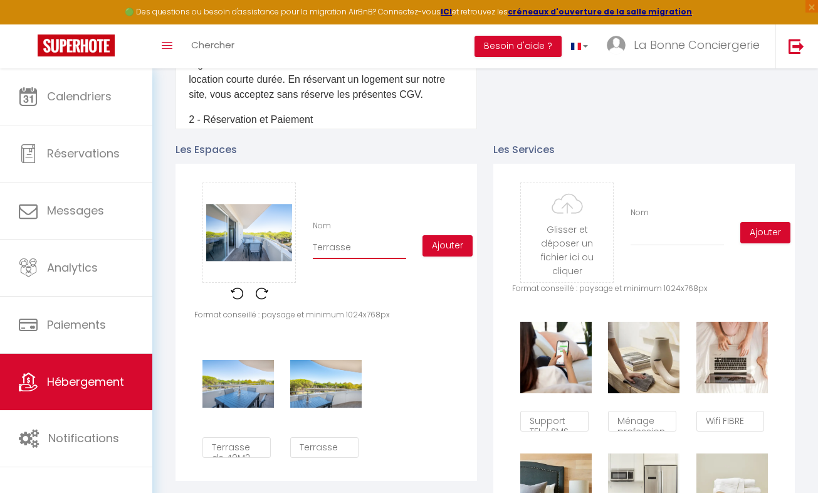
checkbox input "false"
type input "Terrasse d"
checkbox input "false"
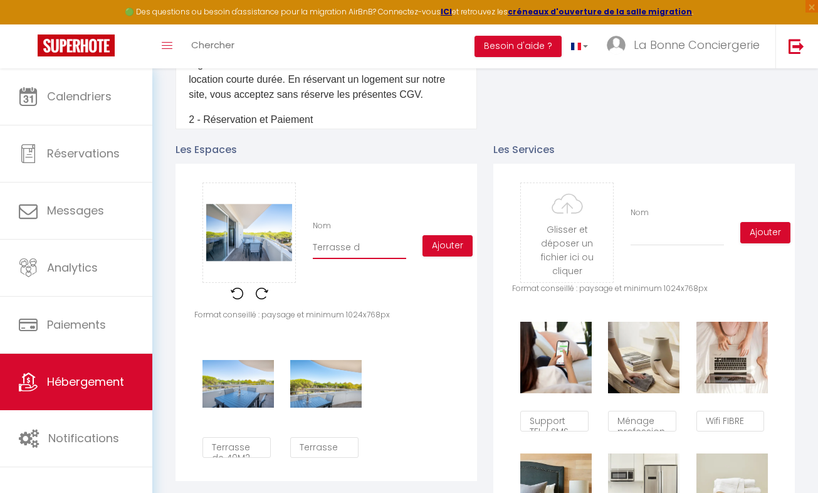
checkbox input "false"
type input "Terrasse de"
checkbox input "false"
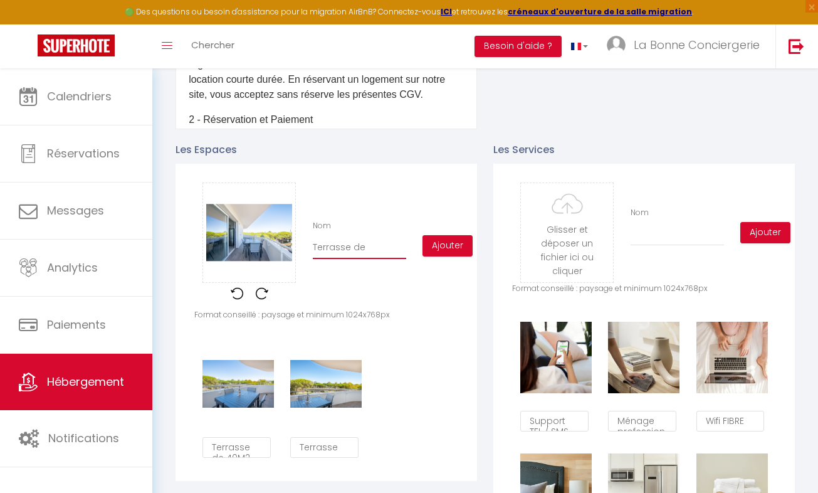
type input "Terrasse de"
checkbox input "false"
type input "Terrasse de 4"
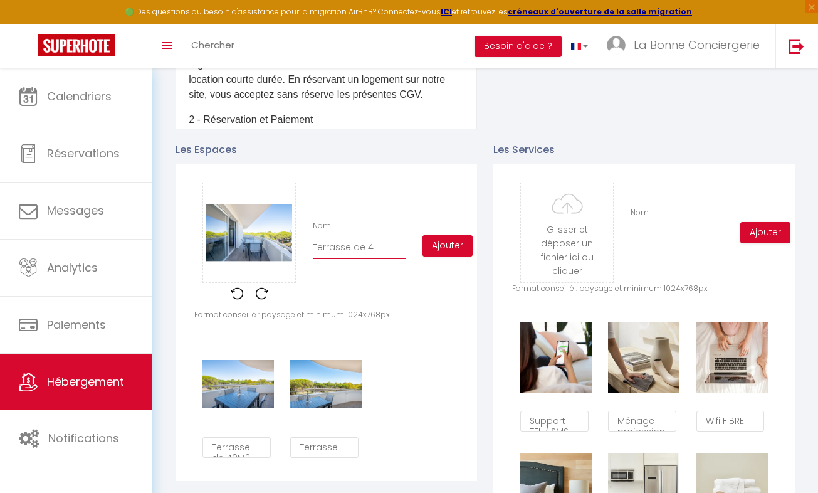
checkbox input "false"
type input "Terrasse de 40"
checkbox input "false"
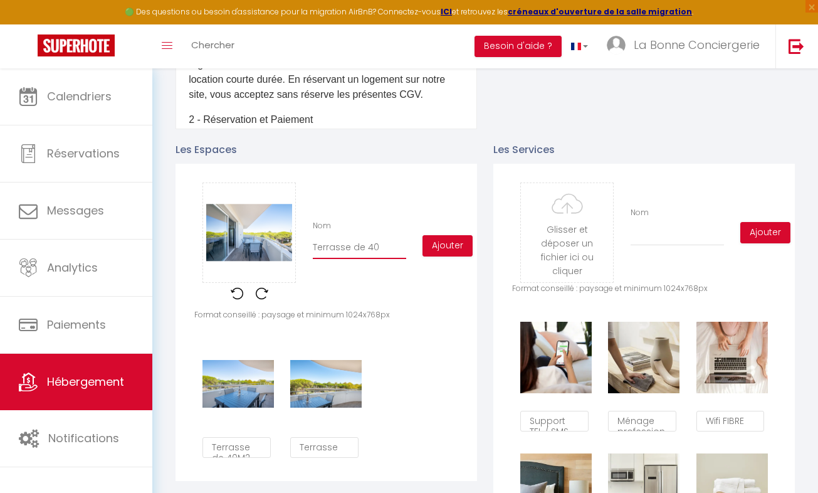
checkbox input "false"
type input "Terrasse de 40"
checkbox input "false"
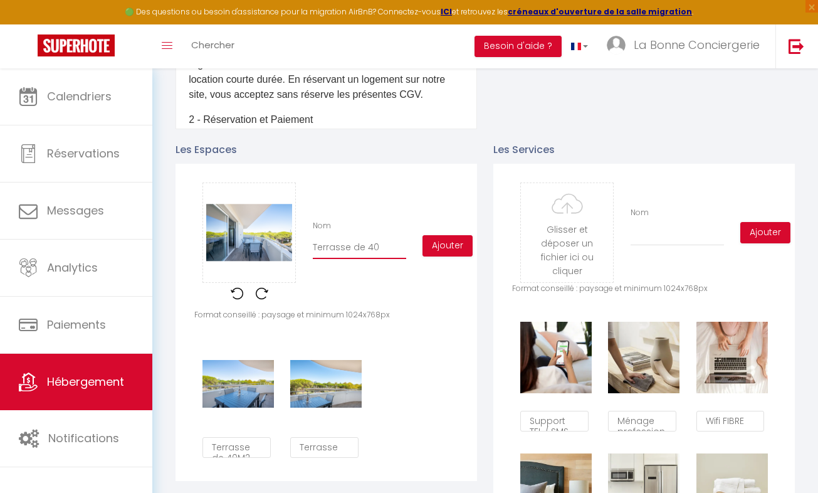
checkbox input "false"
type input "Terrasse de 40 M"
checkbox input "false"
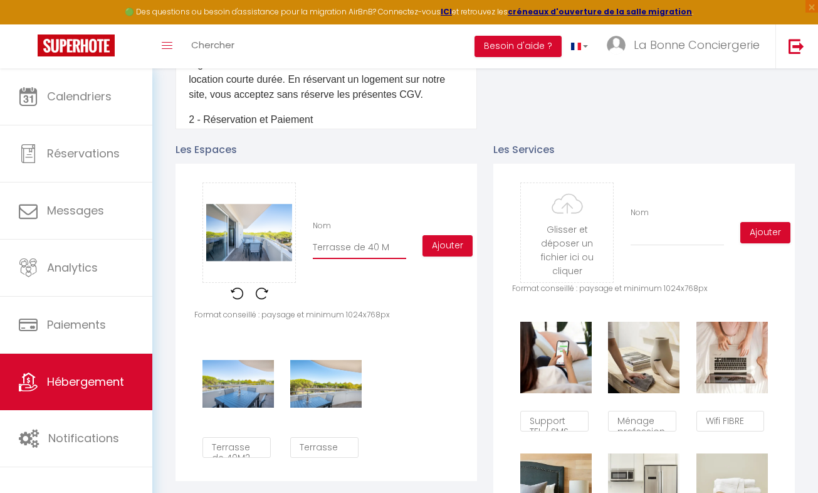
type input "Terrasse de 40 M2"
checkbox input "false"
type input "Terrasse de 40 M2"
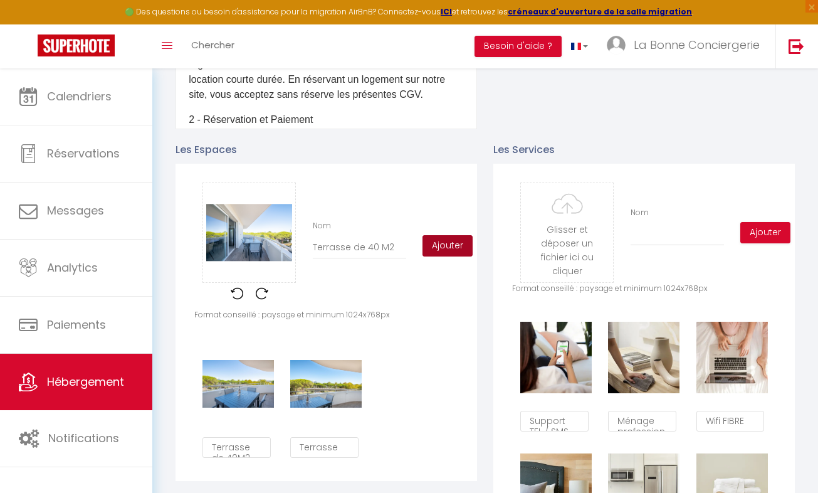
click at [443, 256] on button "Ajouter" at bounding box center [448, 245] width 50 height 21
checkbox input "false"
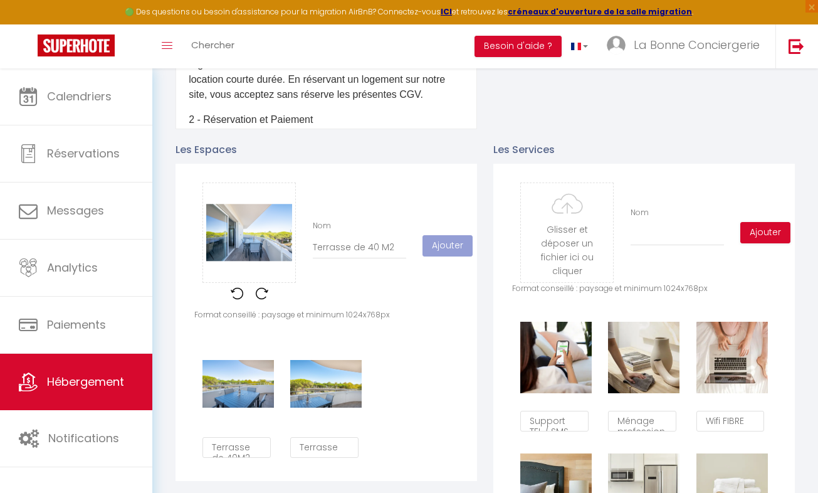
checkbox input "false"
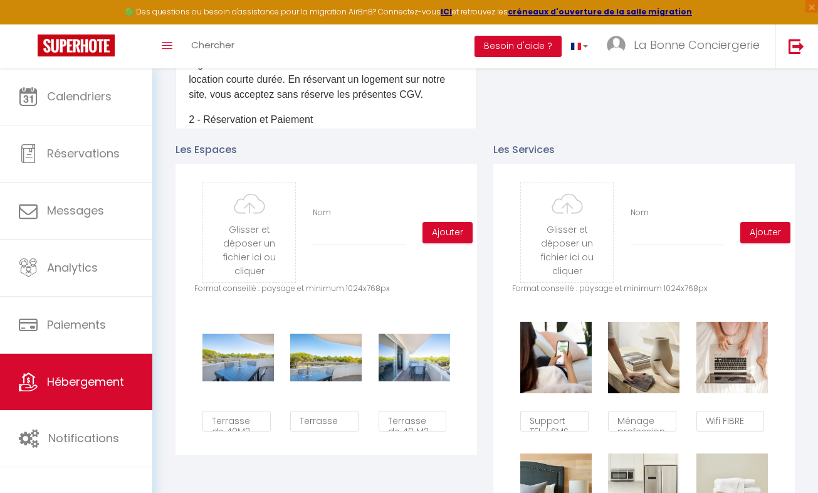
scroll to position [0, 509]
click at [258, 280] on input "file" at bounding box center [249, 232] width 92 height 99
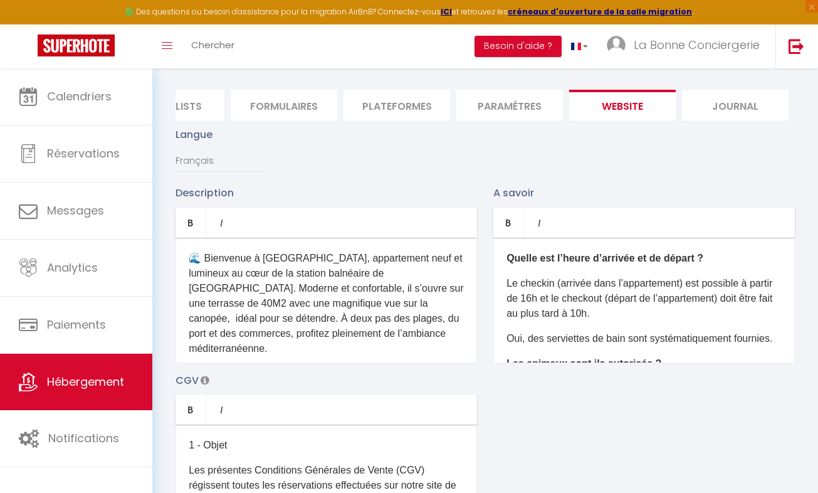
scroll to position [0, 0]
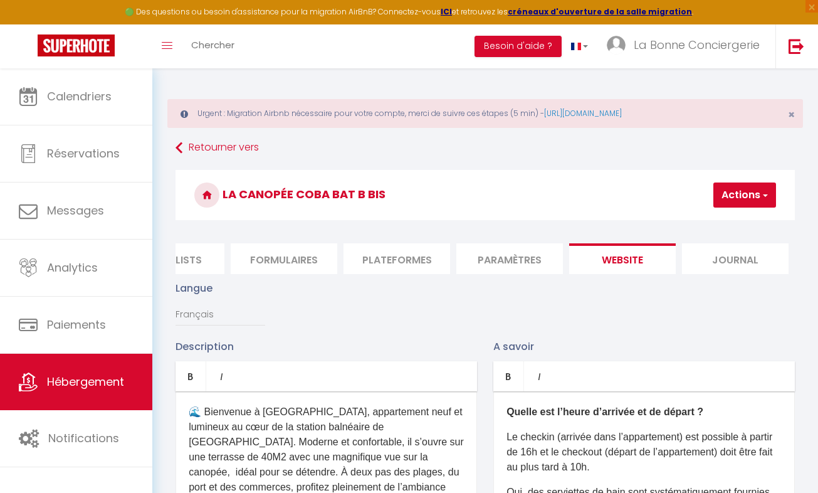
click at [736, 204] on button "Actions" at bounding box center [745, 194] width 63 height 25
click at [715, 216] on input "Enregistrer" at bounding box center [712, 222] width 46 height 13
checkbox input "false"
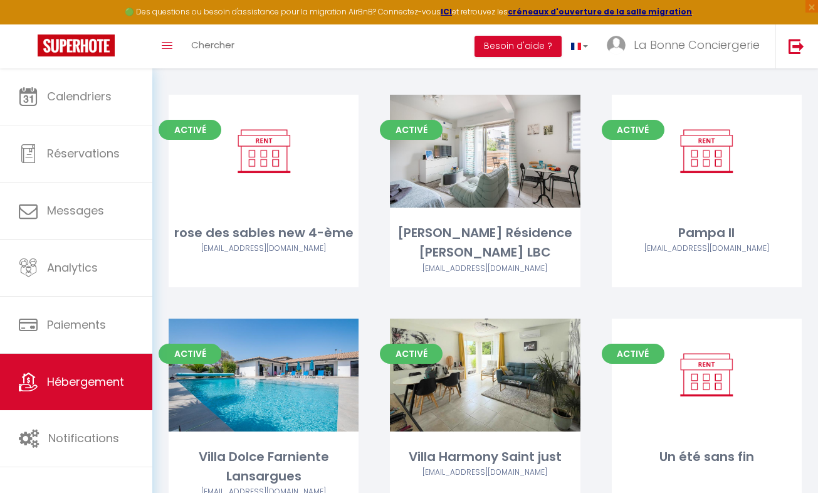
scroll to position [6276, 0]
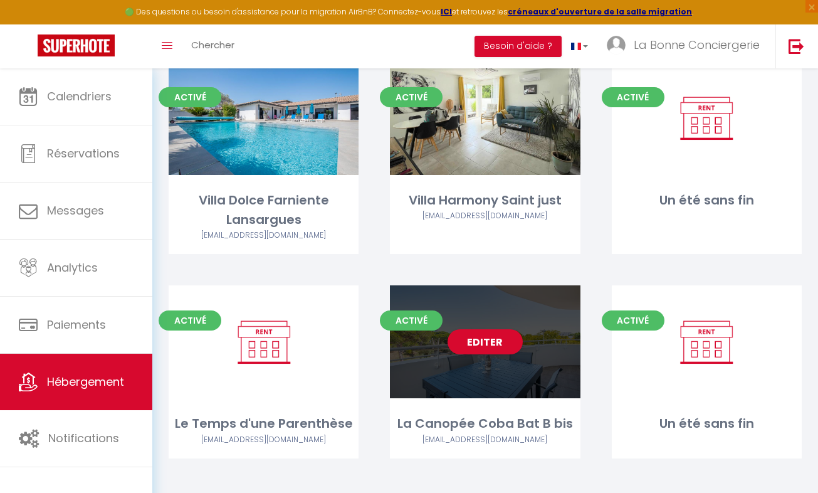
click at [483, 344] on div "Editer" at bounding box center [485, 341] width 190 height 113
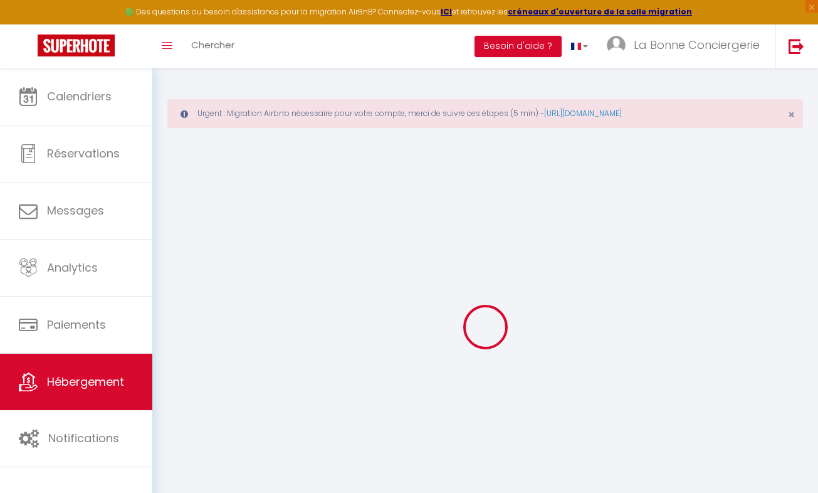
type input "Les dates sélectionnées sont indisponibles."
type textarea "Malheureusement les dates sélectionnées sont indisponibles. Nous vous invitons …"
type input "43.5616"
type input "4.072"
checkbox input "false"
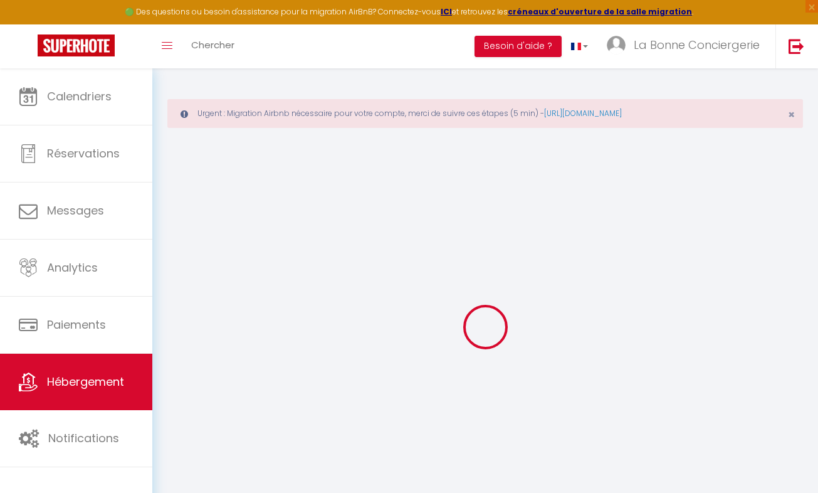
checkbox input "false"
checkbox input "true"
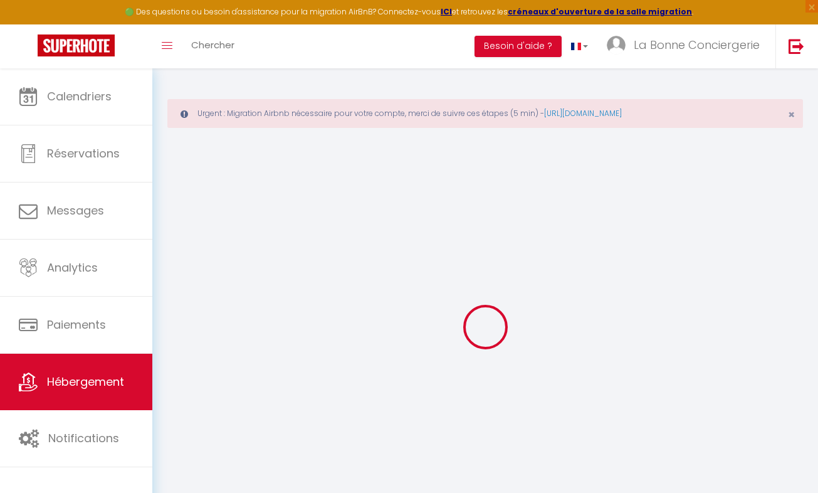
checkbox input "false"
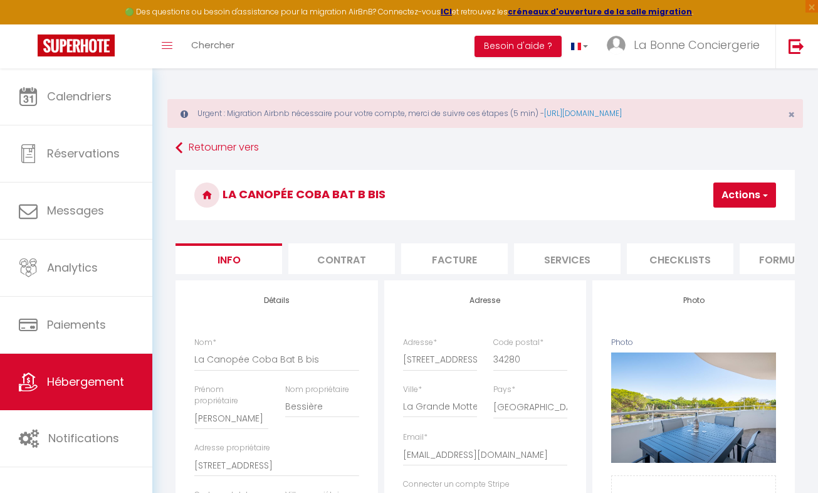
checkbox input "true"
checkbox input "false"
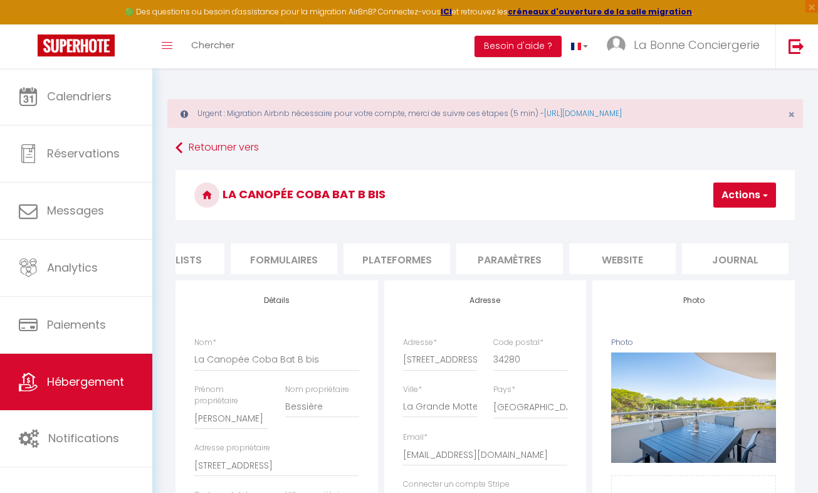
click at [410, 268] on li "Plateformes" at bounding box center [397, 258] width 107 height 31
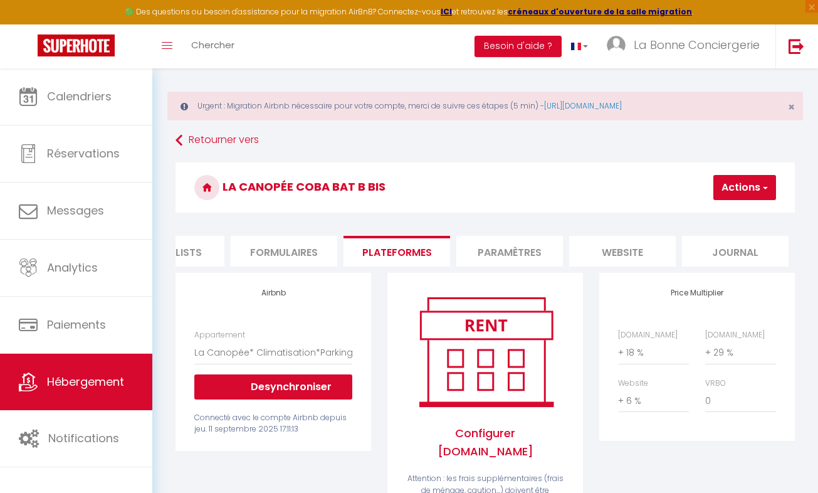
scroll to position [9, 0]
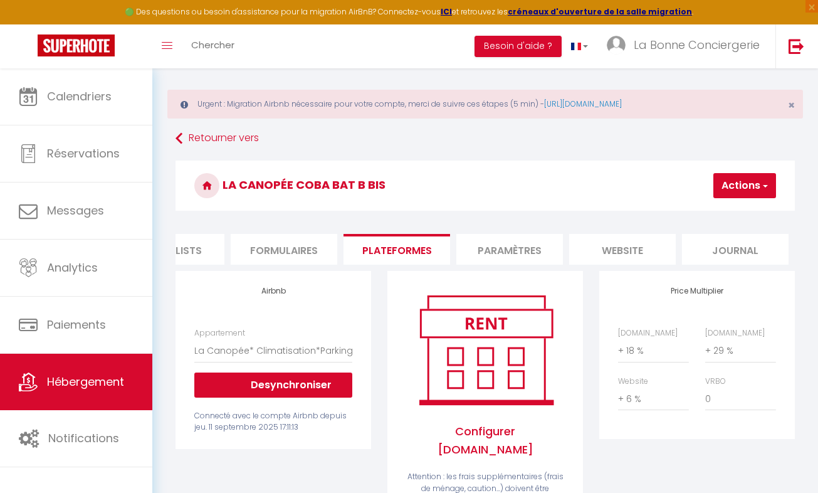
click at [610, 240] on li "website" at bounding box center [622, 249] width 107 height 31
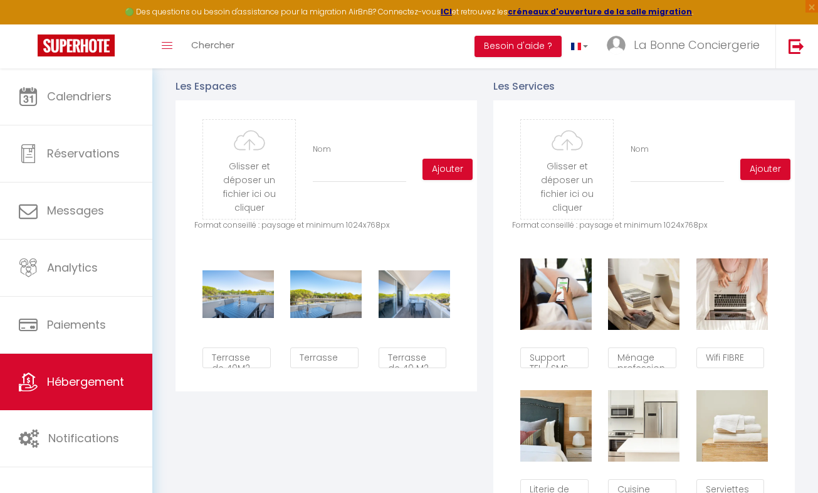
scroll to position [589, 0]
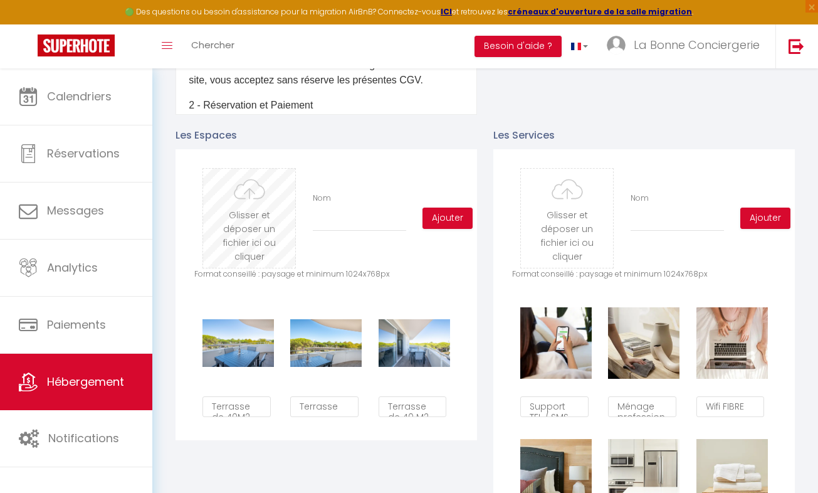
click at [239, 216] on input "file" at bounding box center [249, 218] width 92 height 99
click at [243, 237] on input "file" at bounding box center [249, 218] width 92 height 99
type input "C:\fakepath\LBC_CANOPEE_LGM_03-09-2025_5.jpg"
checkbox input "false"
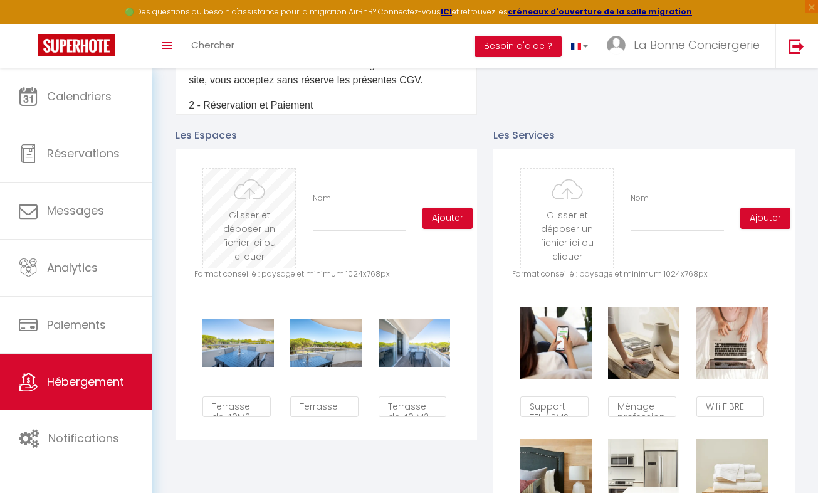
checkbox input "false"
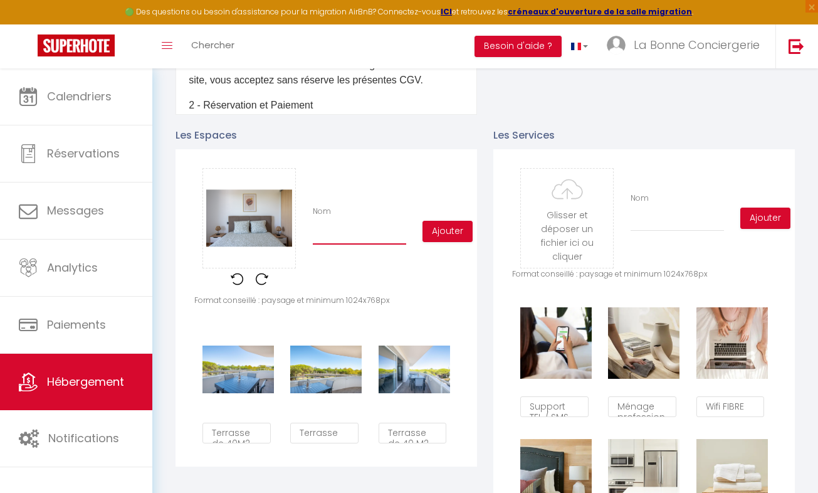
click at [342, 245] on input "Nom" at bounding box center [359, 233] width 93 height 23
type input "C"
checkbox input "false"
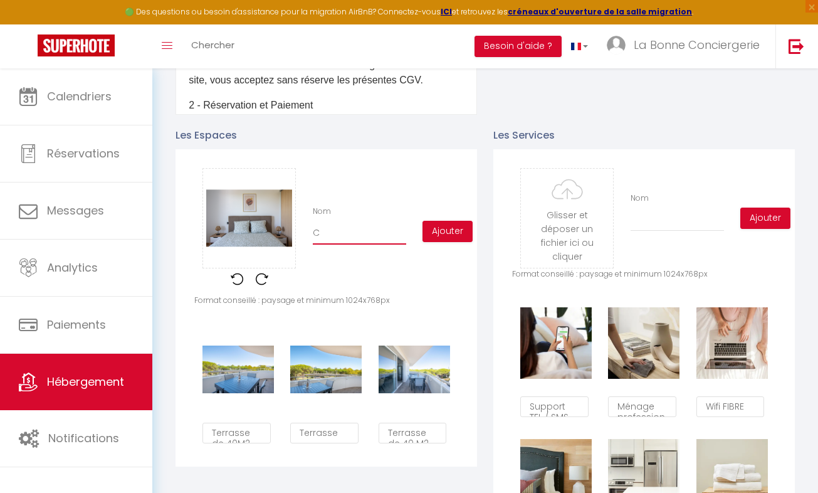
type input "Ch"
checkbox input "false"
type input "Cha"
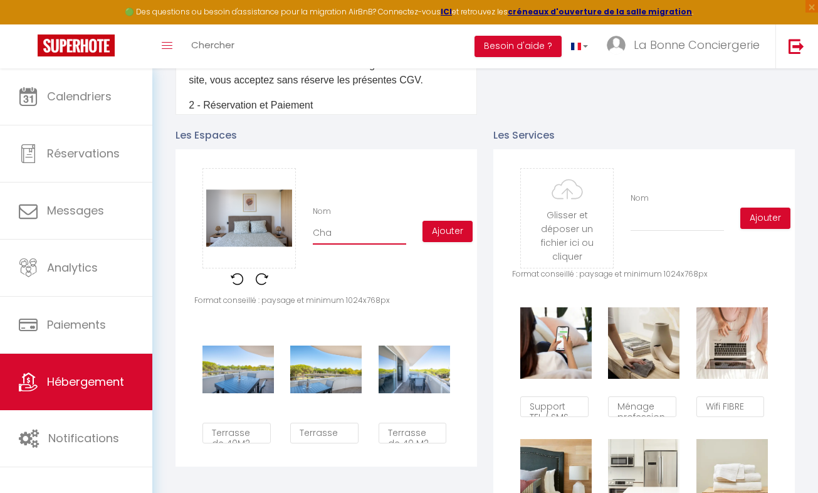
checkbox input "false"
type input "Cham"
checkbox input "false"
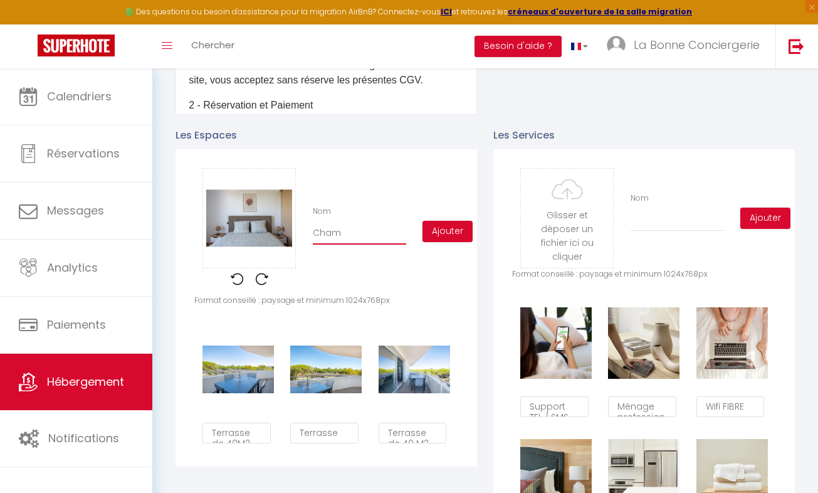
checkbox input "false"
type input "Chamb"
checkbox input "false"
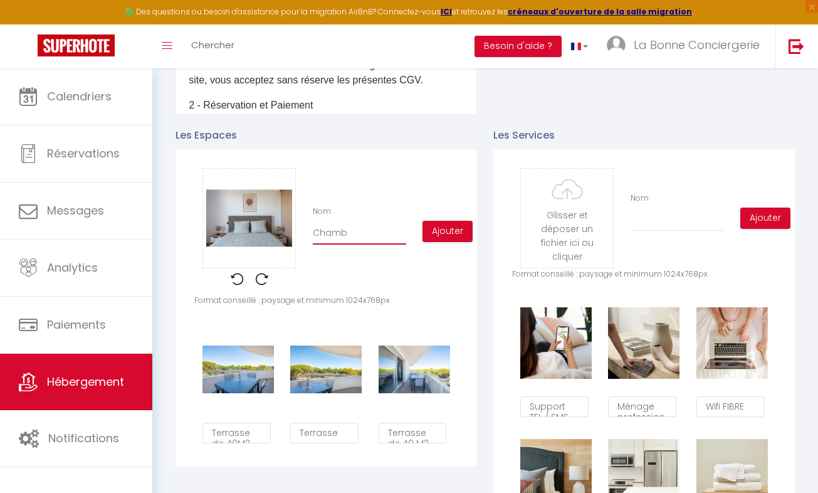
checkbox input "false"
type input "Chambr"
checkbox input "false"
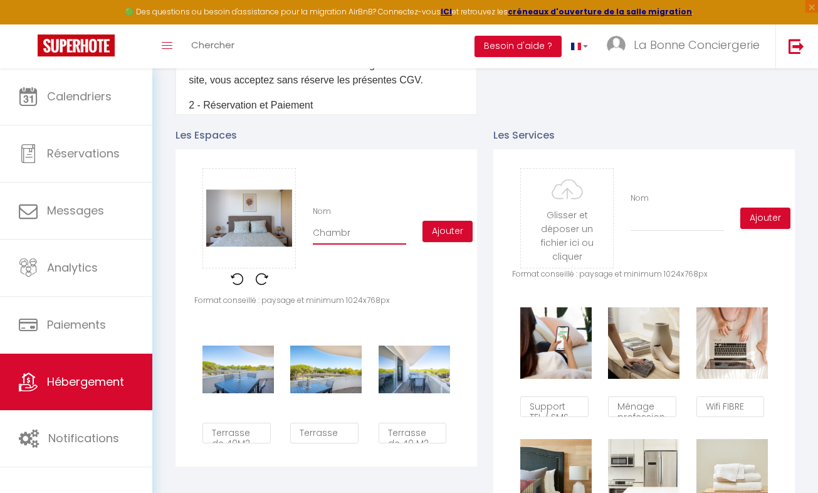
type input "Chambre"
checkbox input "false"
type input "Chambre"
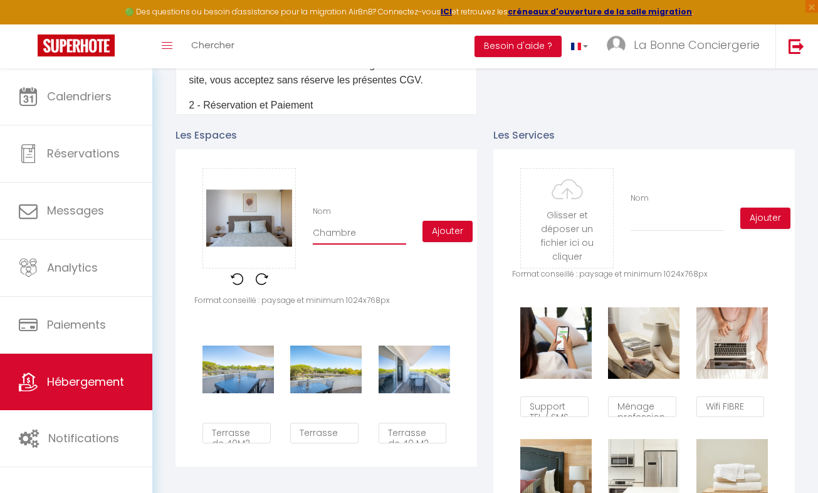
checkbox input "false"
type input "Chambre l"
checkbox input "false"
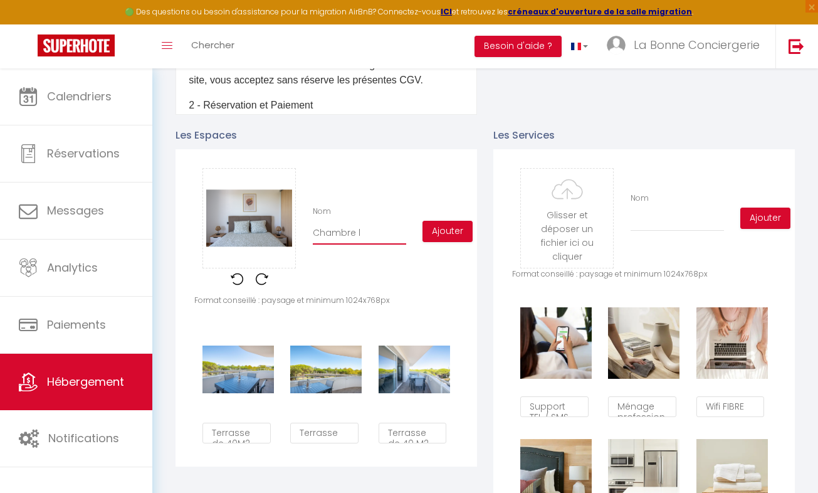
checkbox input "false"
type input "Chambre li"
checkbox input "false"
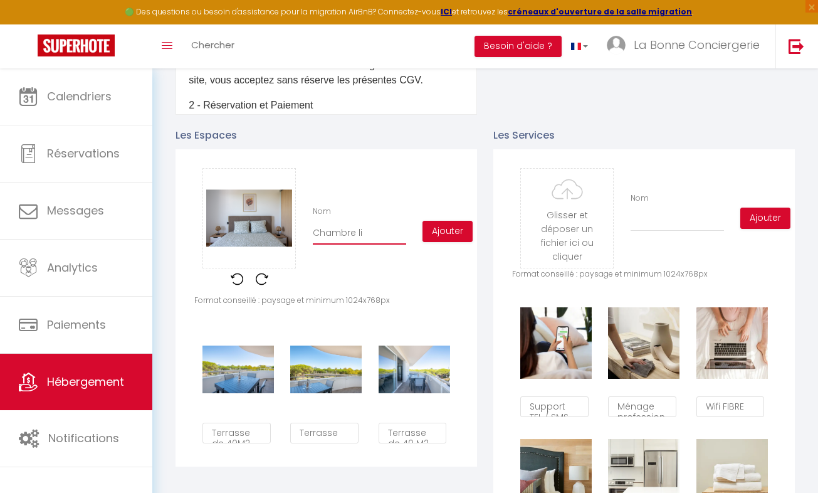
checkbox input "false"
type input "Chambre lit"
checkbox input "false"
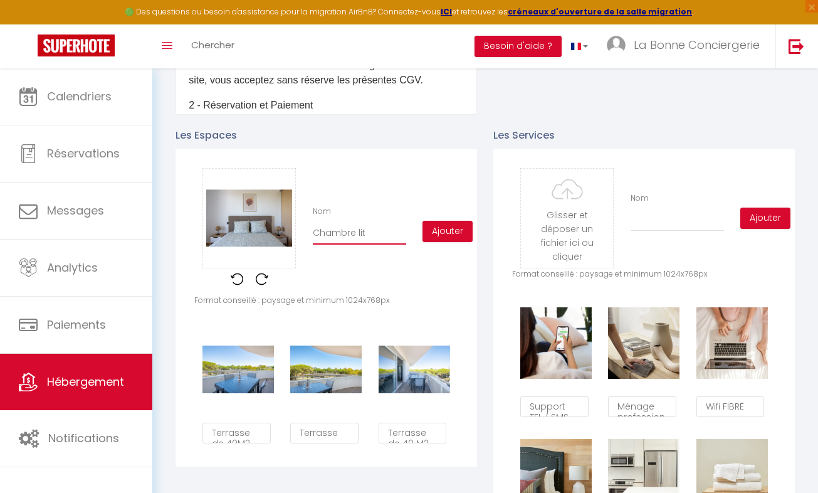
type input "Chambre lit"
checkbox input "false"
type input "Chambre lit 1"
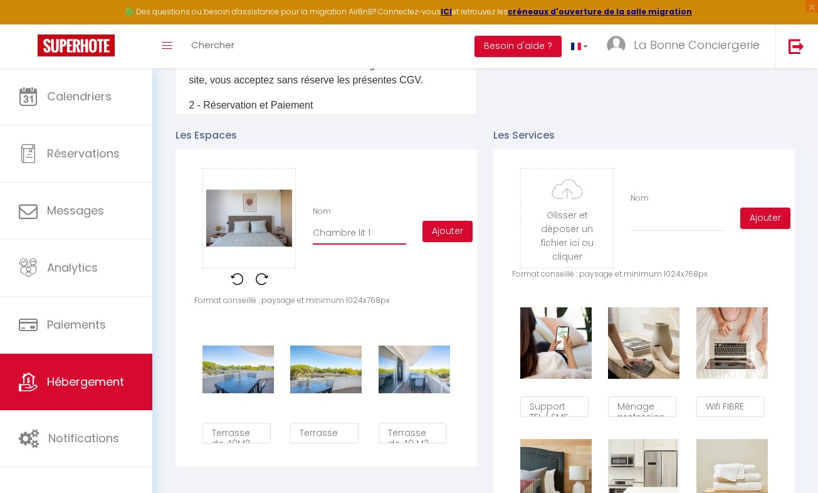
checkbox input "false"
type input "Chambre lit 16"
checkbox input "false"
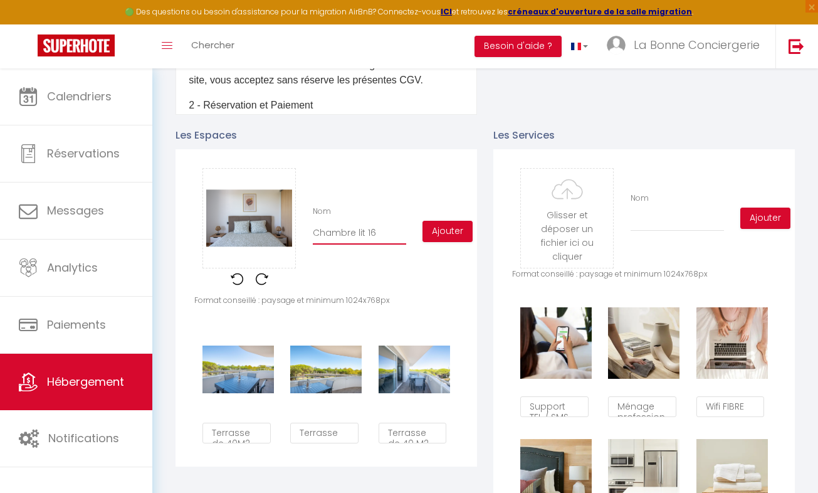
checkbox input "false"
type input "Chambre lit 160"
checkbox input "false"
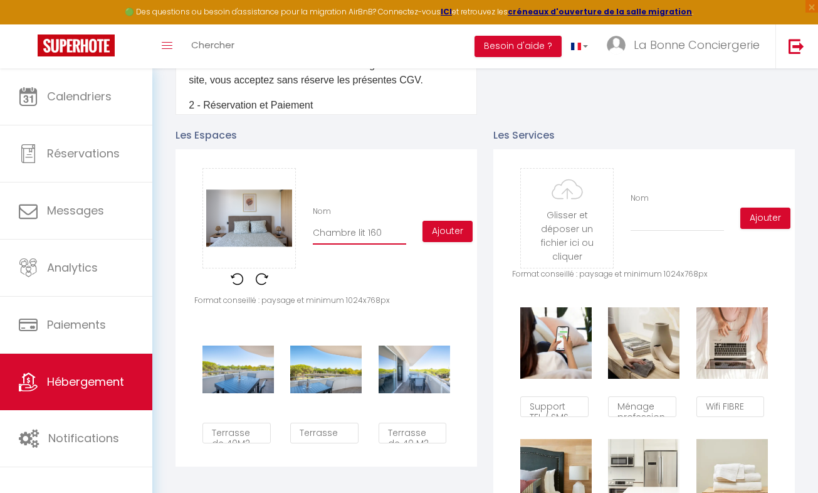
checkbox input "false"
type input "Chambre lit 160"
click at [442, 241] on button "Ajouter" at bounding box center [448, 231] width 50 height 21
checkbox input "false"
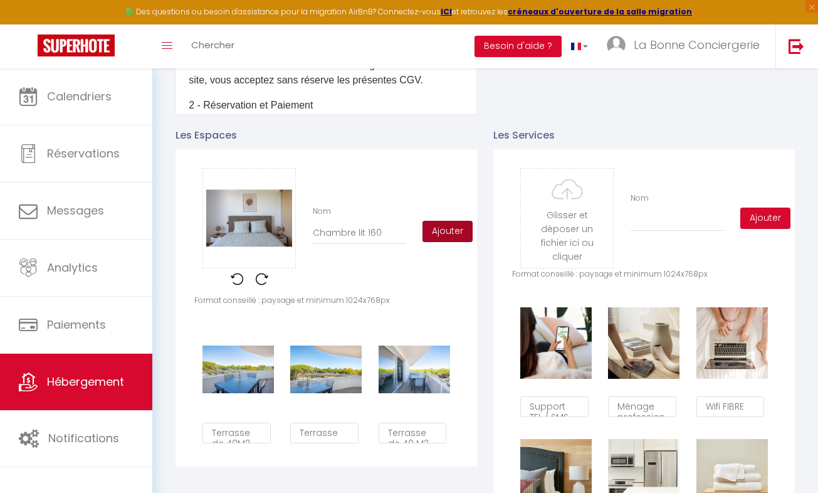
checkbox input "false"
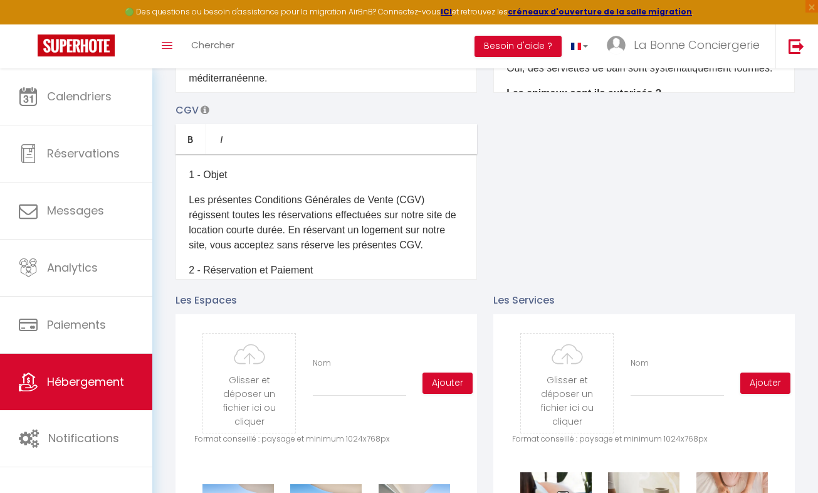
scroll to position [425, 0]
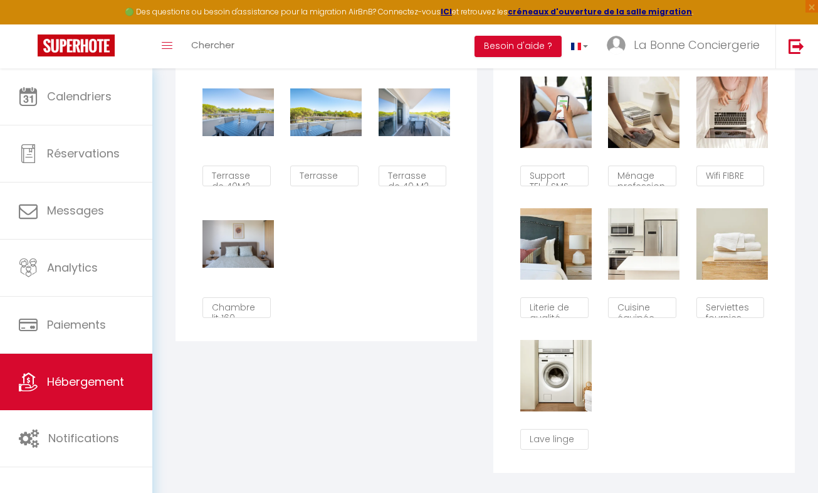
scroll to position [358, 0]
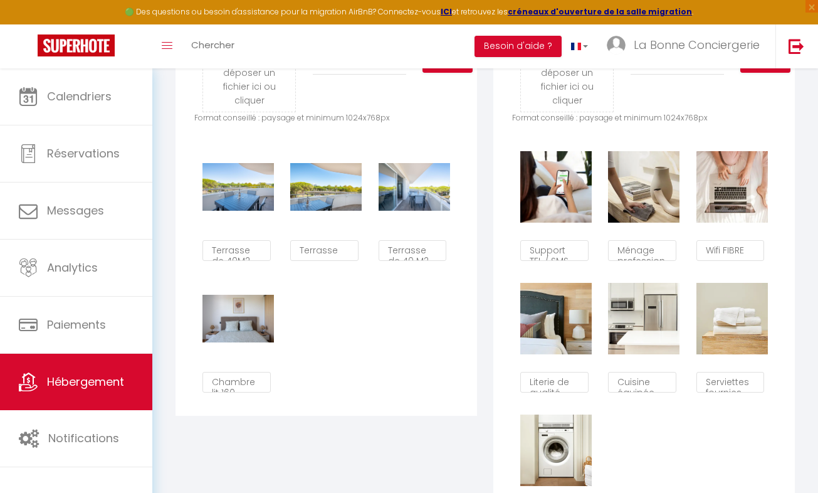
scroll to position [781, 0]
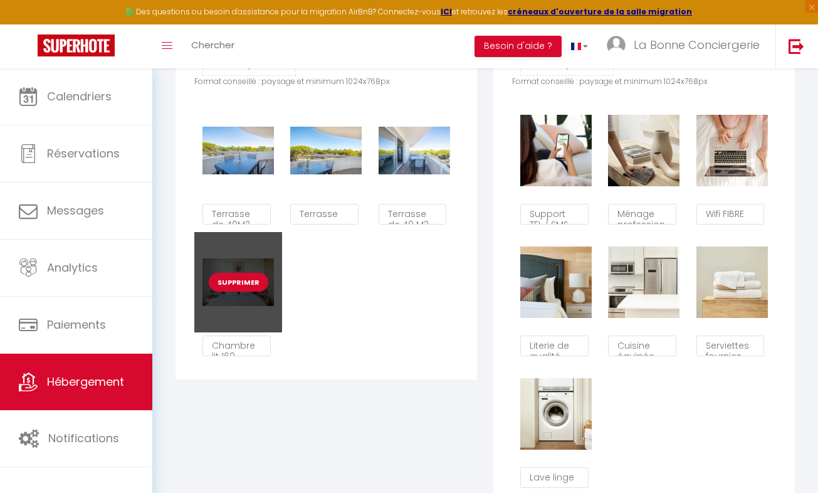
click at [251, 292] on button "Supprimer" at bounding box center [239, 282] width 60 height 19
checkbox input "false"
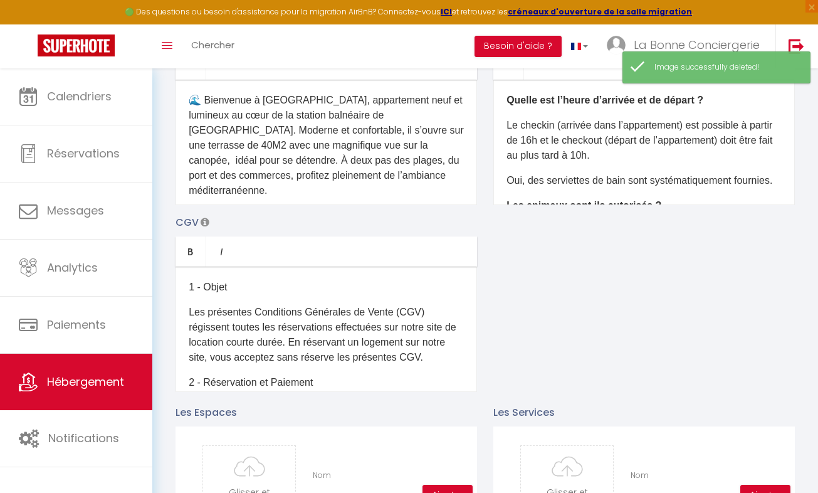
scroll to position [26, 0]
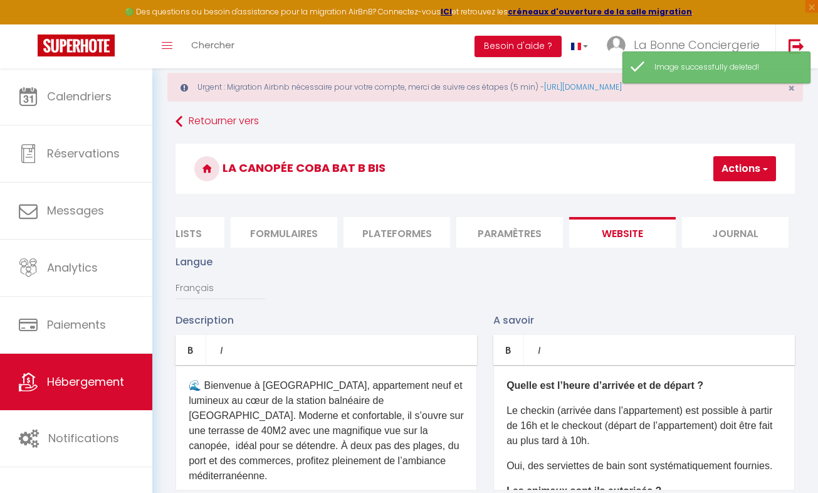
click at [749, 167] on button "Actions" at bounding box center [745, 168] width 63 height 25
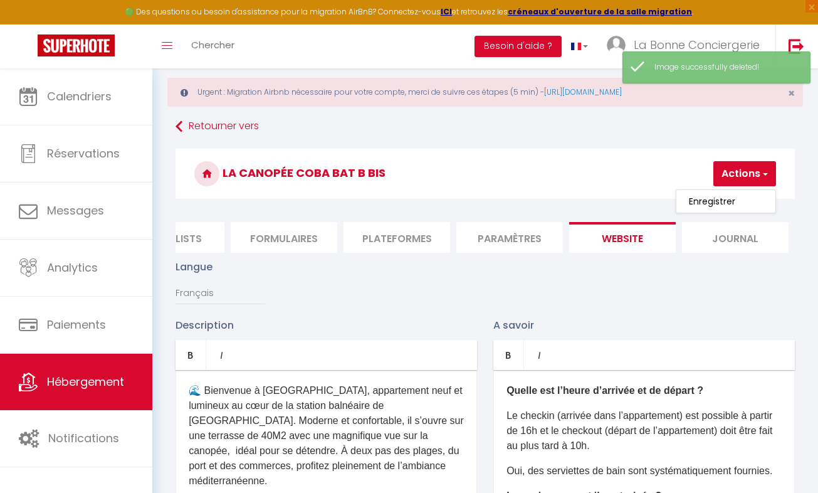
scroll to position [21, 0]
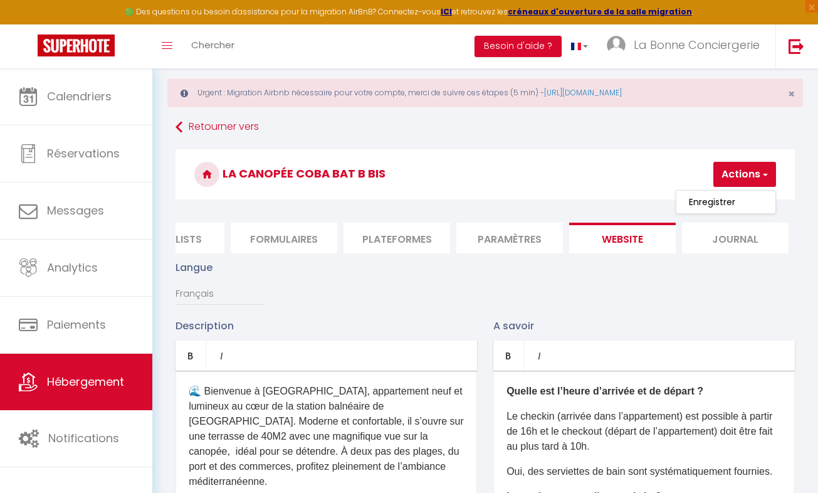
click at [701, 209] on link "Enregistrer" at bounding box center [726, 202] width 99 height 16
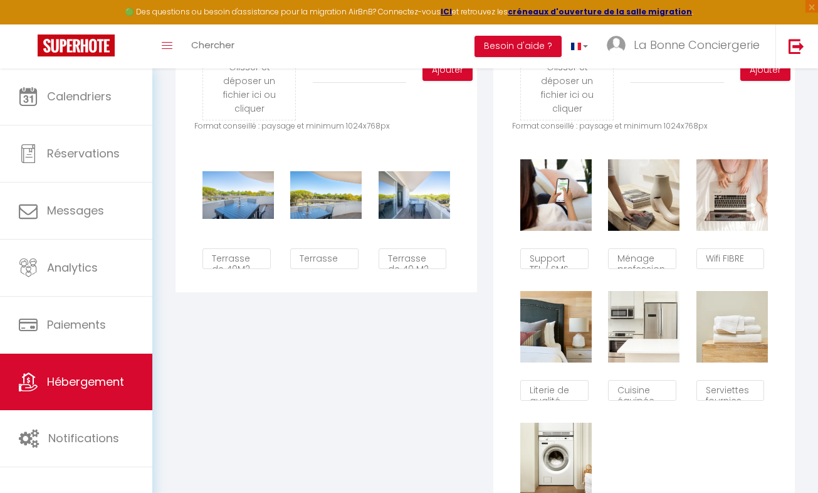
scroll to position [749, 0]
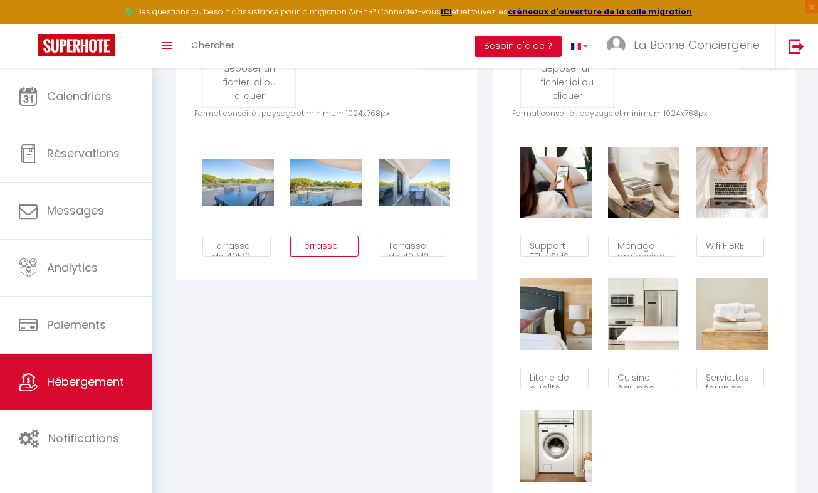
click at [330, 254] on textarea "Terrasse" at bounding box center [324, 246] width 68 height 21
click at [337, 255] on textarea "Terrasse" at bounding box center [324, 246] width 68 height 21
type textarea "Terrasse de 40 M2"
click at [344, 308] on div "Les Espaces Glisser et déposer un fichier ici ou cliquer Ooops, something wrong…" at bounding box center [326, 248] width 318 height 589
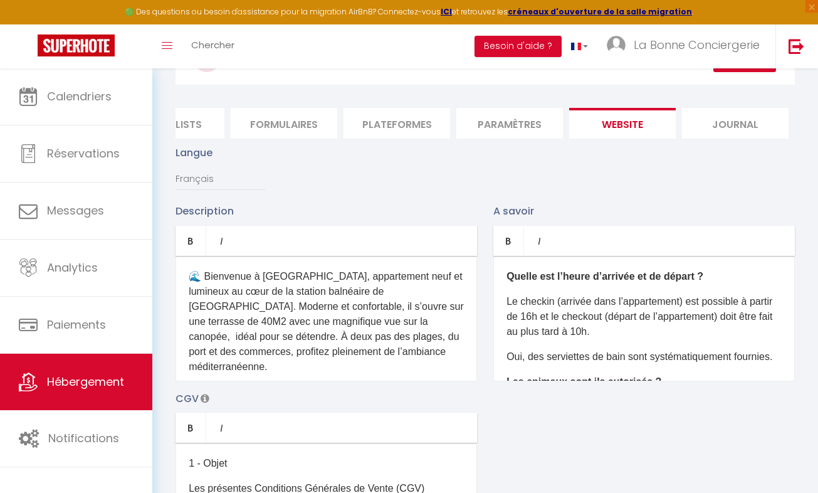
scroll to position [0, 0]
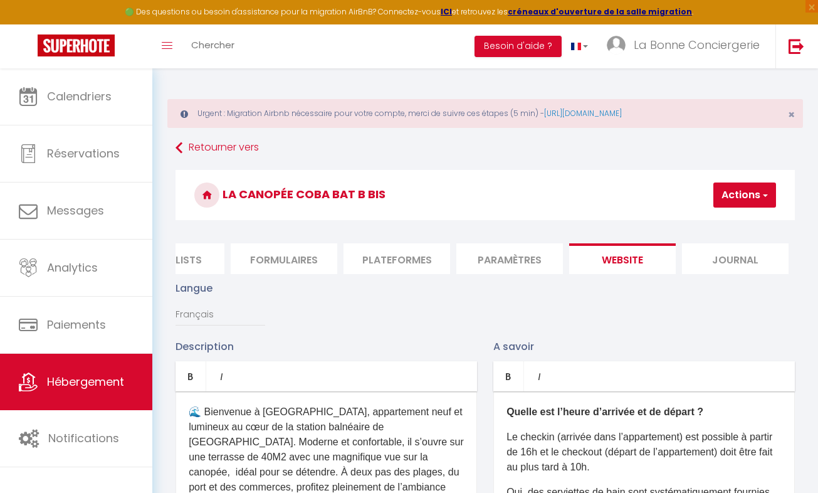
click at [734, 196] on button "Actions" at bounding box center [745, 194] width 63 height 25
click at [707, 223] on input "Enregistrer" at bounding box center [712, 222] width 46 height 13
checkbox input "false"
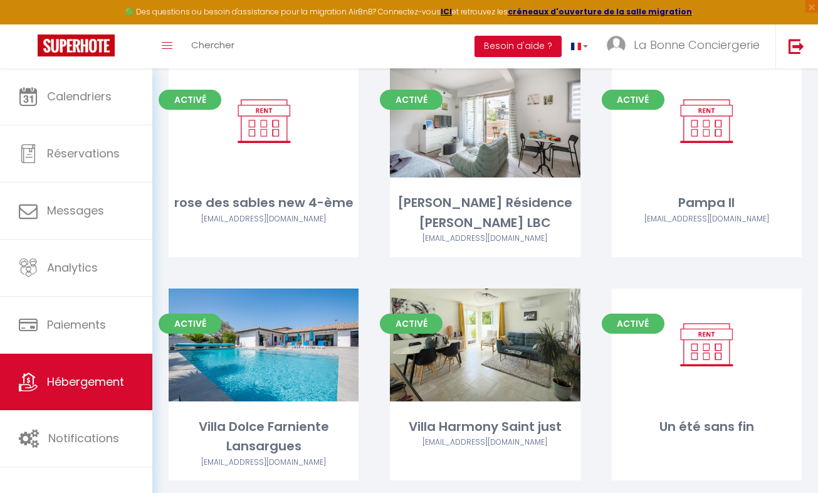
scroll to position [6276, 0]
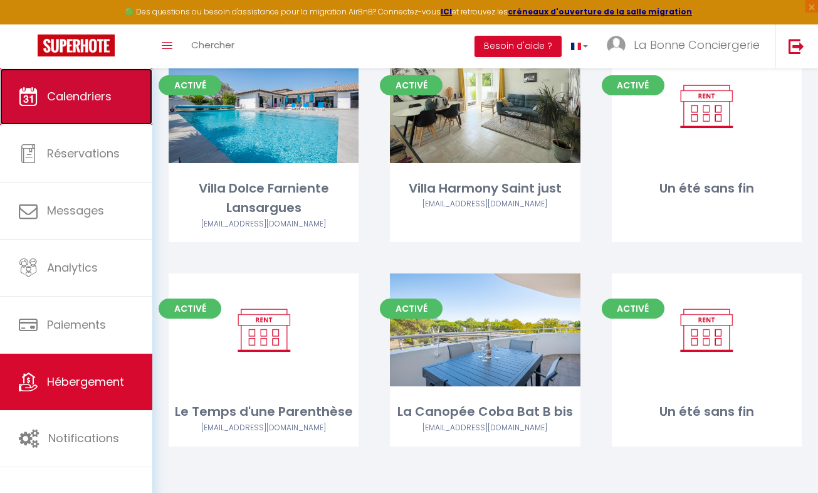
click at [71, 99] on span "Calendriers" at bounding box center [79, 96] width 65 height 16
